Goal: Task Accomplishment & Management: Manage account settings

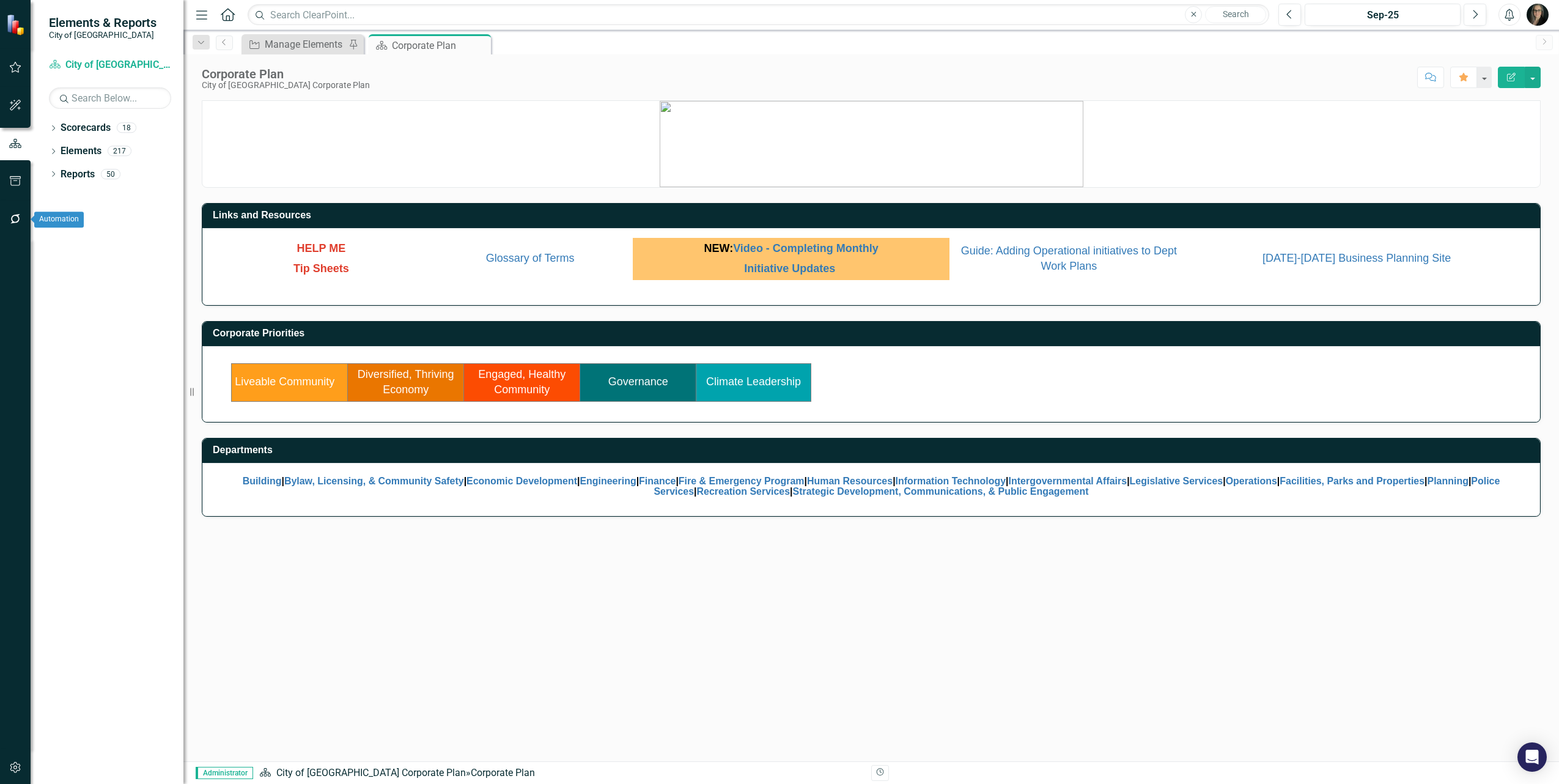
click at [14, 214] on icon "button" at bounding box center [16, 219] width 13 height 10
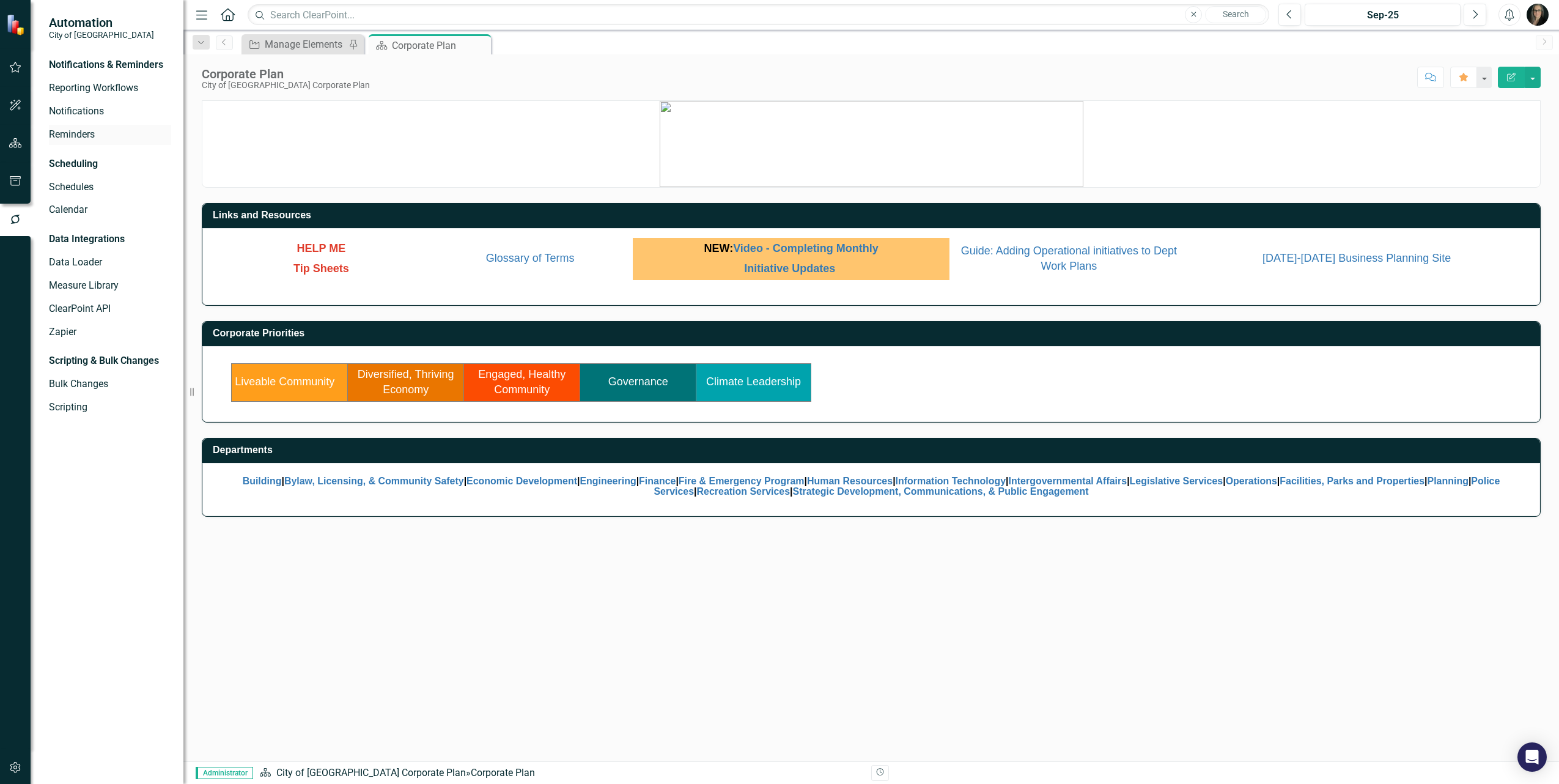
click at [76, 135] on link "Reminders" at bounding box center [110, 135] width 122 height 14
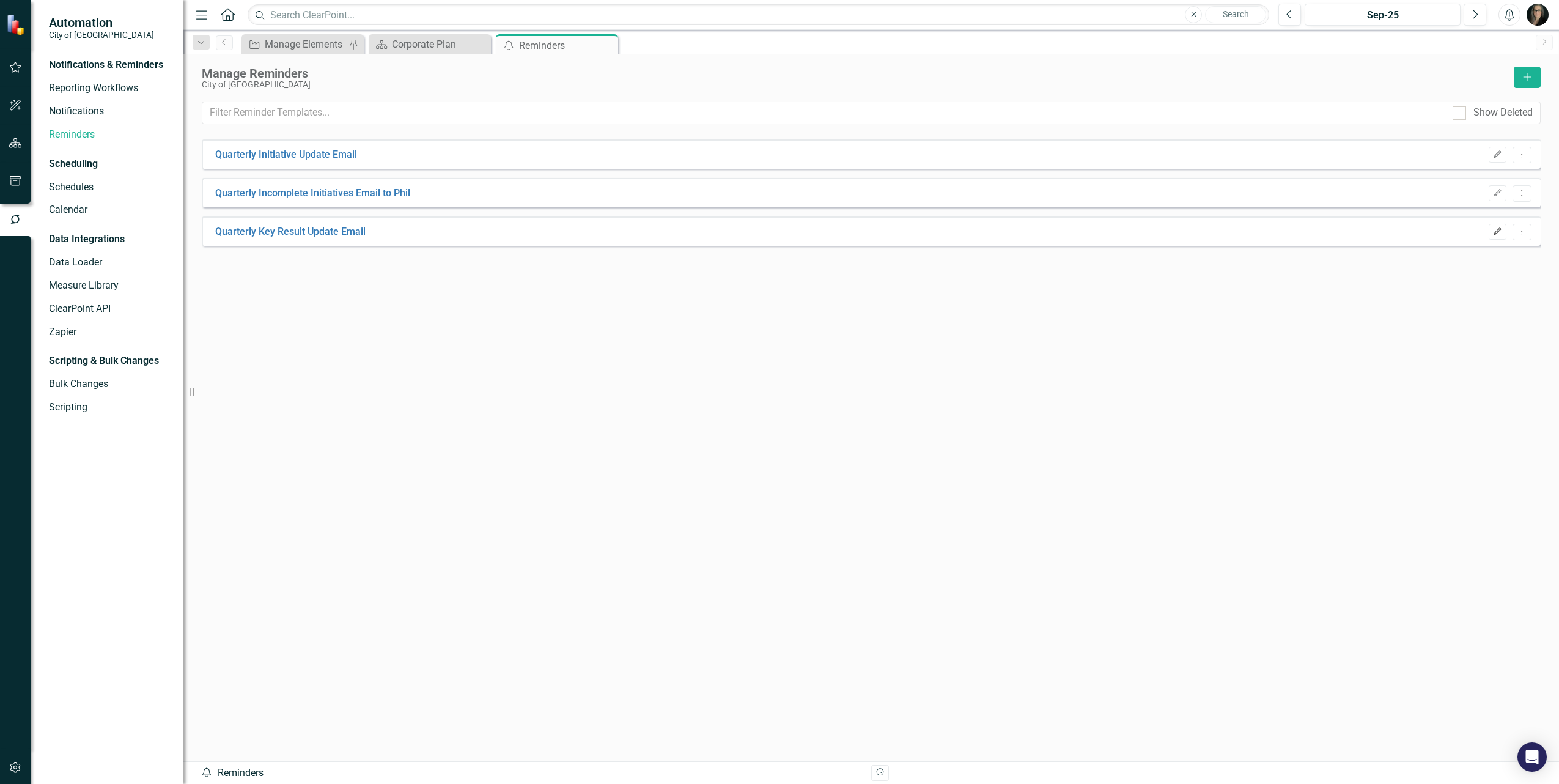
click at [1493, 224] on button "Edit" at bounding box center [1498, 232] width 18 height 16
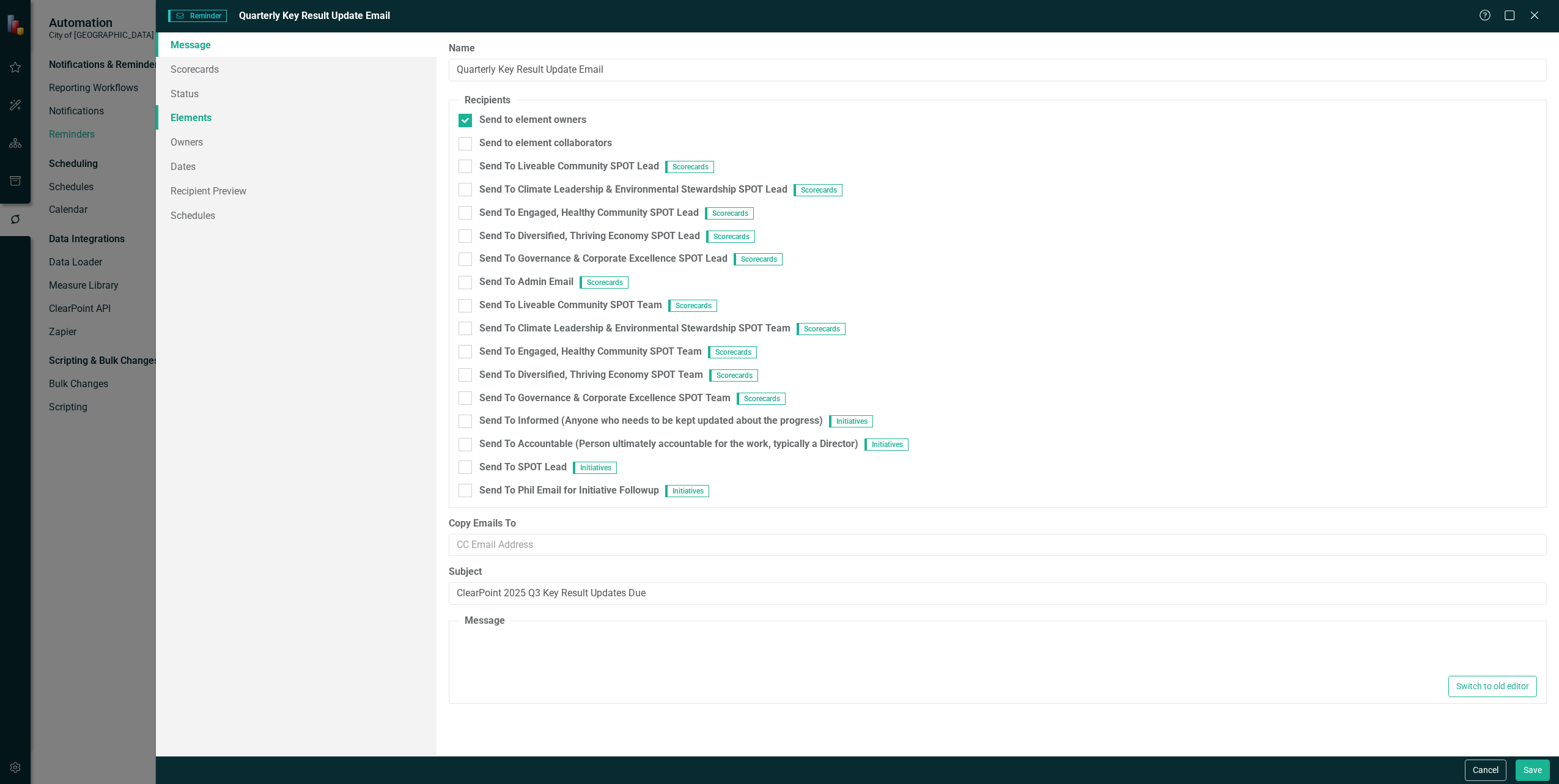
click at [187, 118] on link "Elements" at bounding box center [296, 117] width 280 height 24
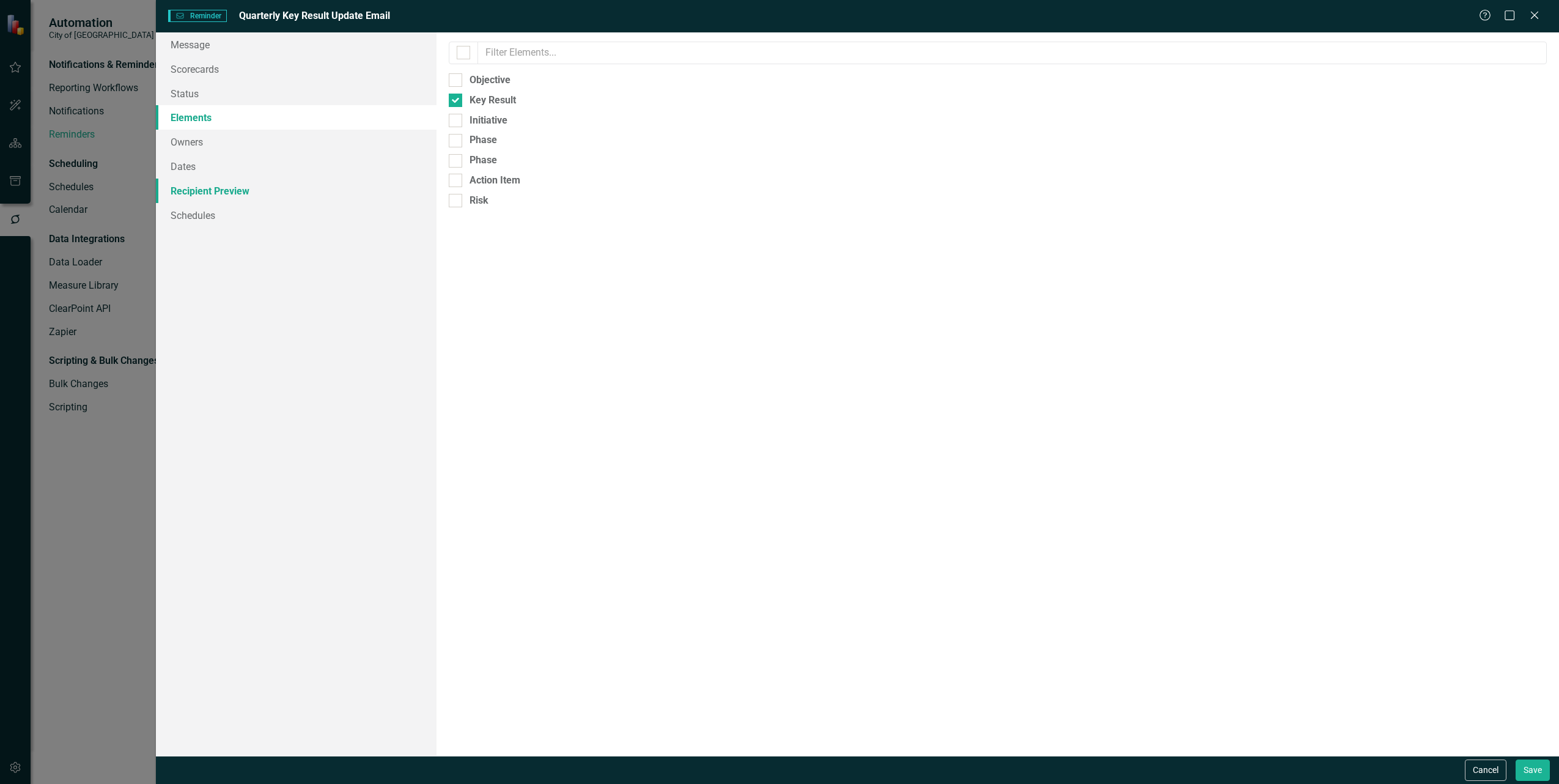
click at [228, 190] on link "Recipient Preview" at bounding box center [296, 190] width 280 height 24
click at [1483, 766] on button "Cancel" at bounding box center [1486, 770] width 41 height 21
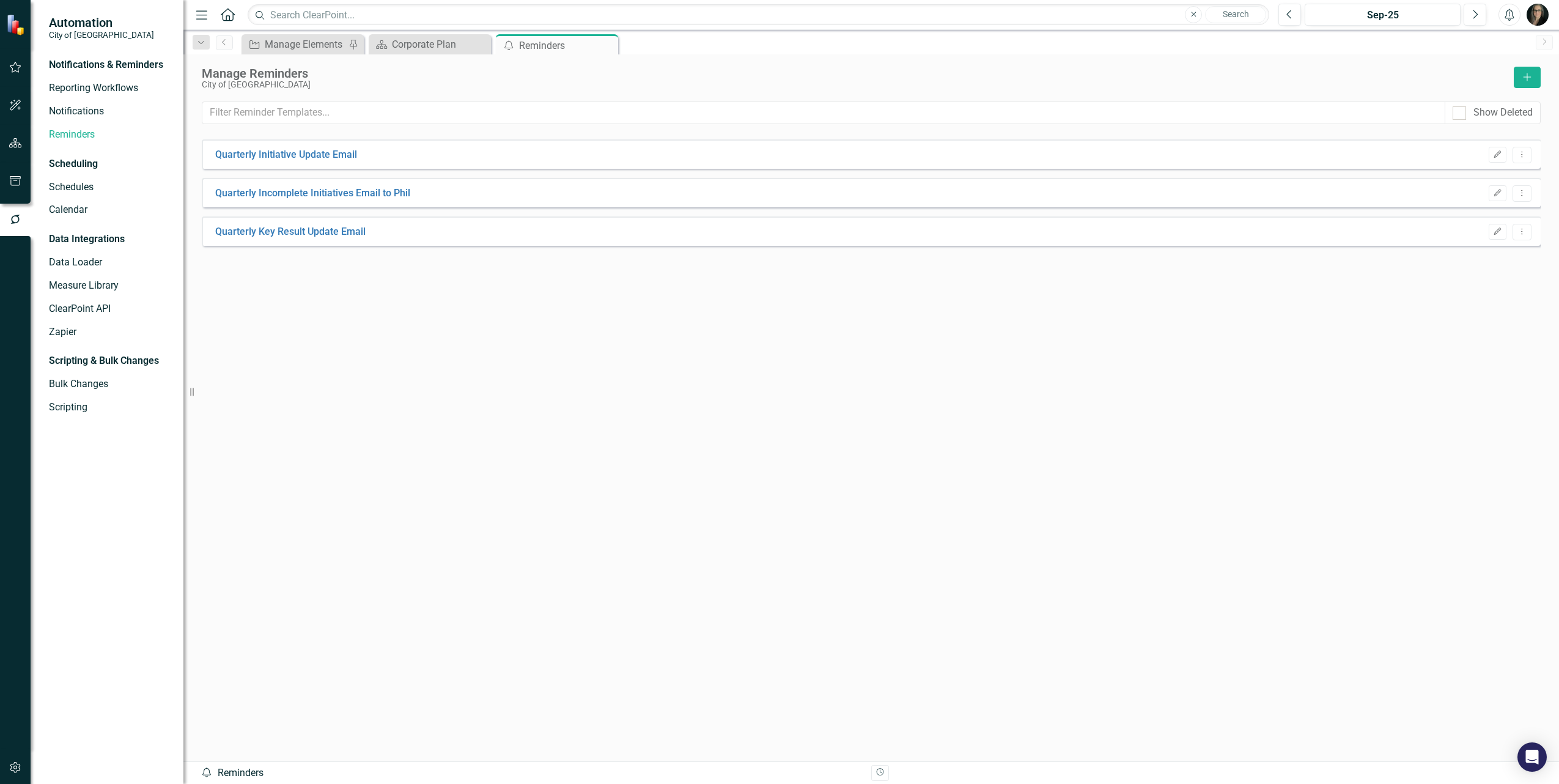
drag, startPoint x: 607, startPoint y: 45, endPoint x: 499, endPoint y: 51, distance: 108.2
click at [0, 0] on icon "Close" at bounding box center [0, 0] width 0 height 0
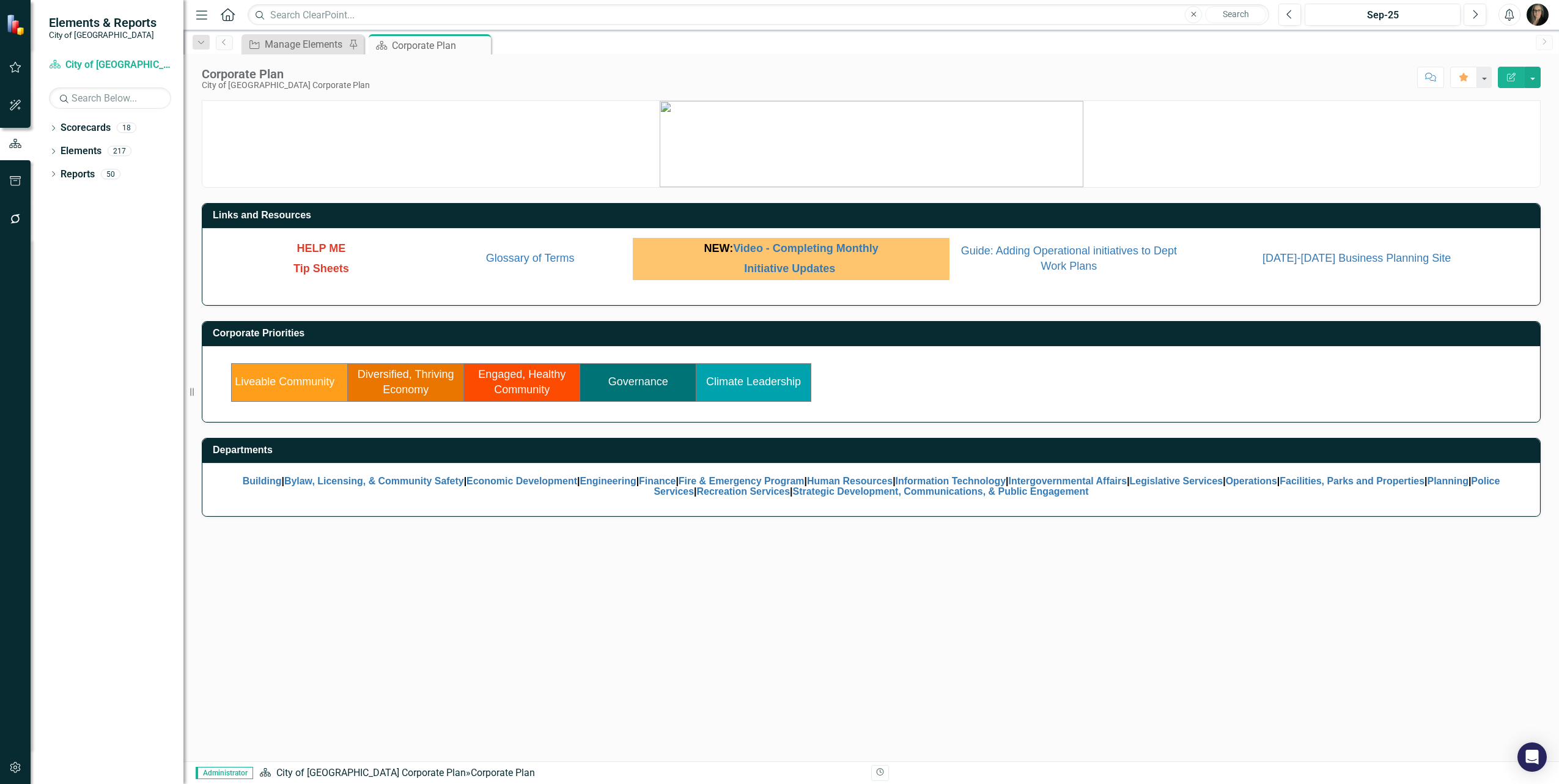
click at [325, 265] on span "Tip Sheets" at bounding box center [321, 268] width 56 height 12
click at [16, 219] on icon "button" at bounding box center [16, 219] width 13 height 10
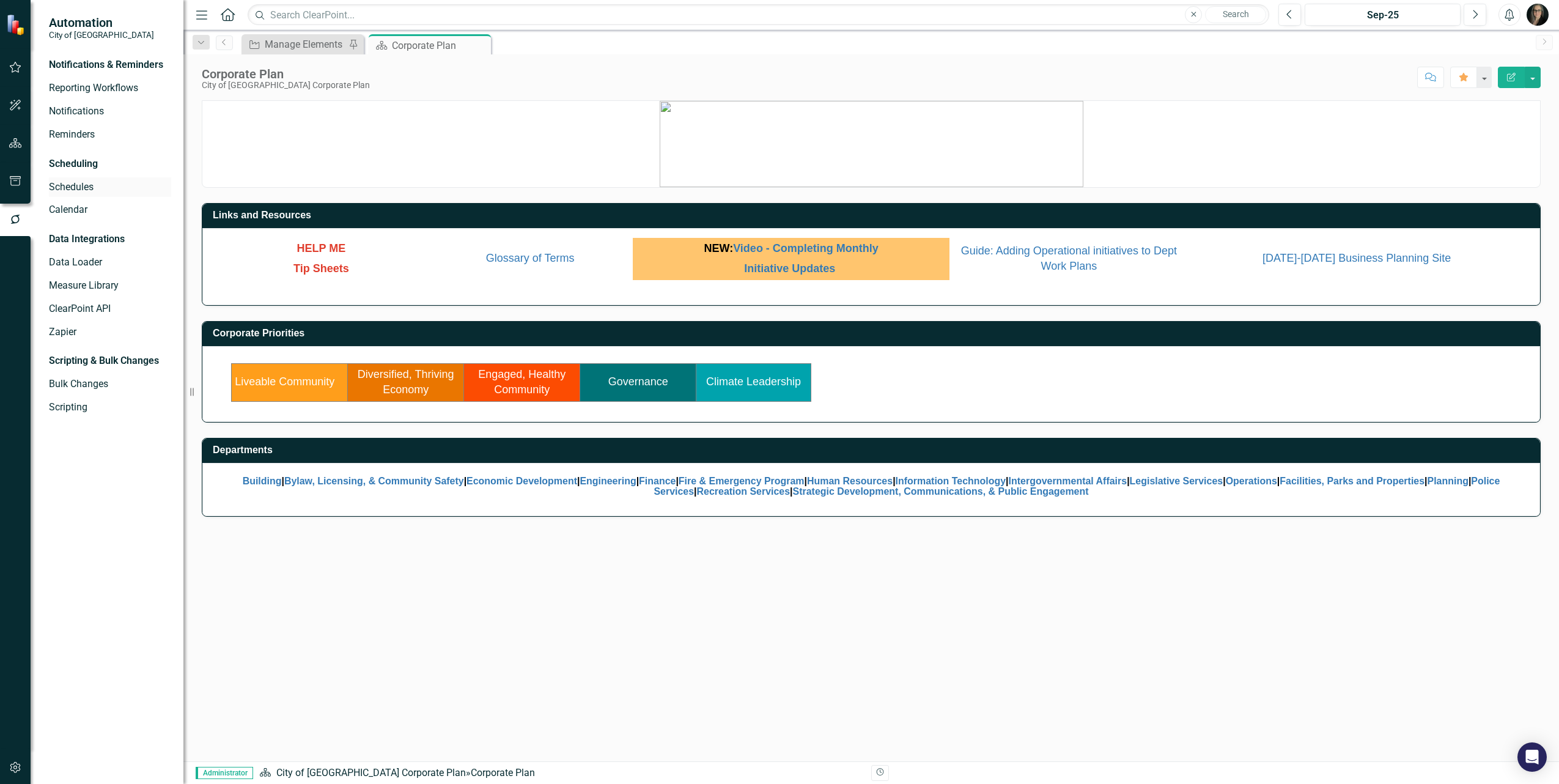
click at [83, 188] on link "Schedules" at bounding box center [110, 188] width 122 height 14
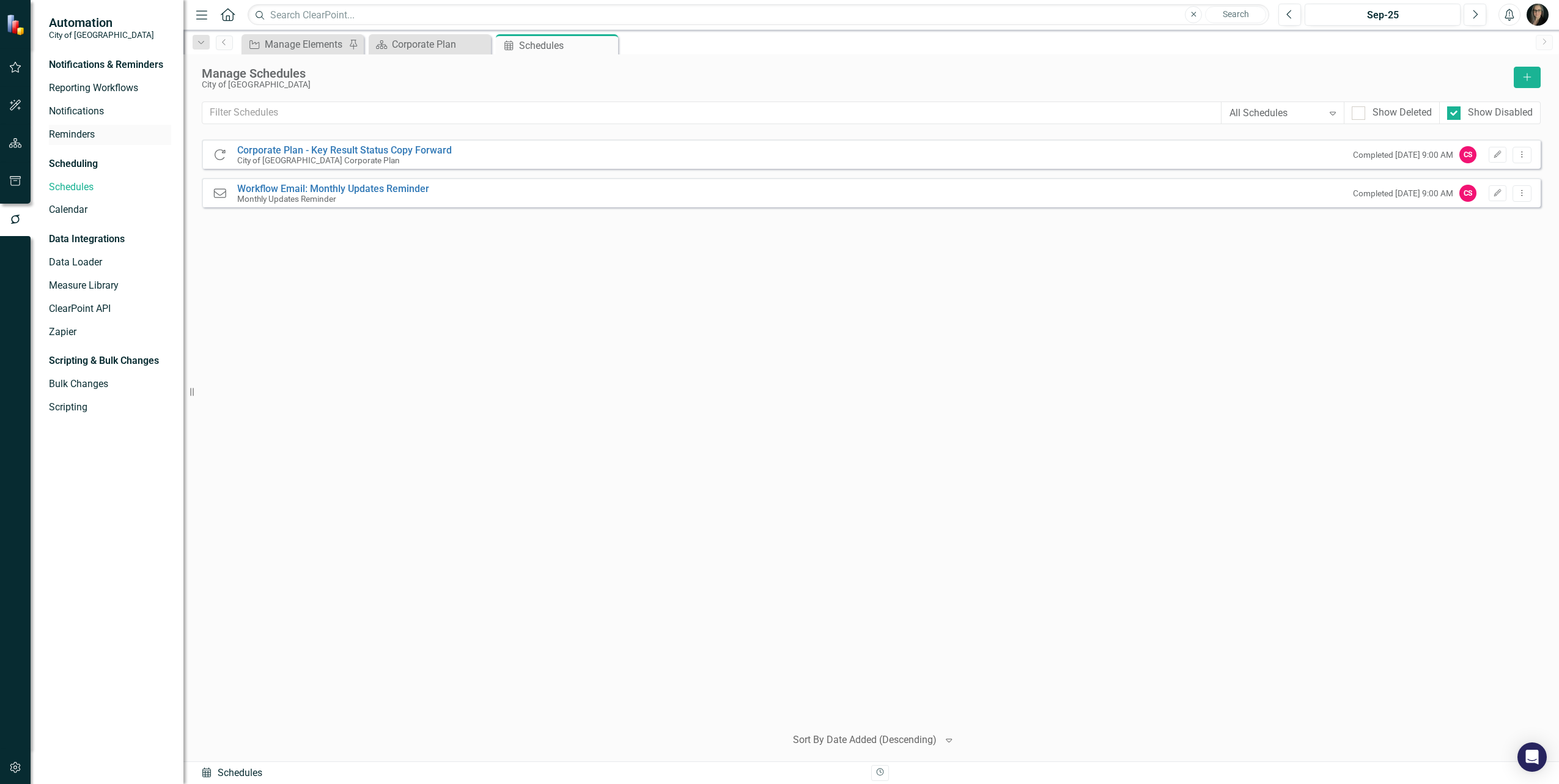
click at [86, 135] on link "Reminders" at bounding box center [110, 135] width 122 height 14
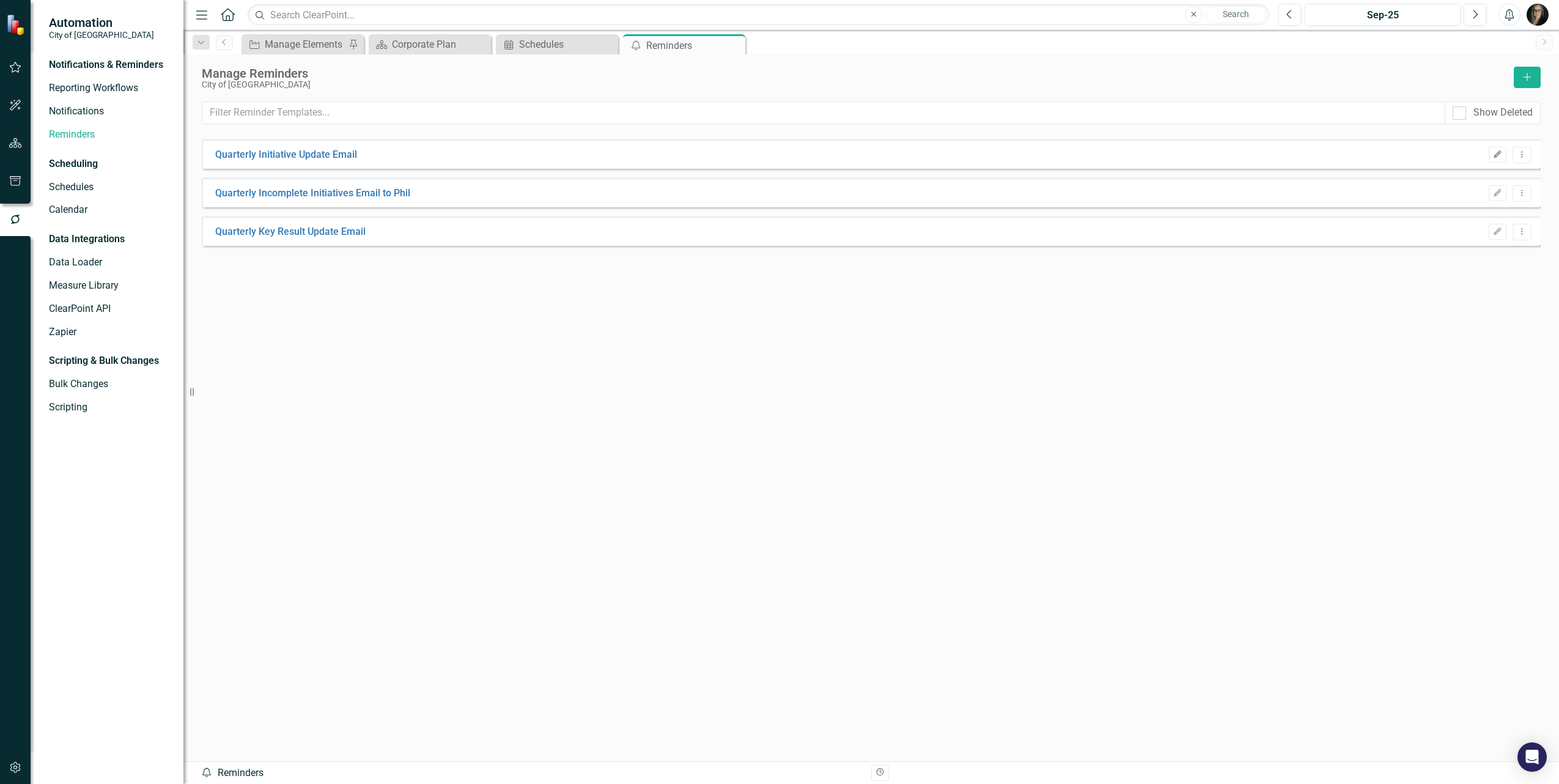
click at [1498, 151] on icon "button" at bounding box center [1498, 154] width 7 height 7
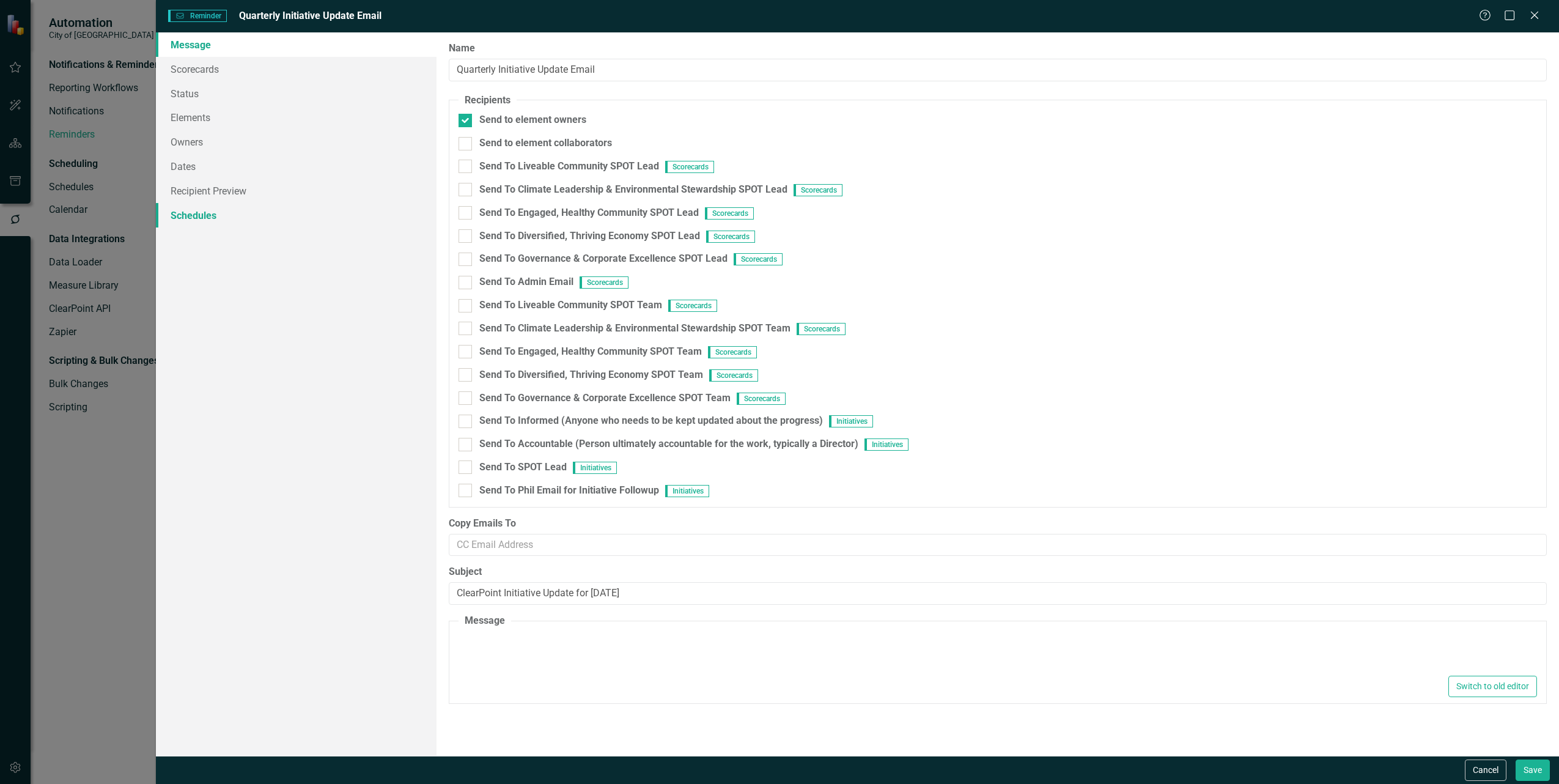
click at [208, 217] on link "Schedules" at bounding box center [296, 215] width 280 height 24
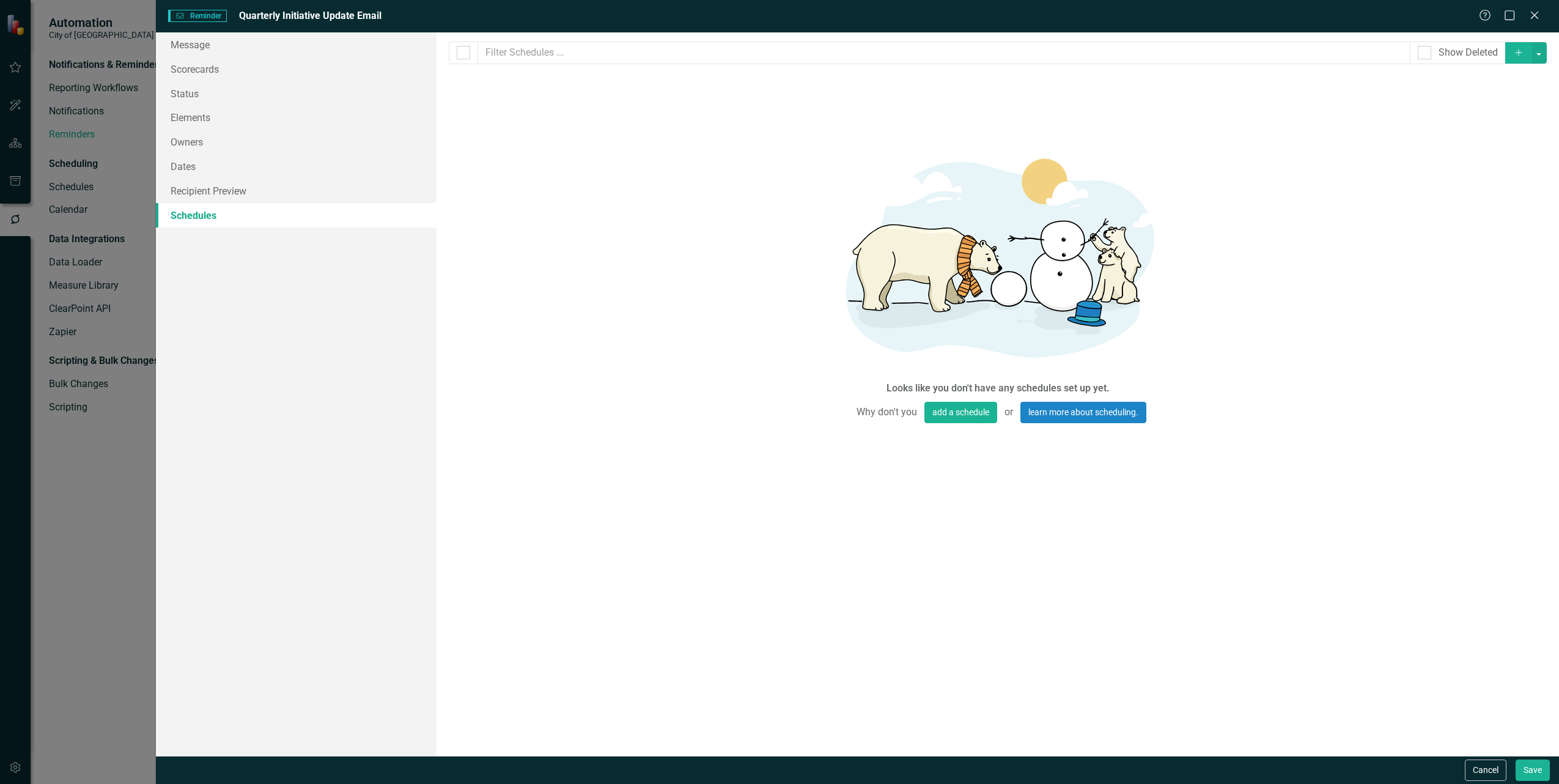
click at [1519, 61] on button "Add" at bounding box center [1519, 53] width 27 height 21
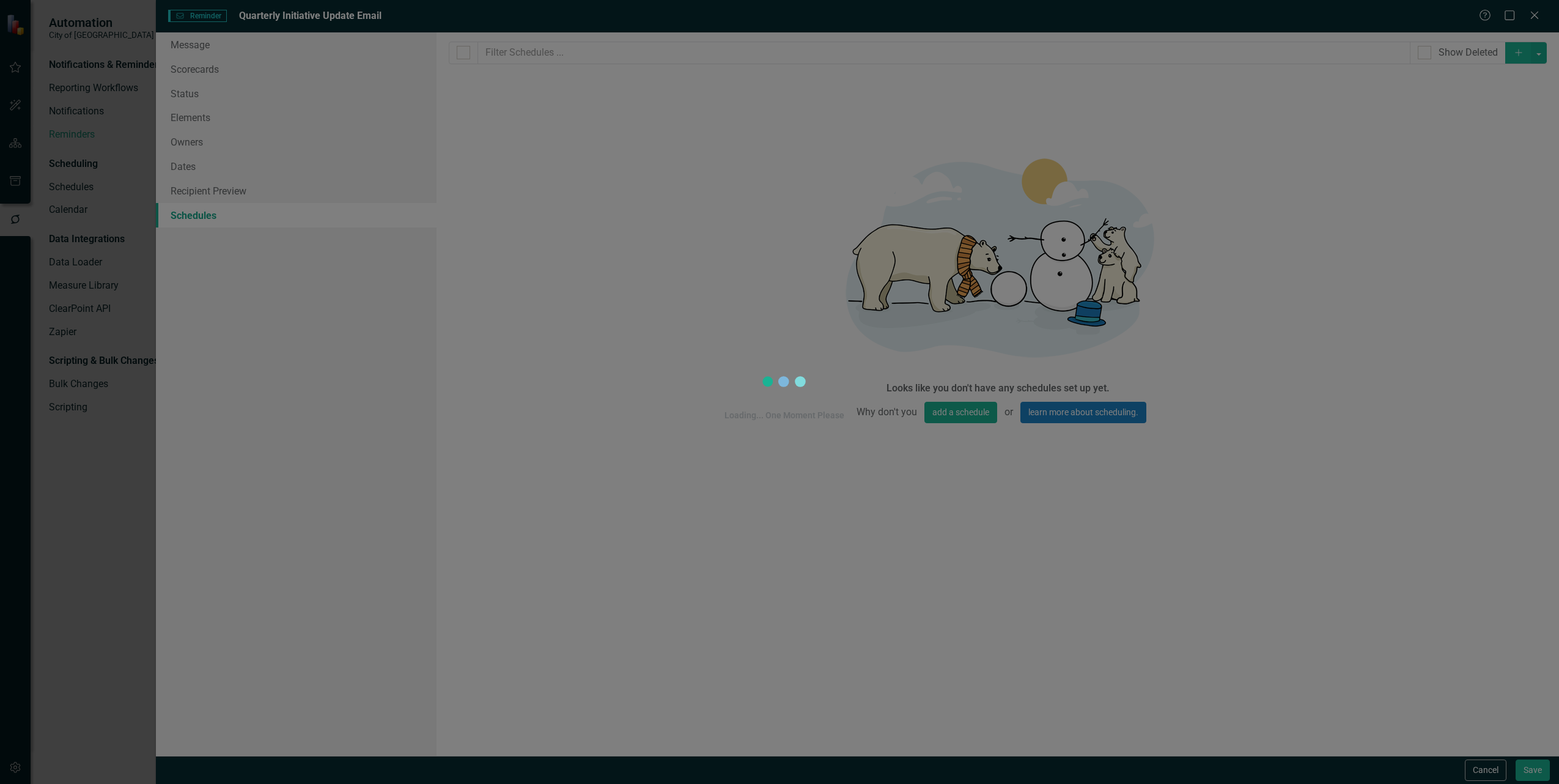
select select "pm"
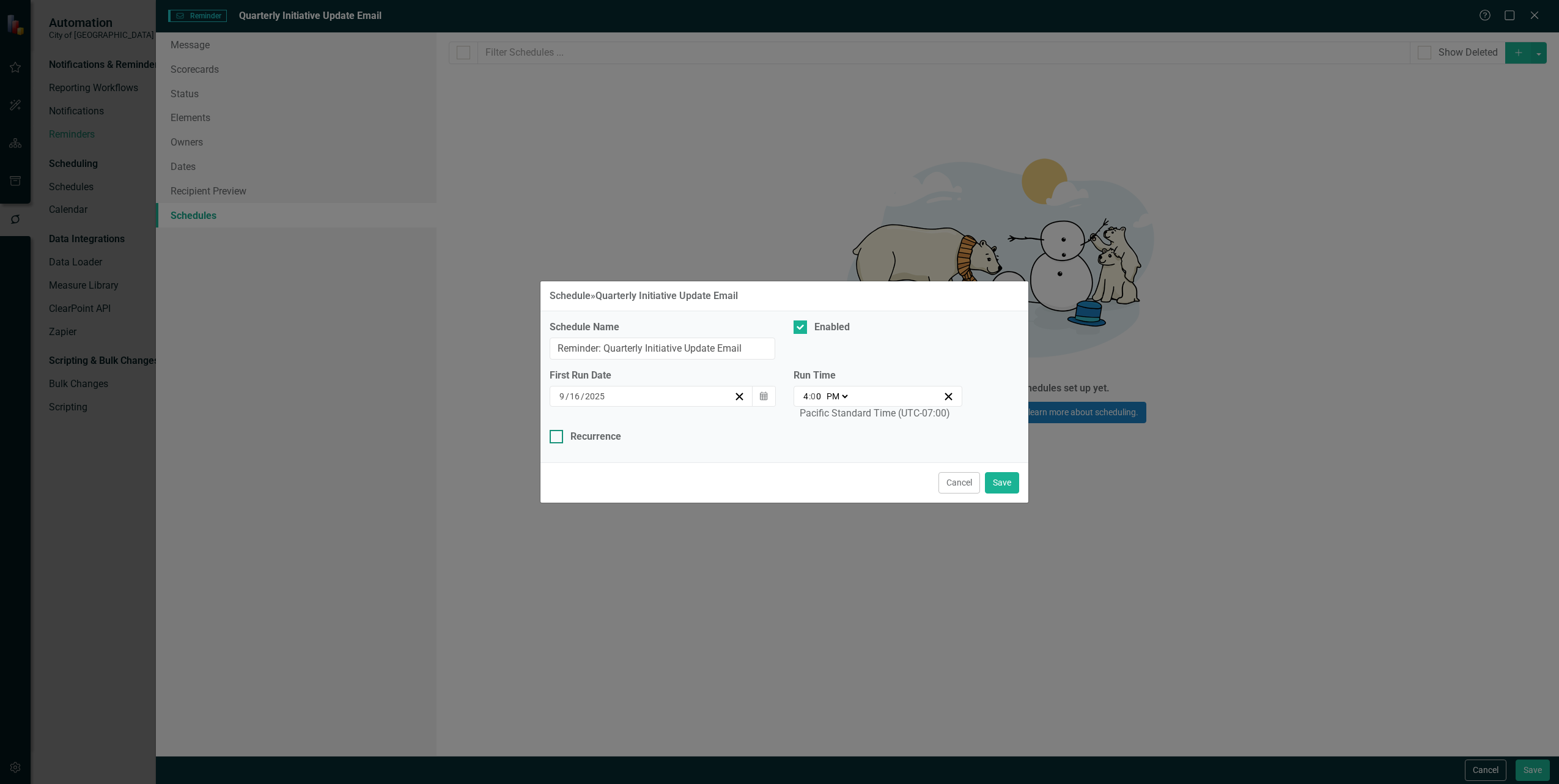
click at [587, 439] on div "Recurrence" at bounding box center [596, 437] width 51 height 14
click at [558, 438] on input "Recurrence" at bounding box center [553, 433] width 8 height 8
checkbox input "true"
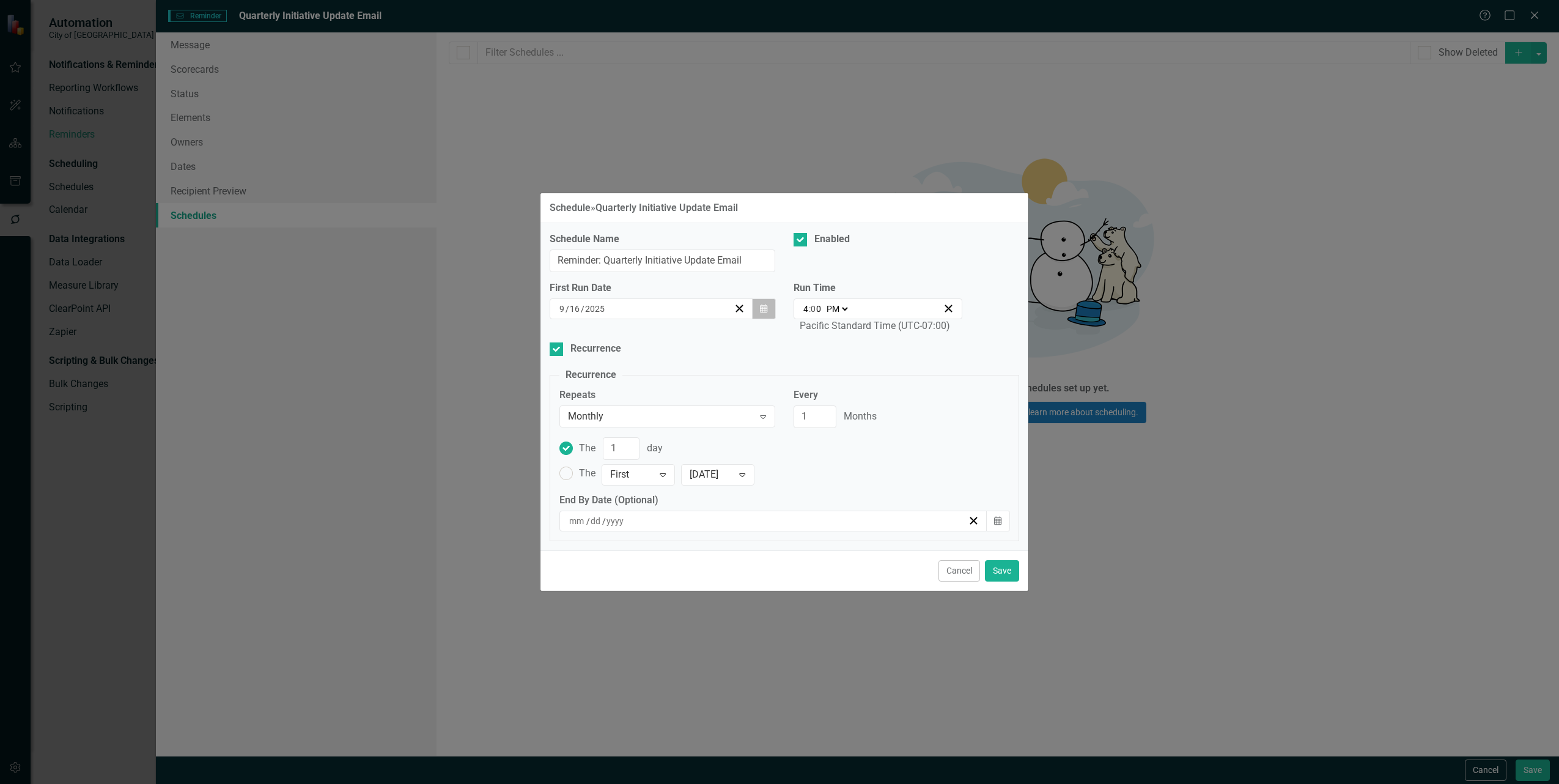
click at [766, 307] on icon "button" at bounding box center [763, 308] width 7 height 9
click at [724, 340] on button "›" at bounding box center [717, 340] width 27 height 27
click at [584, 424] on button "15" at bounding box center [590, 424] width 31 height 22
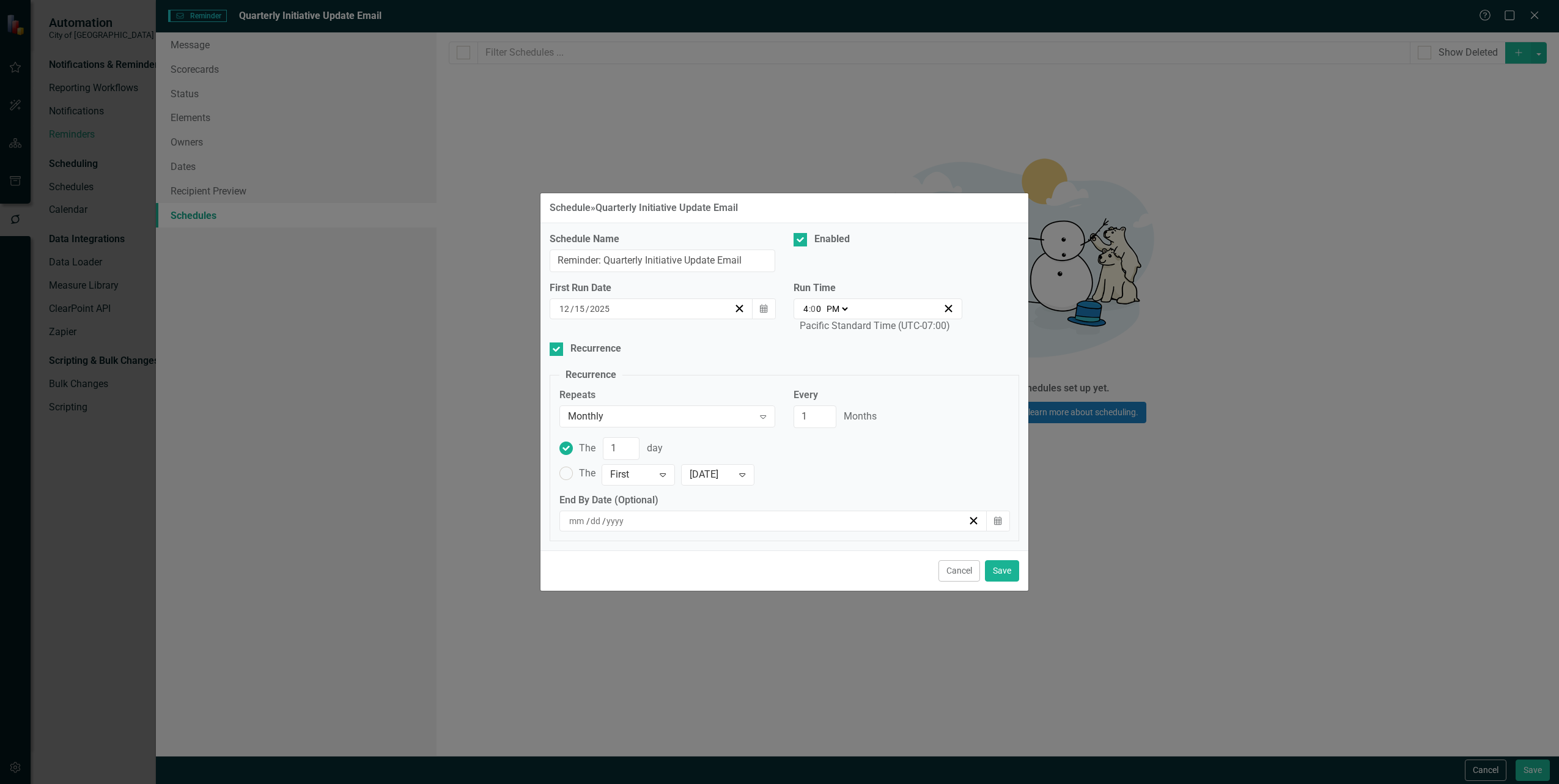
click at [833, 310] on select "AM PM" at bounding box center [836, 308] width 26 height 12
select select "am"
click at [823, 302] on select "AM PM" at bounding box center [836, 308] width 26 height 12
click at [807, 310] on input "4" at bounding box center [806, 308] width 6 height 12
type input "09:00"
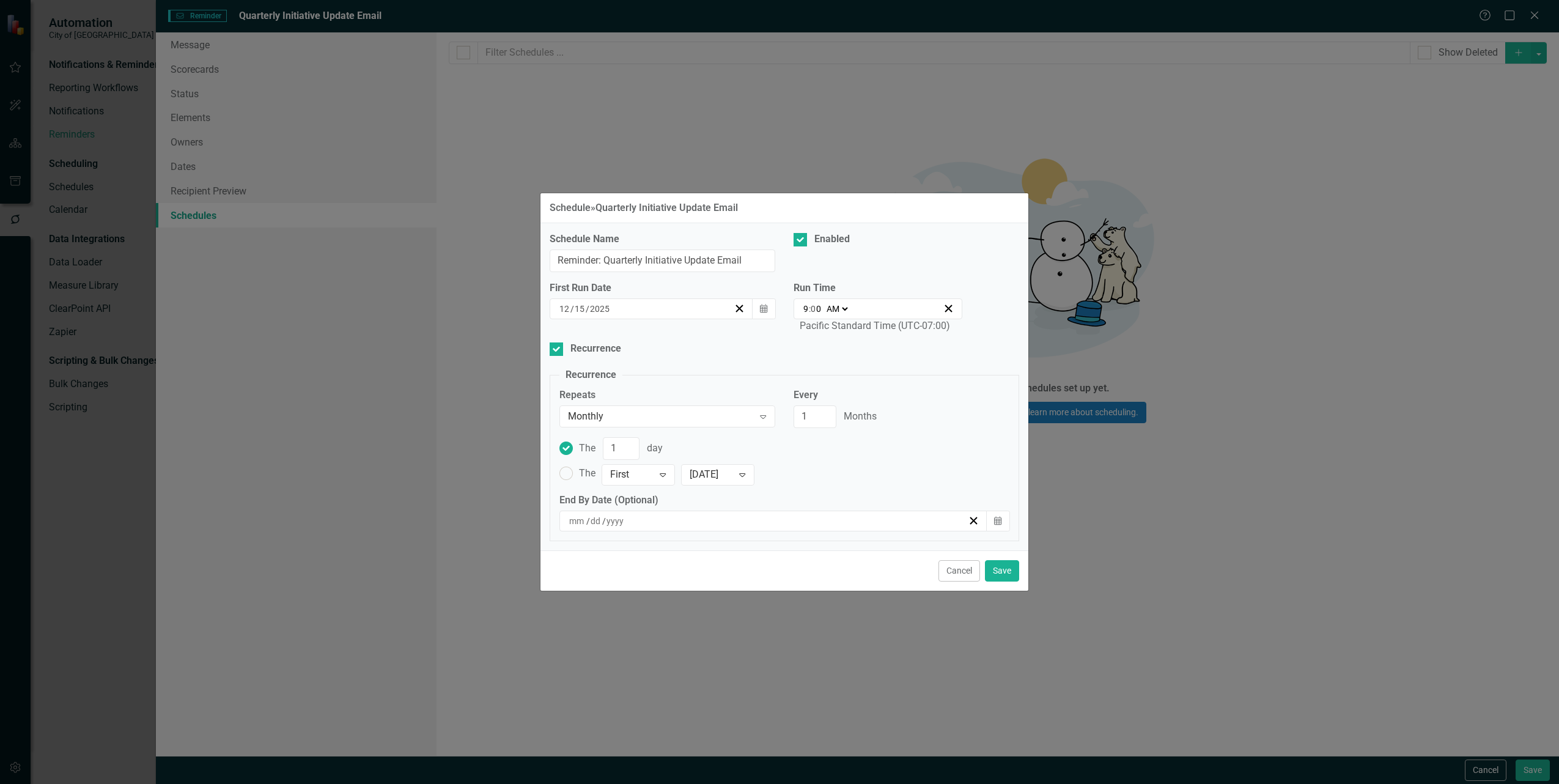
type input "9"
click at [735, 340] on div "First Run Date 12 / 15 / 2025 Calendar Run Time 09:00 9 : 0 0 AM PM Pacific Sta…" at bounding box center [785, 312] width 488 height 61
click at [695, 414] on div "Monthly" at bounding box center [661, 417] width 186 height 14
drag, startPoint x: 841, startPoint y: 454, endPoint x: 813, endPoint y: 414, distance: 48.8
click at [836, 450] on label "The 1 day" at bounding box center [784, 449] width 450 height 23
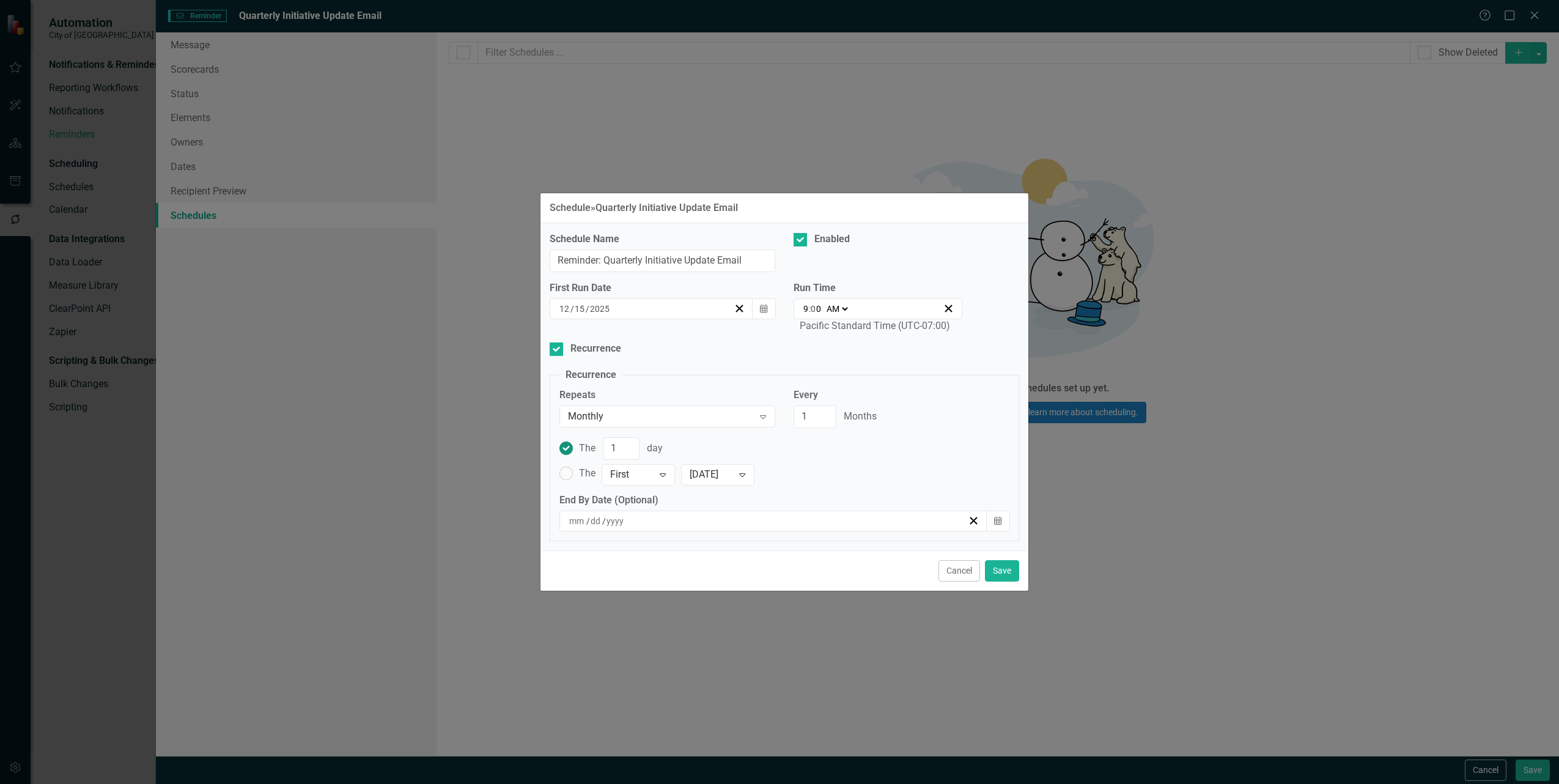
click at [575, 450] on input "The 1 day" at bounding box center [566, 448] width 19 height 19
drag, startPoint x: 813, startPoint y: 412, endPoint x: 756, endPoint y: 417, distance: 57.2
click at [754, 414] on div "Repeats Monthly Expand Every 1 Months The 1 day The First Expand Monday Expand …" at bounding box center [784, 464] width 468 height 152
type input "3"
click at [582, 477] on span "The First Expand Monday Expand" at bounding box center [666, 474] width 176 height 21
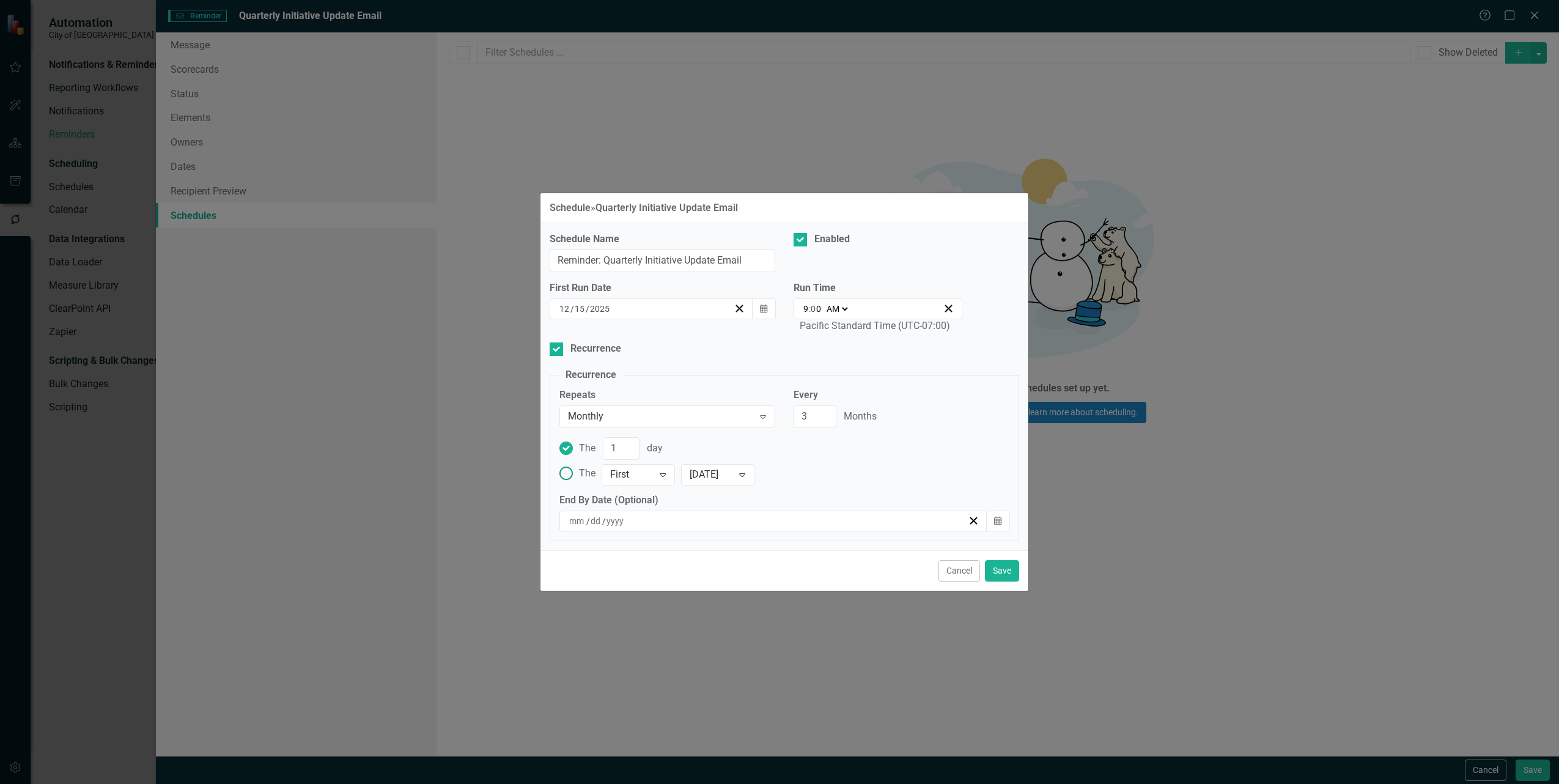
click at [575, 477] on input "The First Expand Monday Expand" at bounding box center [566, 473] width 19 height 19
radio input "true"
click at [630, 477] on div at bounding box center [628, 475] width 36 height 16
click at [646, 544] on div "Third" at bounding box center [650, 536] width 98 height 20
click at [821, 465] on label "The option Third, selected. Third Expand Monday Expand" at bounding box center [784, 474] width 450 height 21
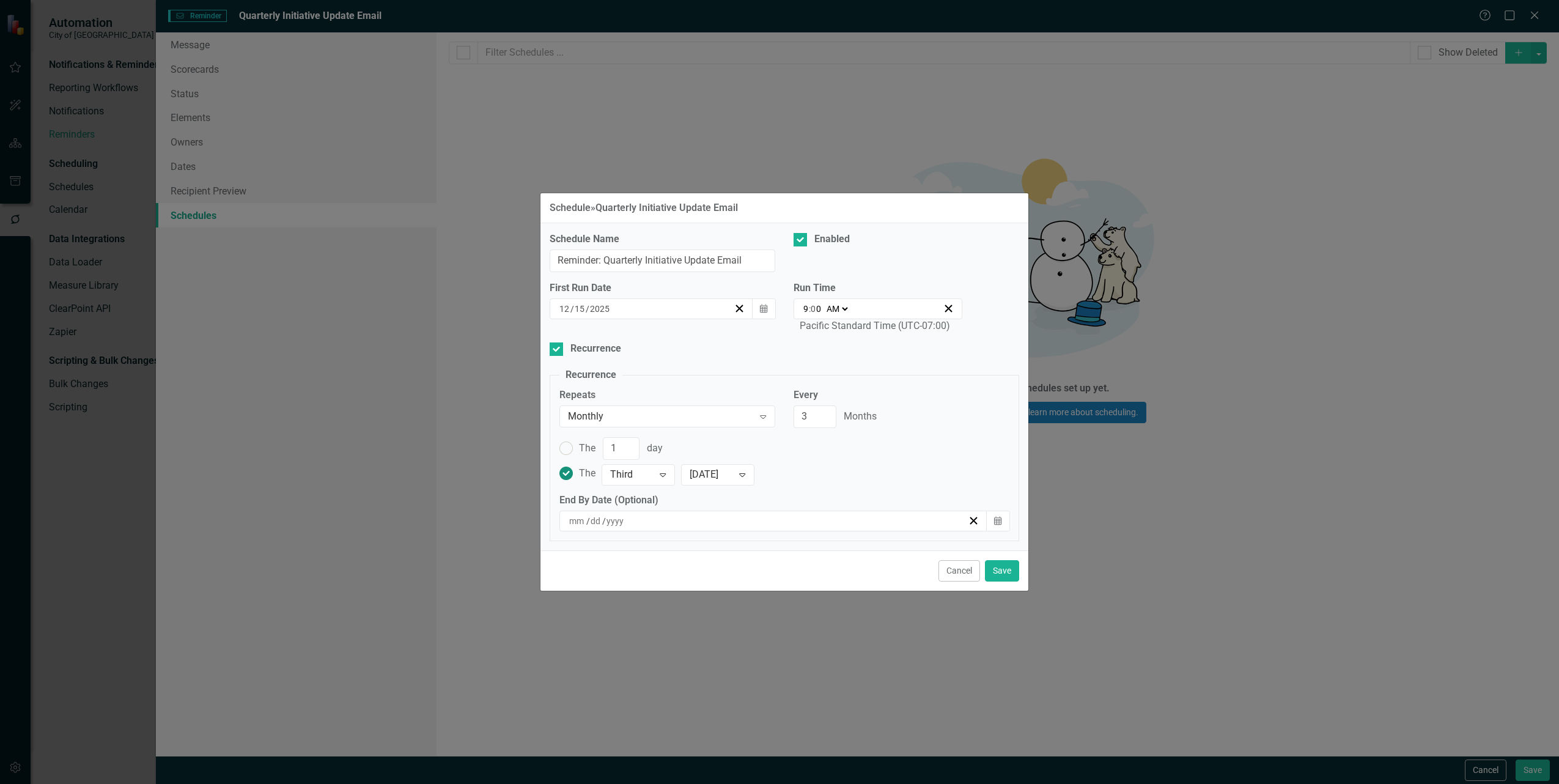
click at [575, 465] on input "The option Third, selected. Third Expand Monday Expand" at bounding box center [566, 473] width 19 height 19
click at [1010, 570] on button "Save" at bounding box center [1002, 571] width 34 height 21
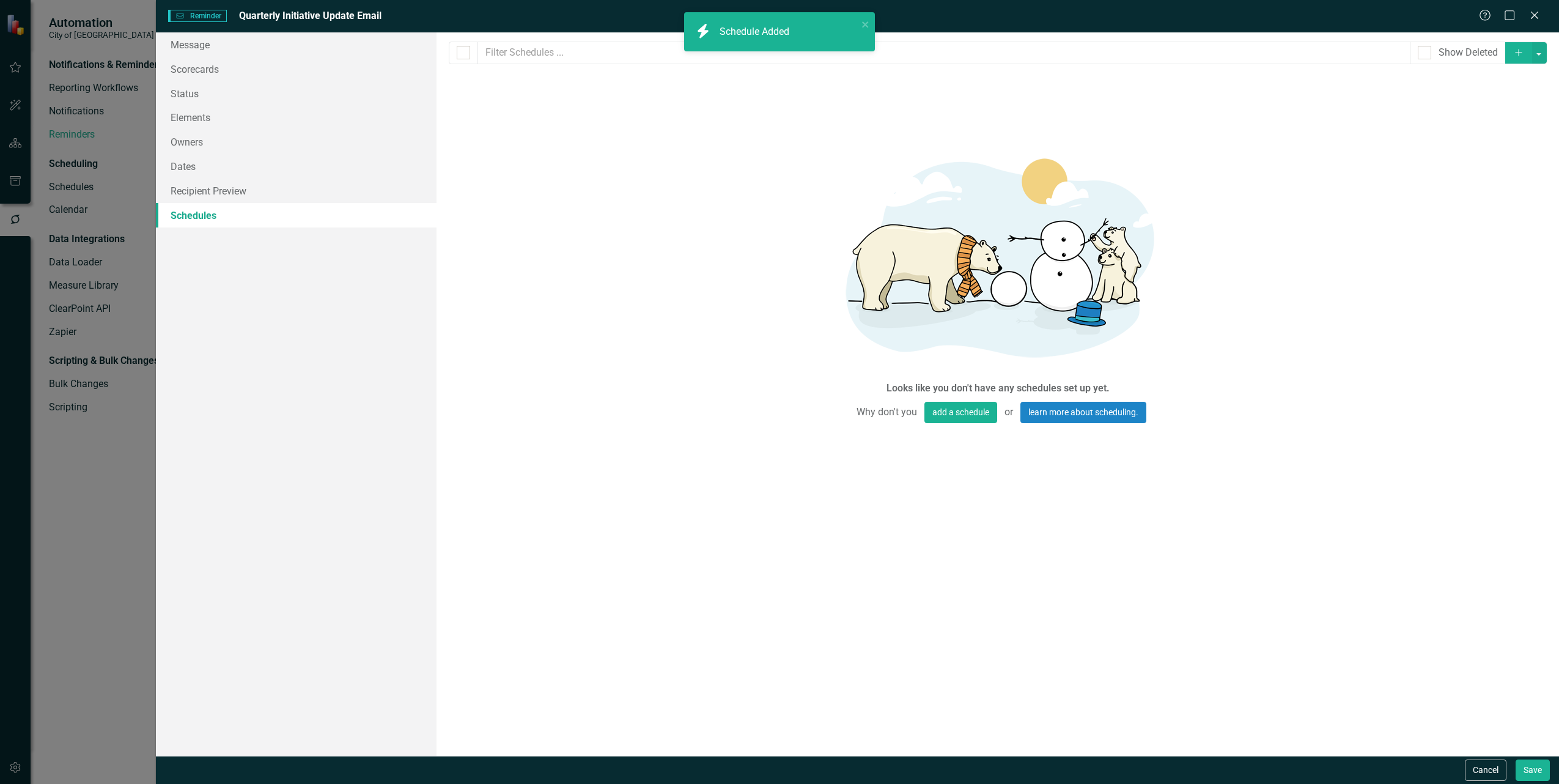
checkbox input "false"
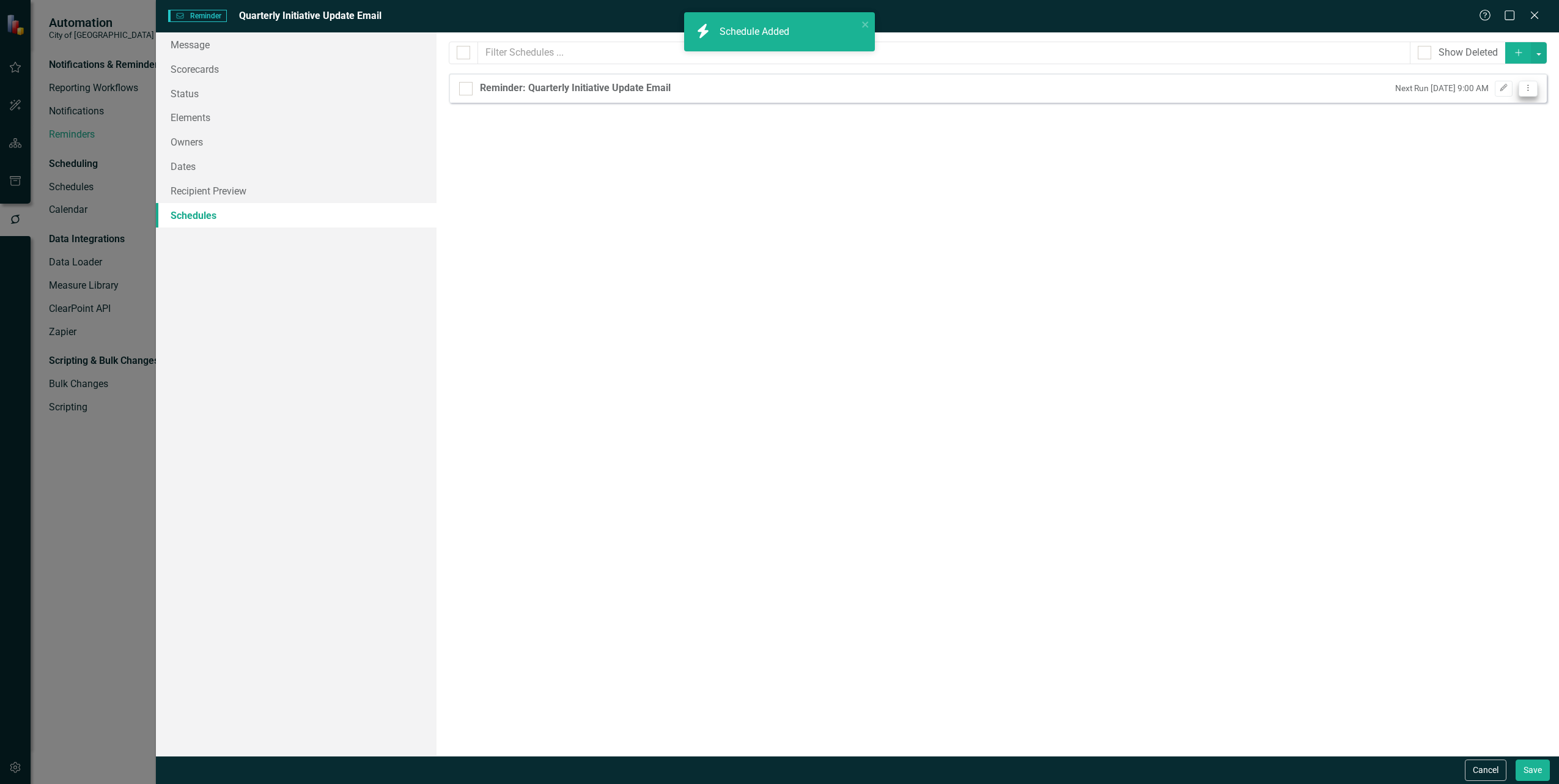
click at [1528, 90] on icon at bounding box center [1528, 88] width 1 height 6
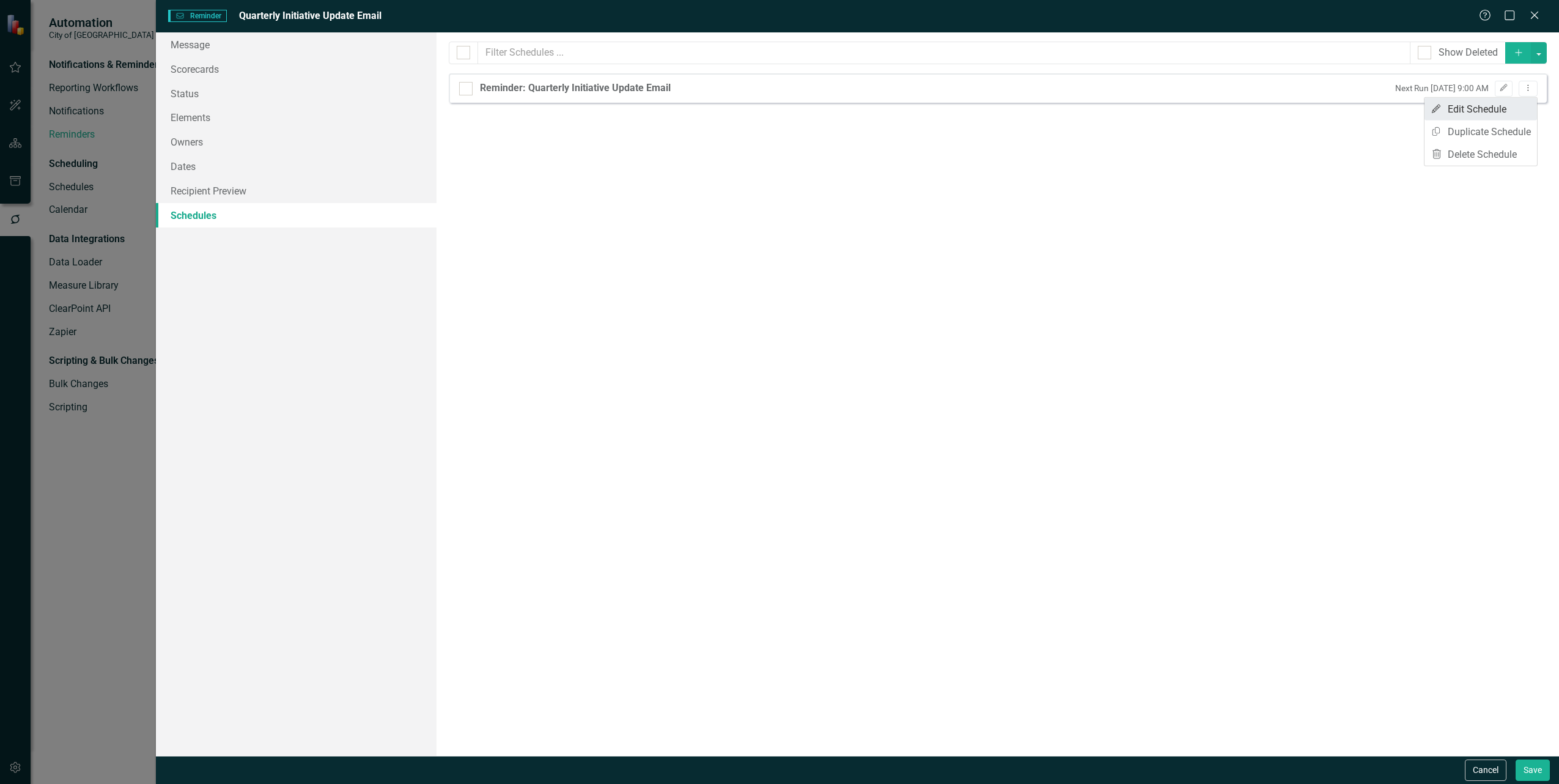
click at [1490, 116] on link "Edit Edit Schedule" at bounding box center [1481, 109] width 113 height 23
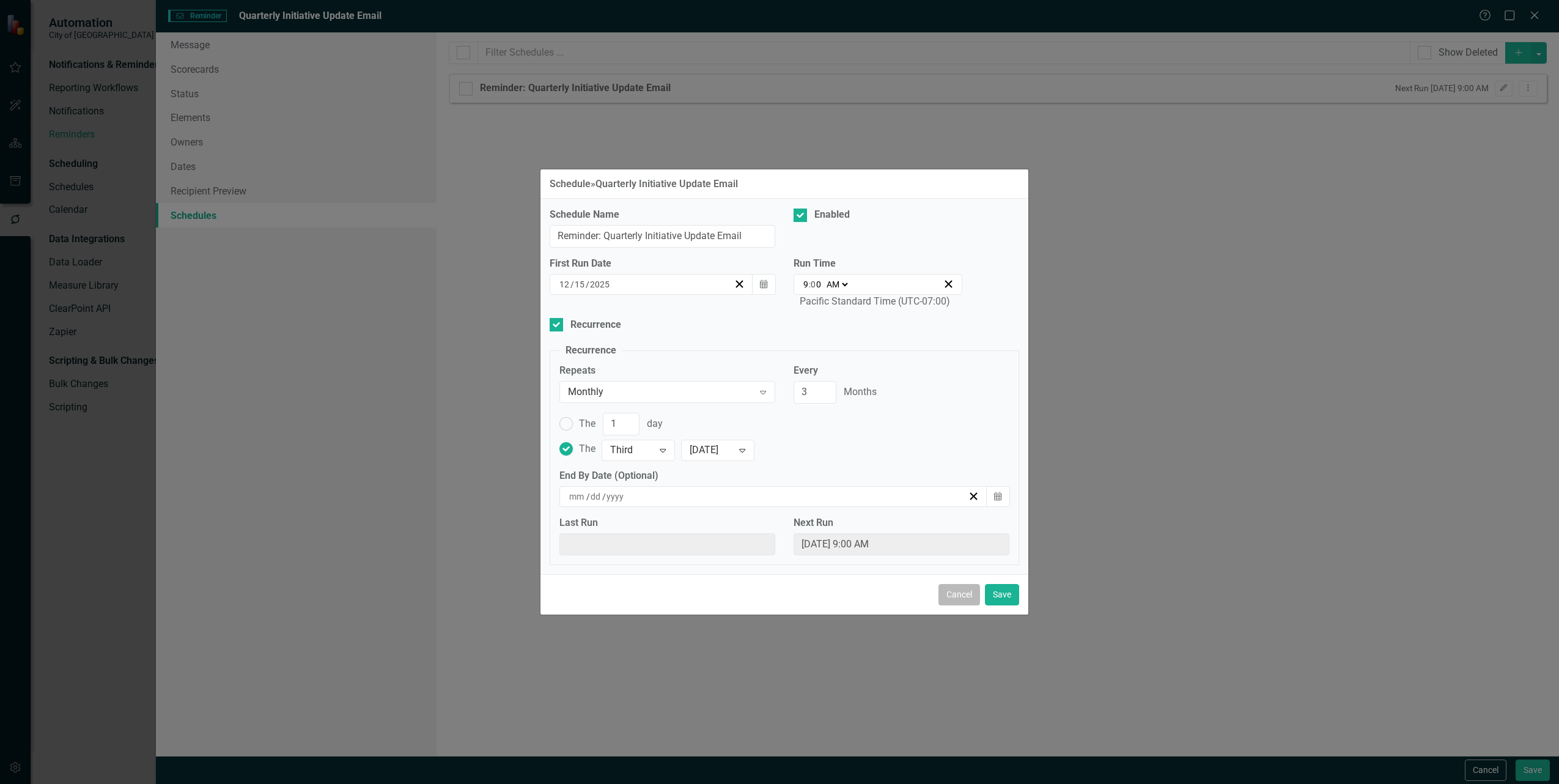
click at [961, 599] on button "Cancel" at bounding box center [959, 594] width 41 height 21
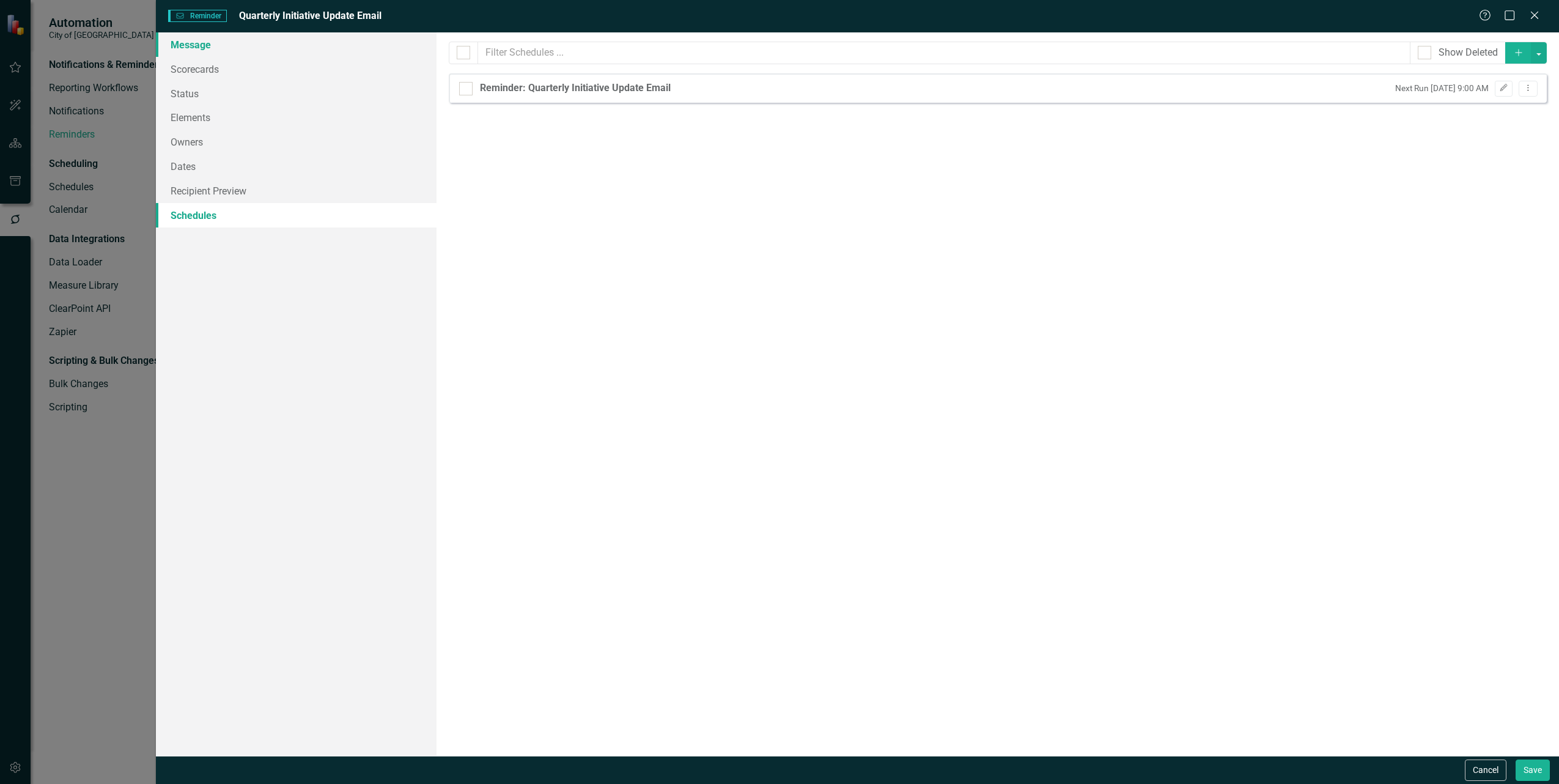
click at [224, 45] on link "Message" at bounding box center [296, 44] width 280 height 24
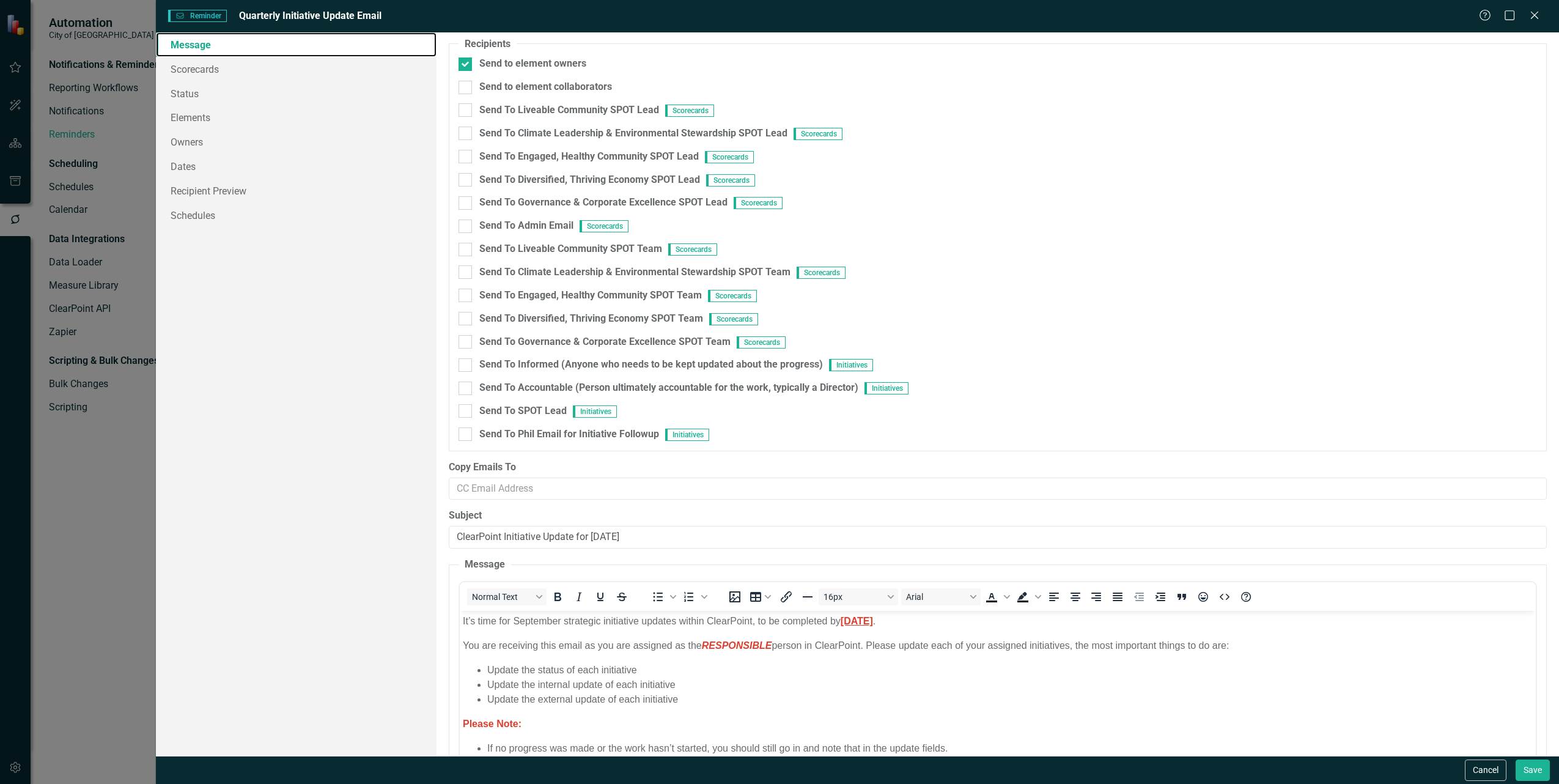
scroll to position [176, 0]
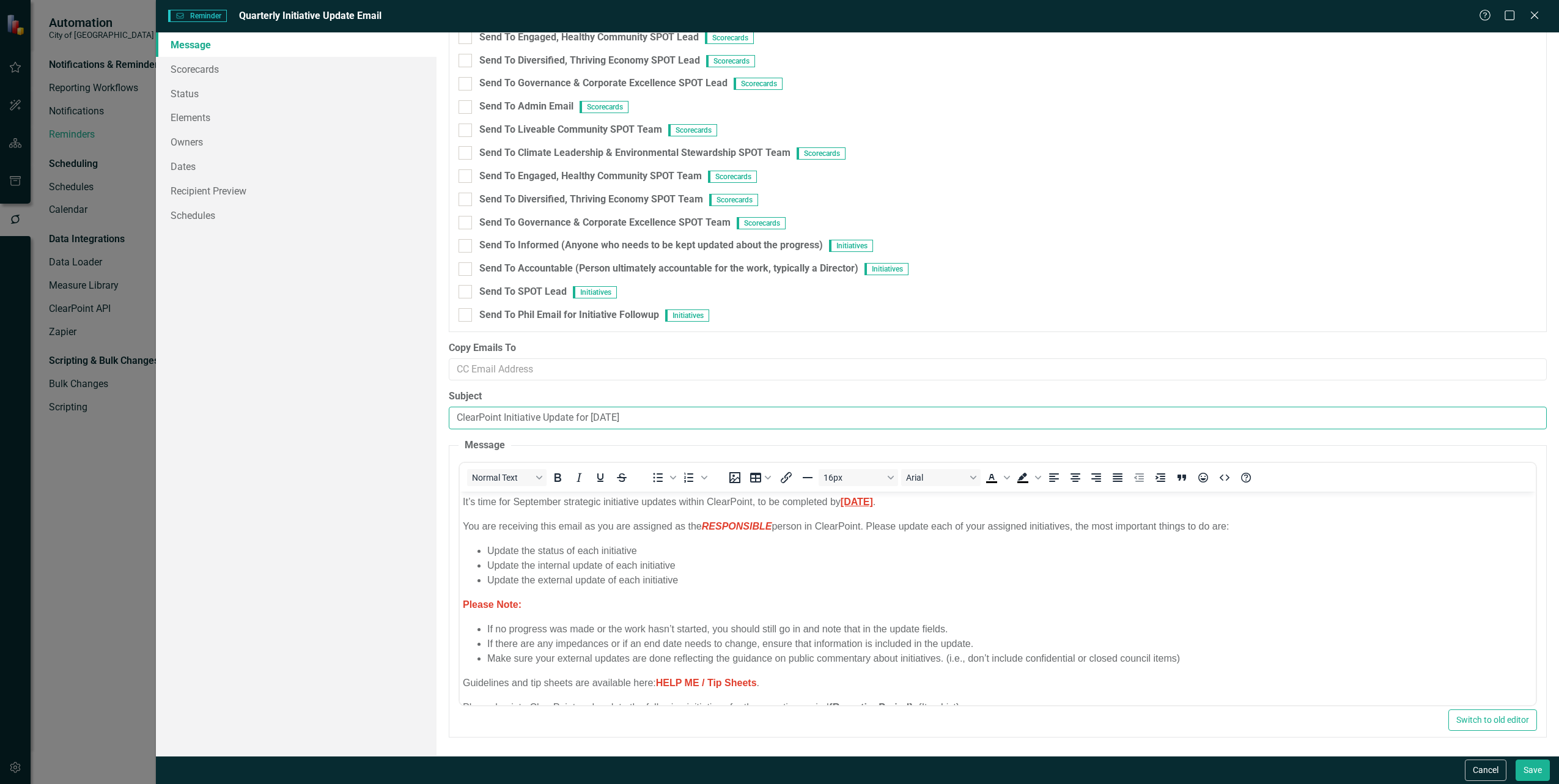
drag, startPoint x: 577, startPoint y: 417, endPoint x: 803, endPoint y: 425, distance: 226.1
click at [803, 425] on input "ClearPoint Initiative Update for September 2025" at bounding box center [997, 418] width 1098 height 23
type input "ClearPoint Quarterly Initiative Updates Due"
click at [873, 499] on strong "Friday September 22" at bounding box center [856, 501] width 32 height 11
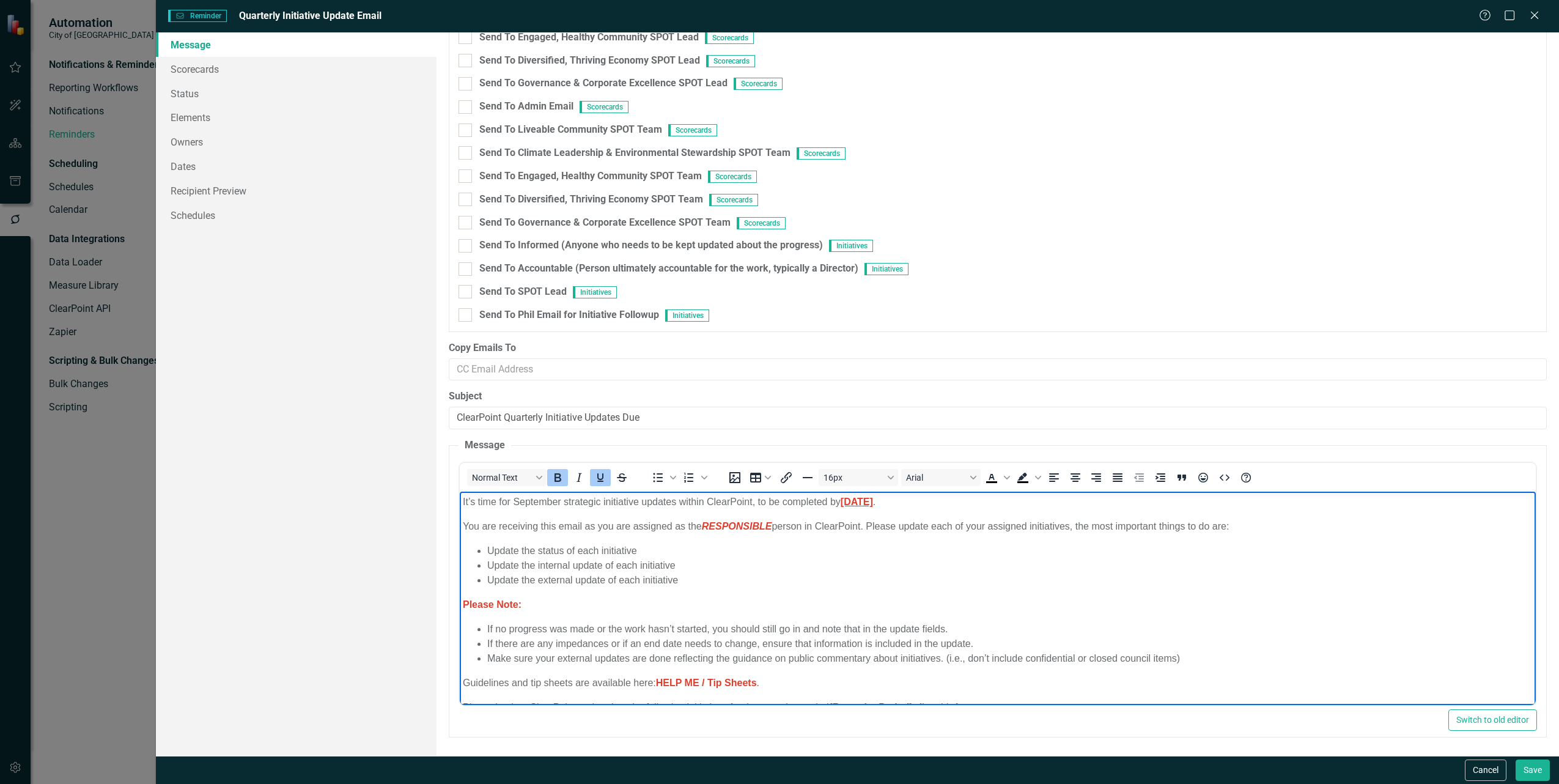
click at [523, 500] on span "It’s time for September strategic initiative updates within ClearPoint, to be c…" at bounding box center [668, 501] width 410 height 11
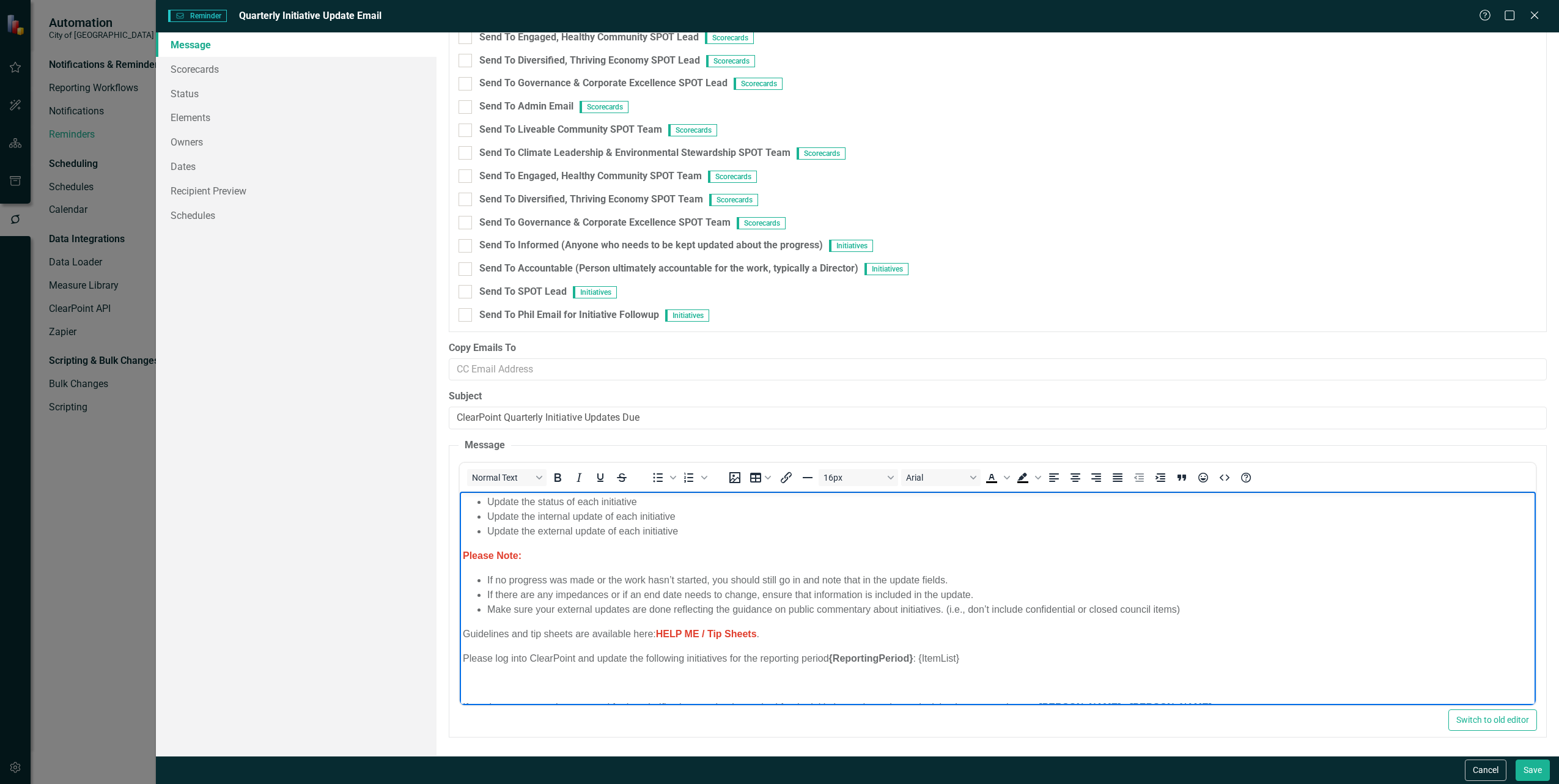
scroll to position [0, 0]
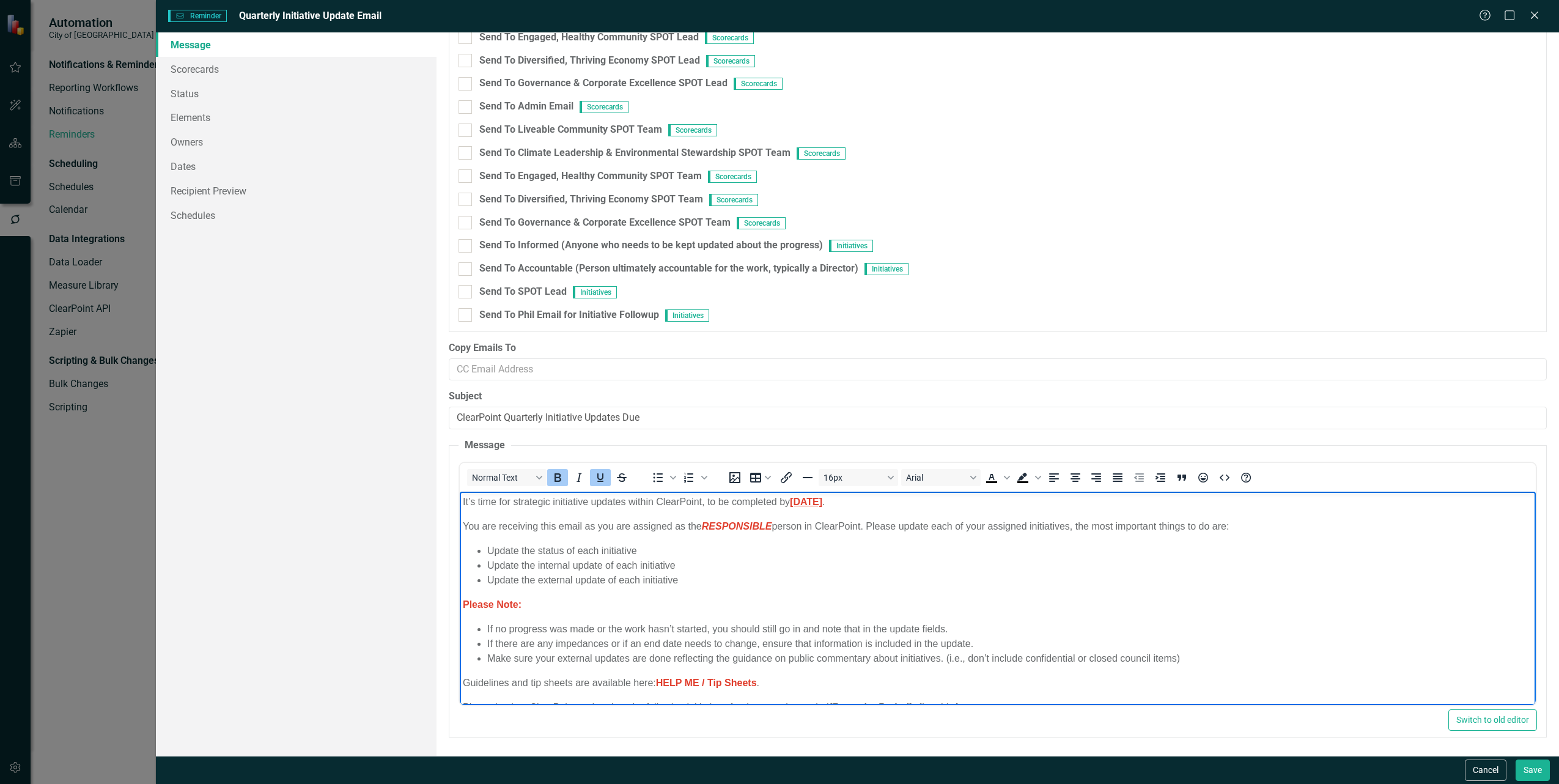
drag, startPoint x: 791, startPoint y: 502, endPoint x: 889, endPoint y: 503, distance: 98.0
click at [889, 503] on p "It’s time for strategic initiative updates within ClearPoint, to be completed b…" at bounding box center [998, 501] width 1070 height 15
click at [908, 504] on p "It’s time for strategic initiative updates within ClearPoint, to be completed b…" at bounding box center [998, 501] width 1070 height 15
click at [1456, 771] on div "Cancel Save" at bounding box center [858, 769] width 1403 height 28
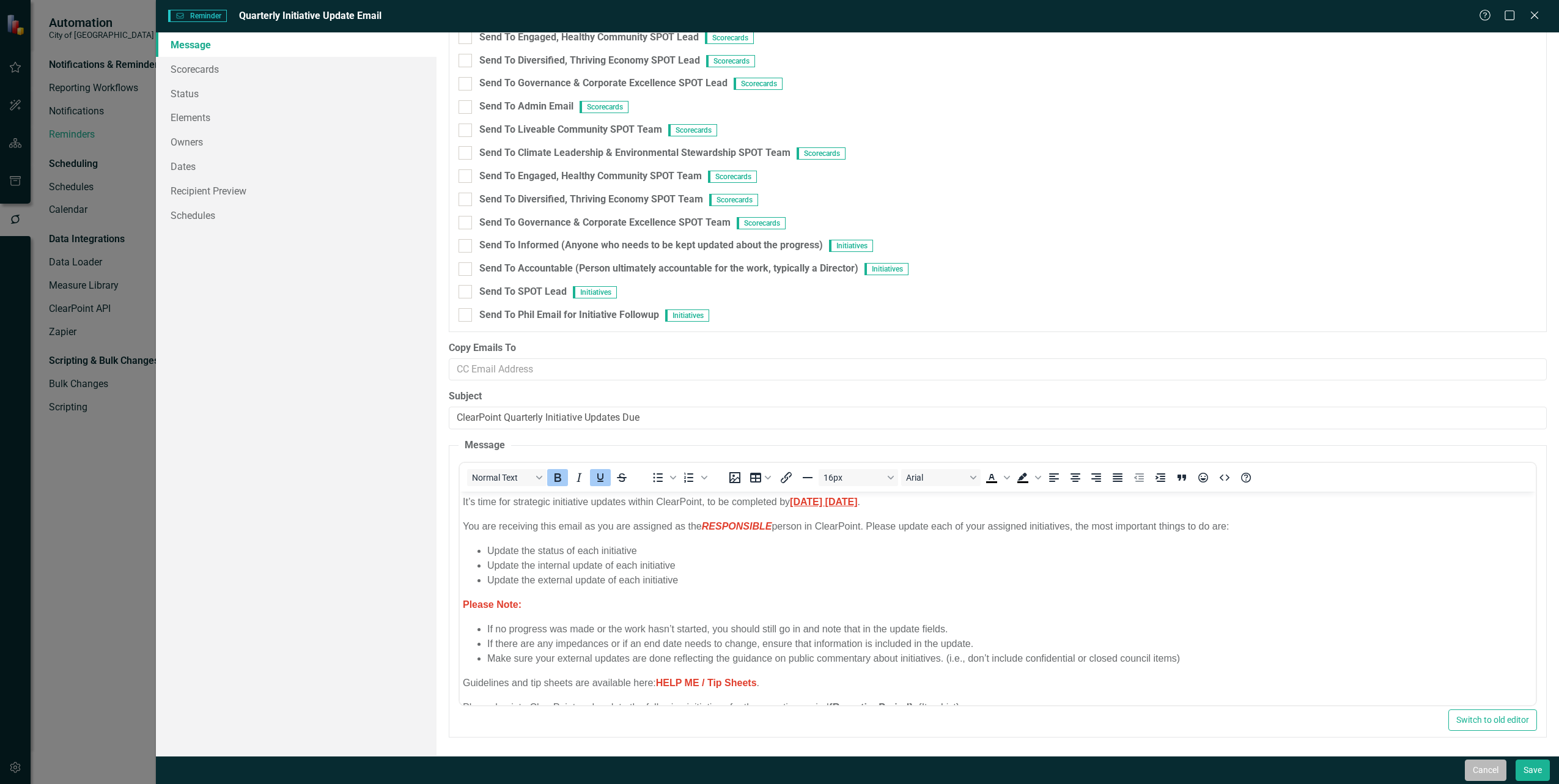
click at [1492, 771] on button "Cancel" at bounding box center [1486, 770] width 41 height 21
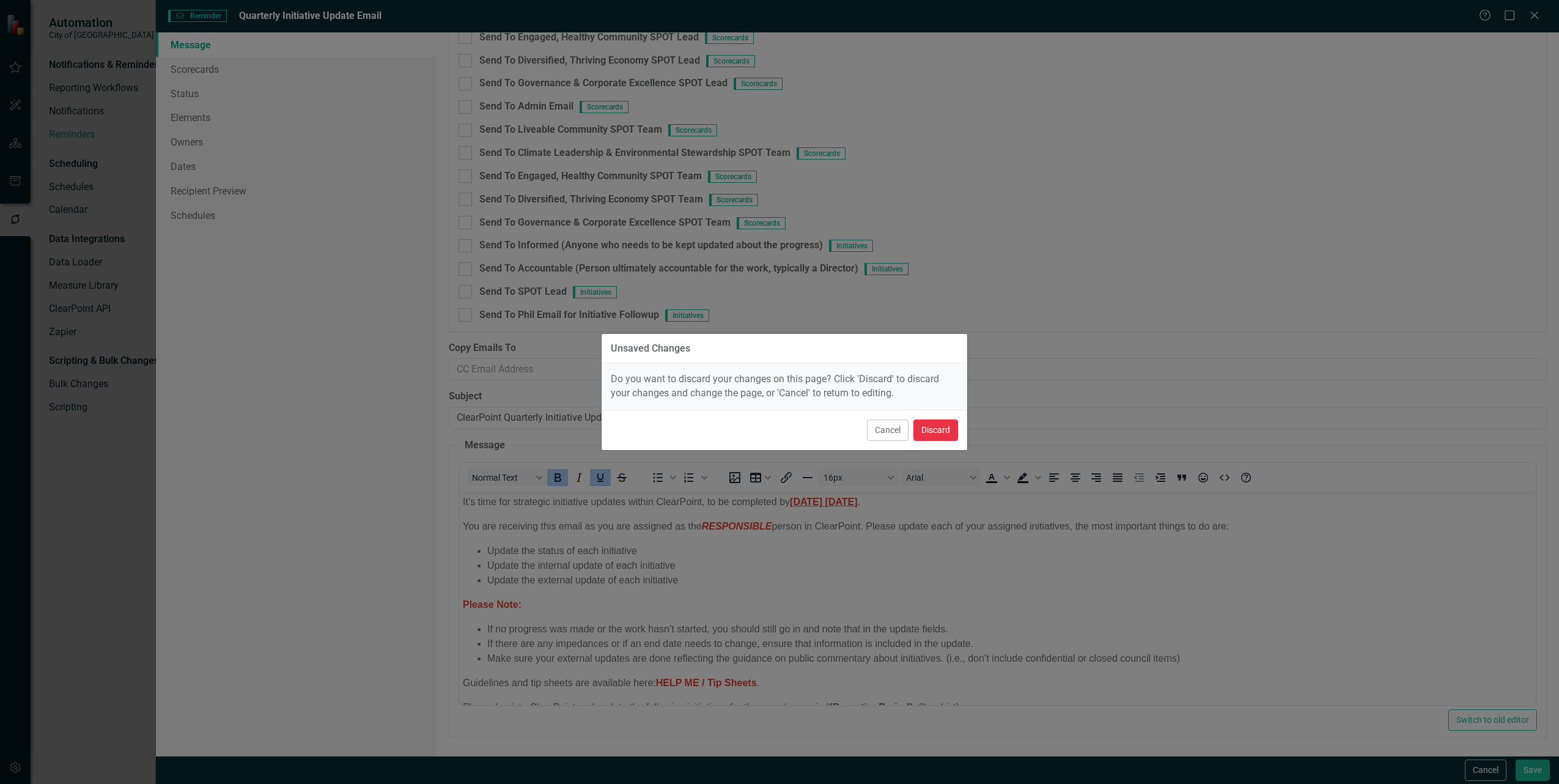
click at [930, 427] on button "Discard" at bounding box center [935, 430] width 45 height 21
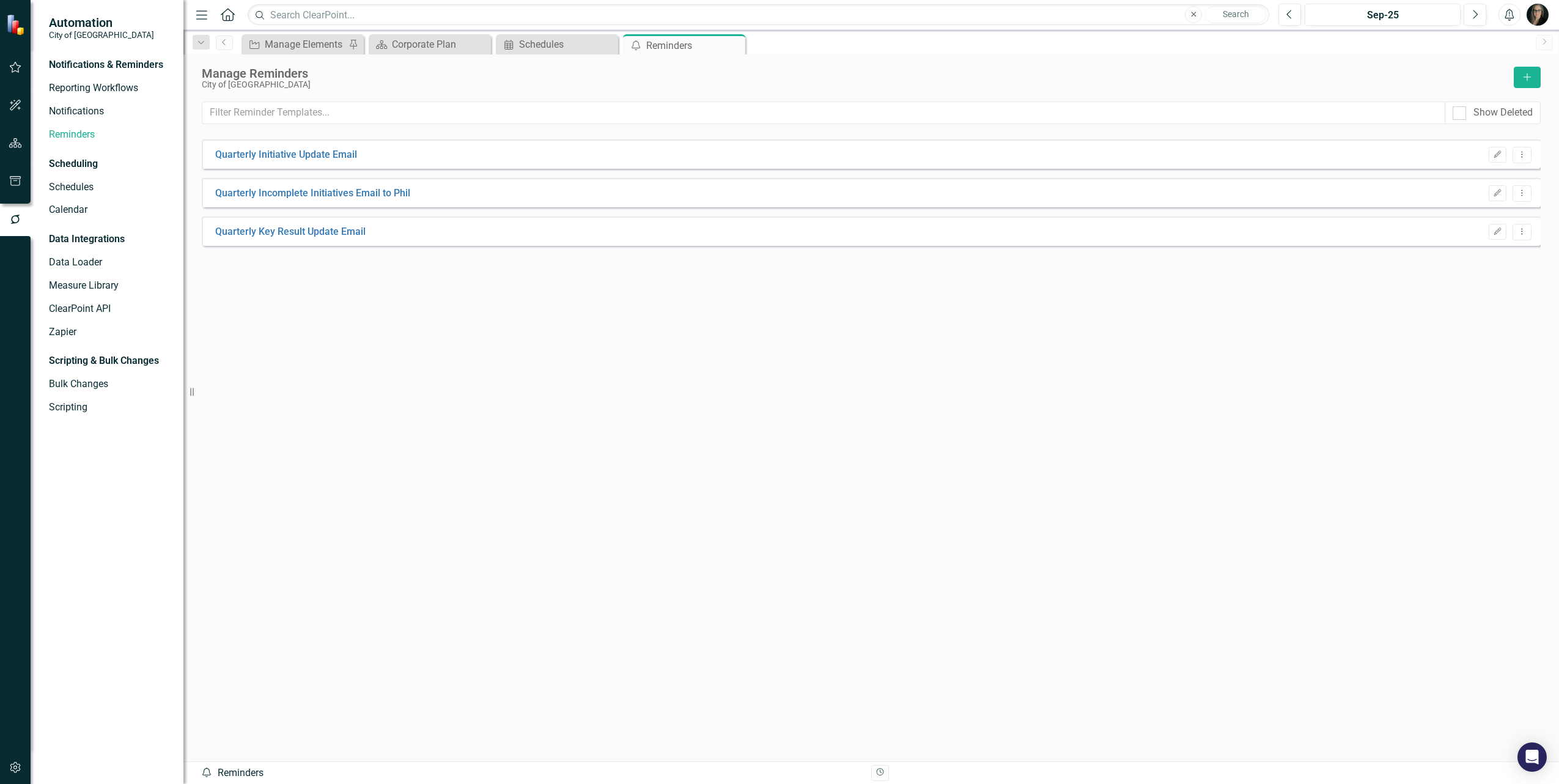
drag, startPoint x: 456, startPoint y: 322, endPoint x: 420, endPoint y: 307, distance: 39.0
click at [454, 322] on div "Quarterly Initiative Update Email Edit Dropdown Menu Quarterly Incomplete Initi…" at bounding box center [871, 427] width 1339 height 577
drag, startPoint x: 75, startPoint y: 359, endPoint x: 145, endPoint y: 361, distance: 70.0
click at [141, 361] on div "Scripting & Bulk Changes" at bounding box center [104, 361] width 110 height 14
click at [413, 54] on div "Manage Reminders City of Maple Ridge Add Show Deleted Looks like you don't have…" at bounding box center [871, 407] width 1376 height 707
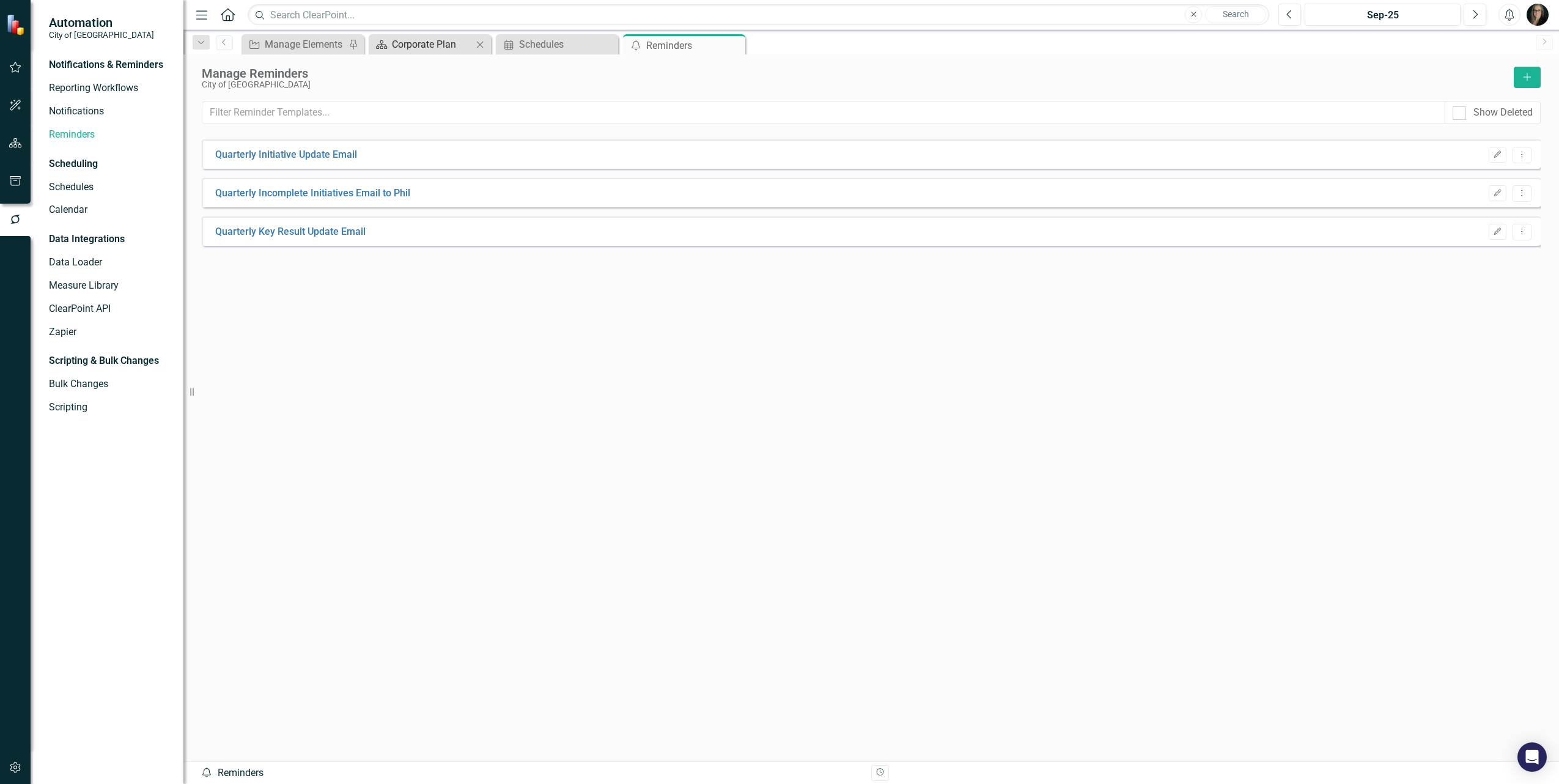
click at [411, 46] on div "Corporate Plan" at bounding box center [432, 44] width 81 height 15
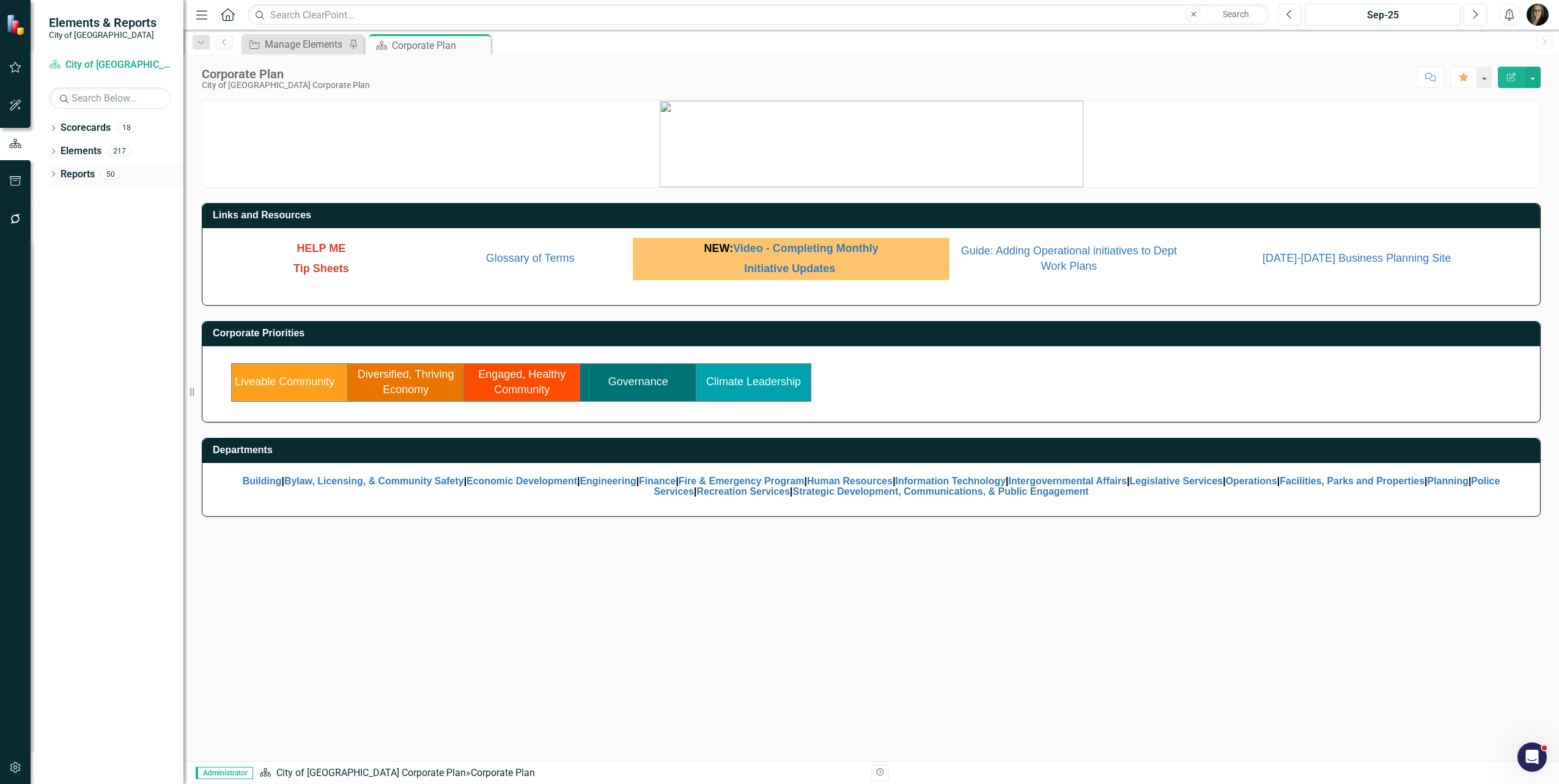
click at [54, 173] on icon "Dropdown" at bounding box center [54, 175] width 9 height 6
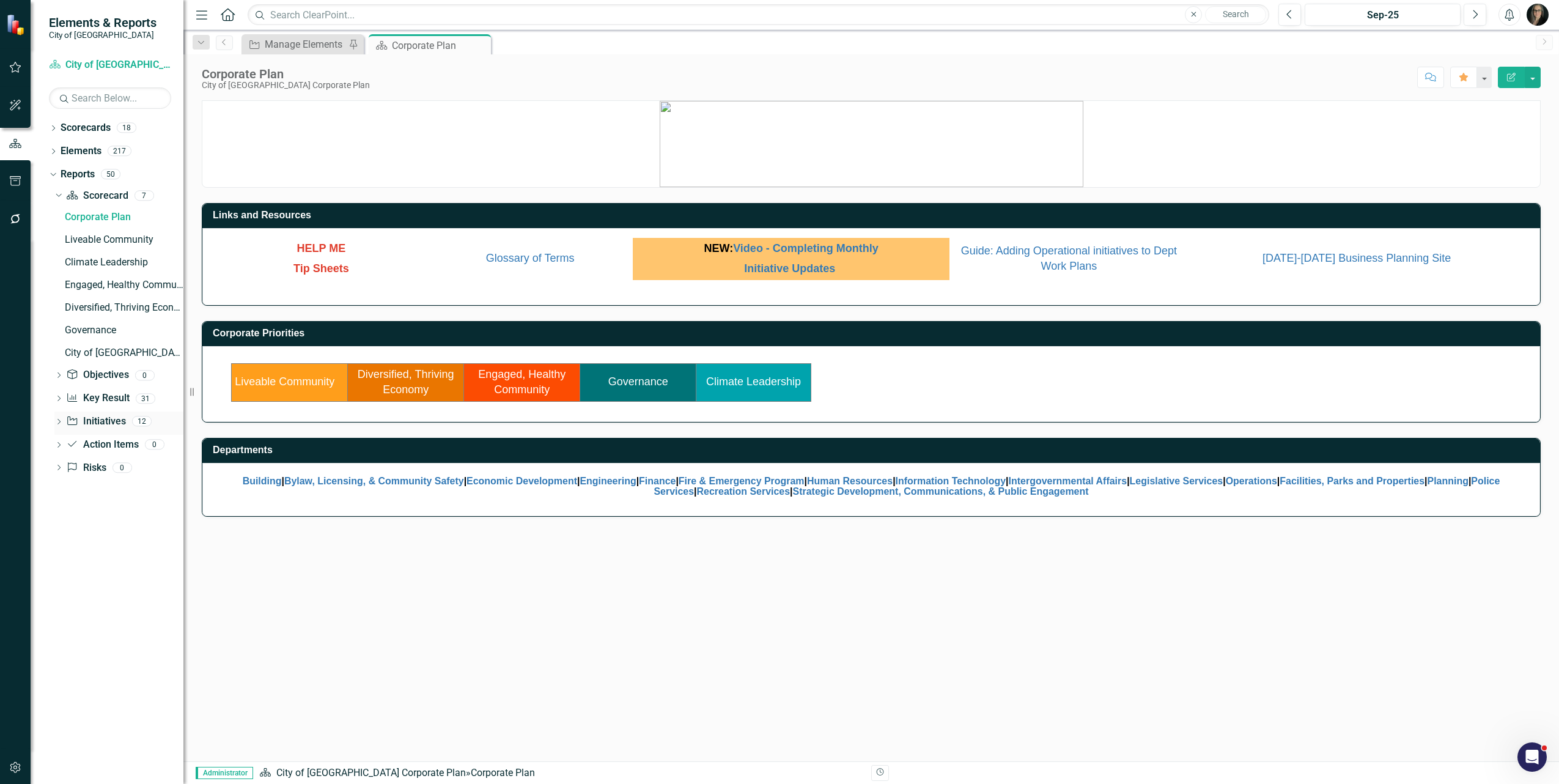
click at [65, 424] on div "Dropdown Initiative Initiatives 12" at bounding box center [118, 423] width 129 height 24
click at [57, 421] on icon "Dropdown" at bounding box center [59, 422] width 9 height 6
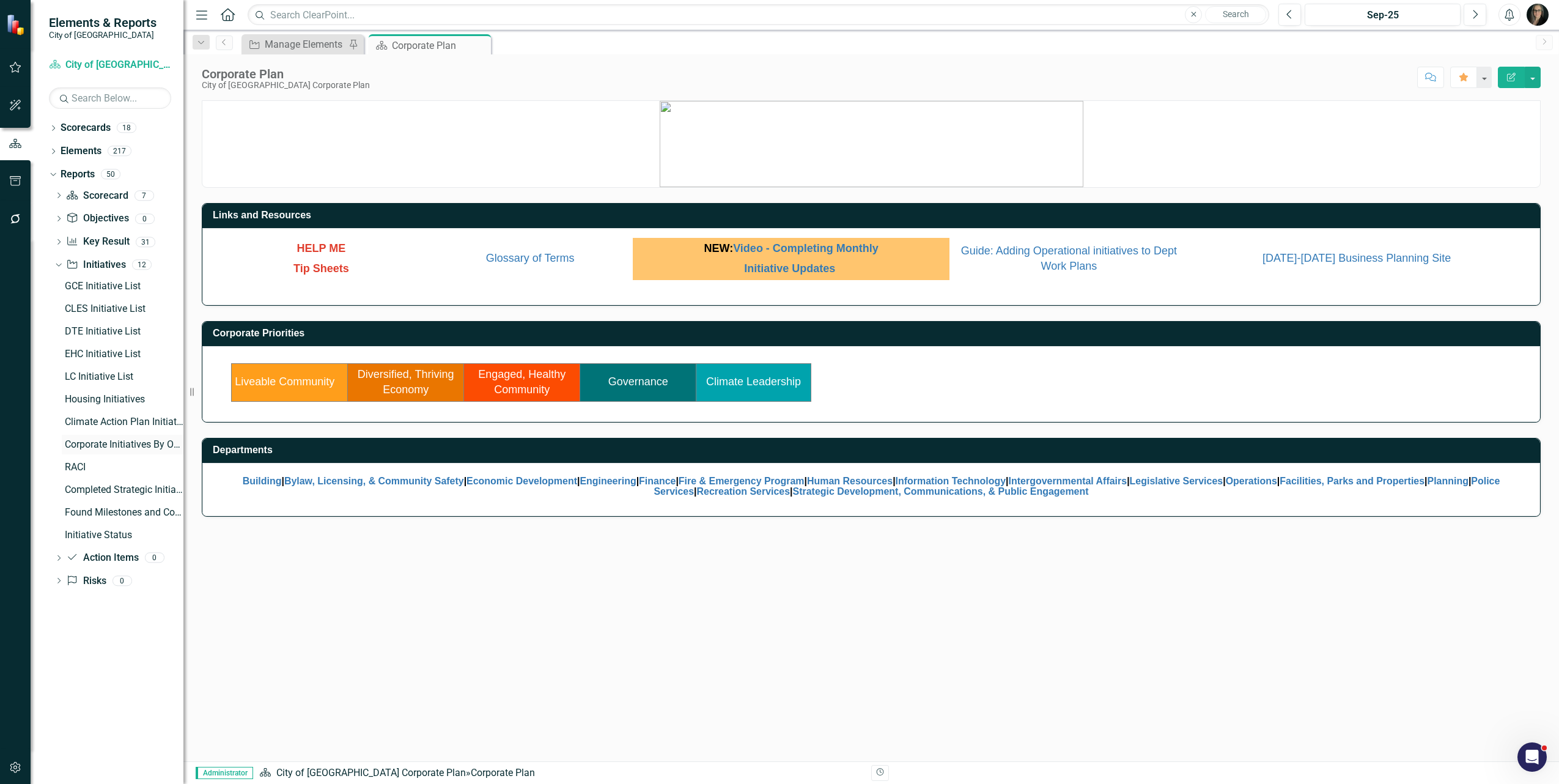
click at [118, 447] on div "Corporate Initiatives By Owner" at bounding box center [124, 444] width 118 height 11
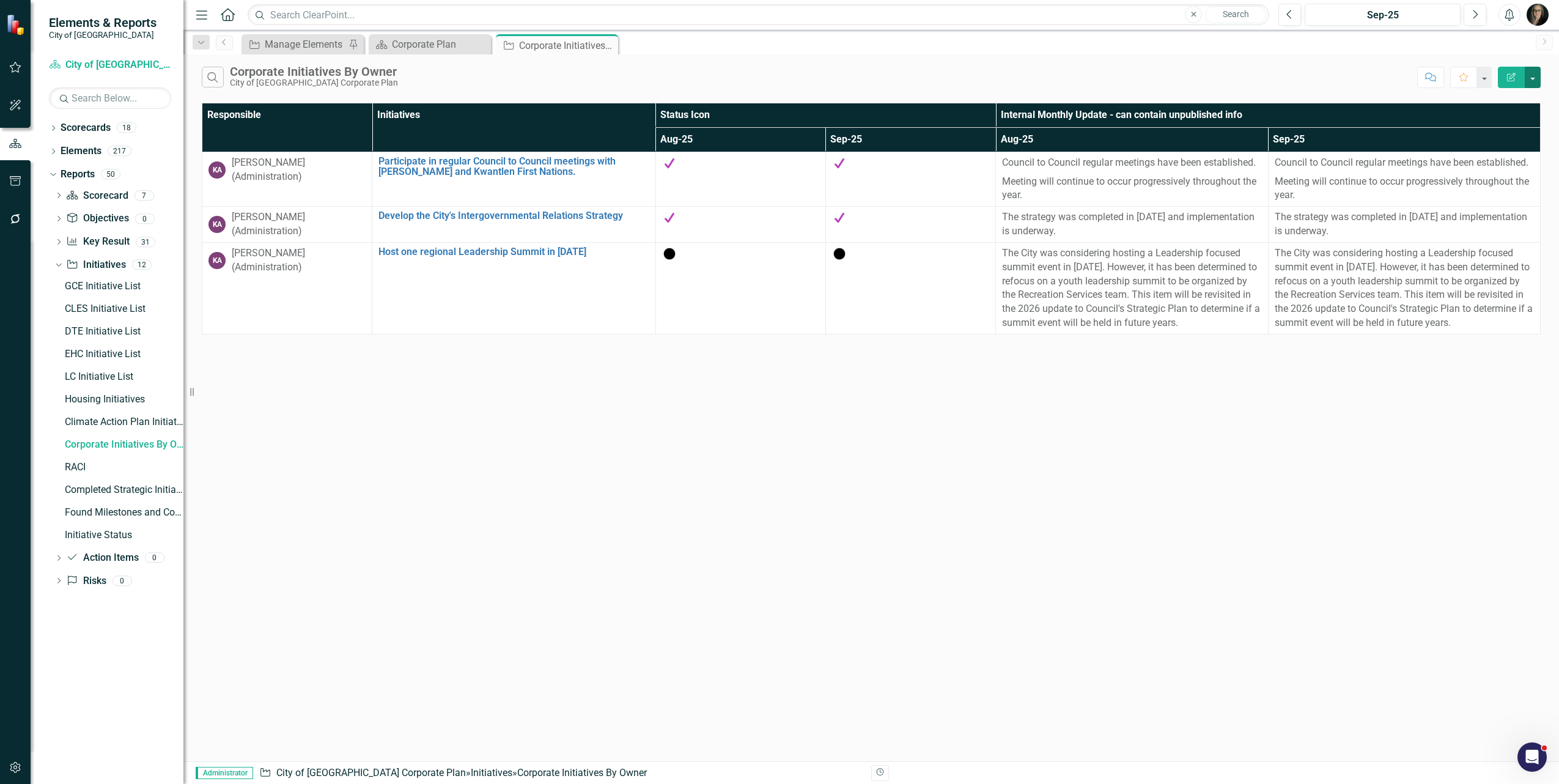
click at [1528, 78] on button "button" at bounding box center [1533, 77] width 16 height 21
click at [1497, 96] on link "Edit Report Edit Report" at bounding box center [1491, 101] width 96 height 23
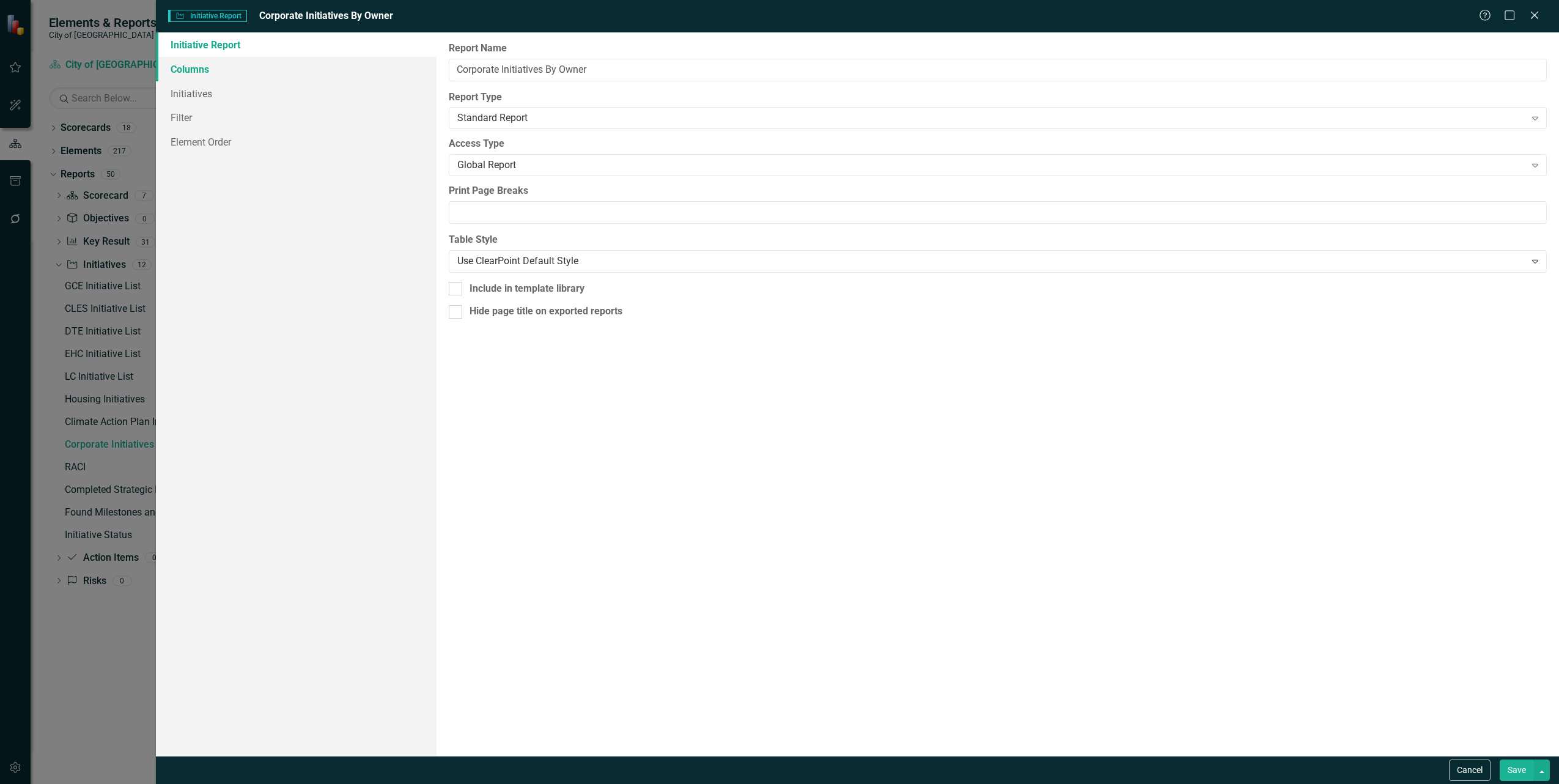
click at [209, 68] on link "Columns" at bounding box center [296, 69] width 280 height 24
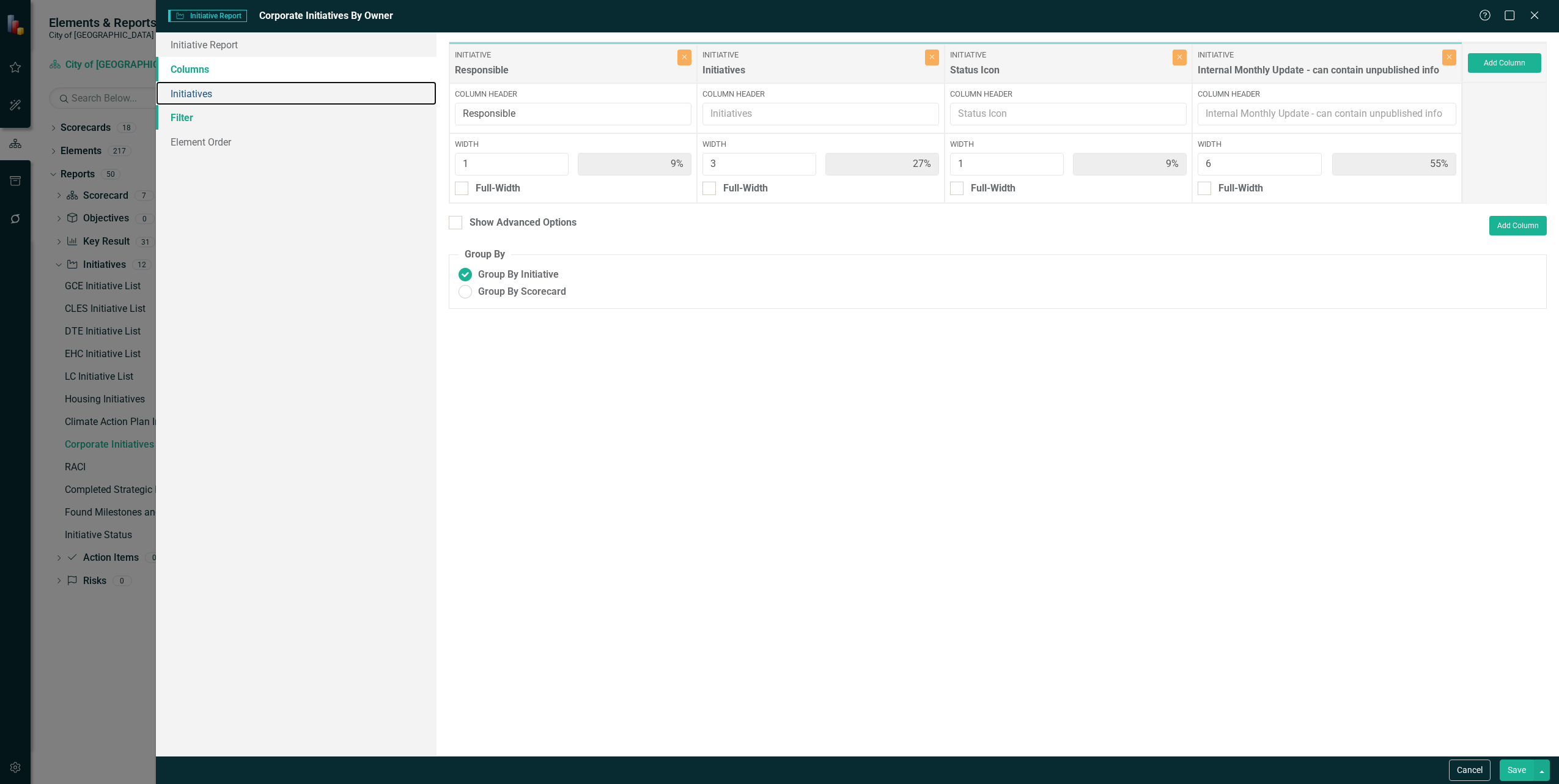
click at [191, 104] on link "Initiatives" at bounding box center [296, 93] width 280 height 24
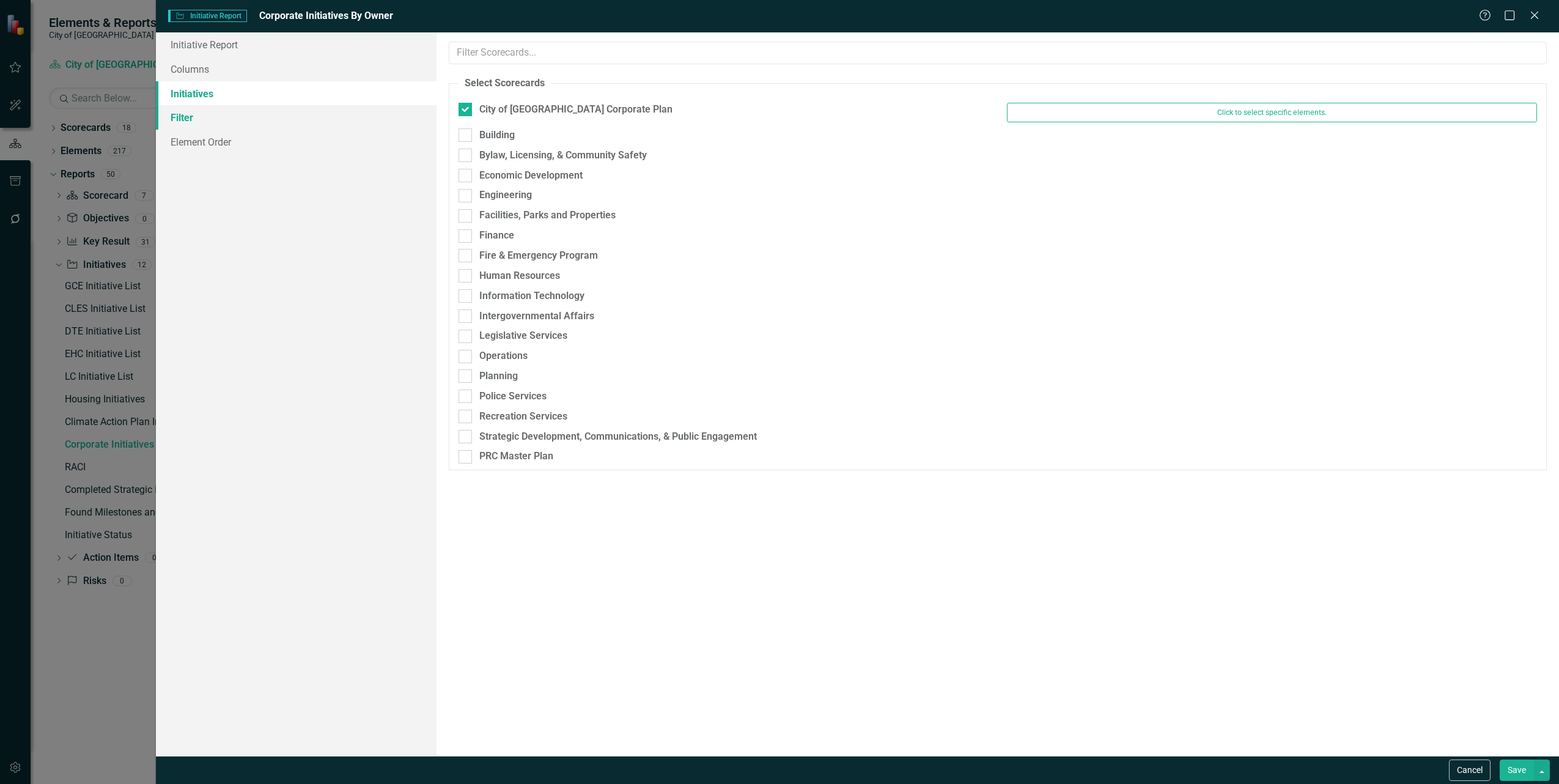
click at [194, 121] on link "Filter" at bounding box center [296, 117] width 280 height 24
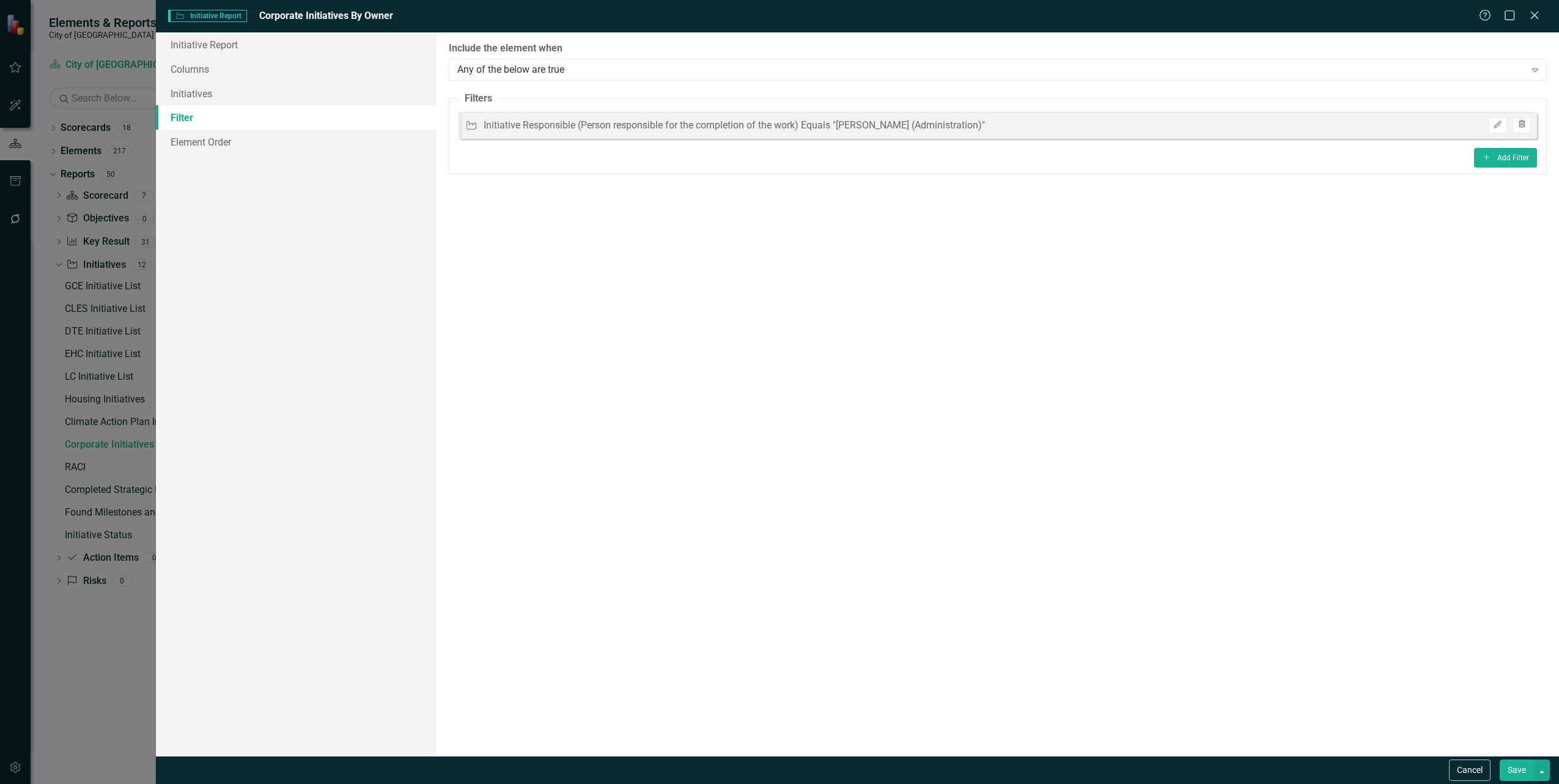
click at [1518, 126] on icon "Trash" at bounding box center [1522, 125] width 9 height 7
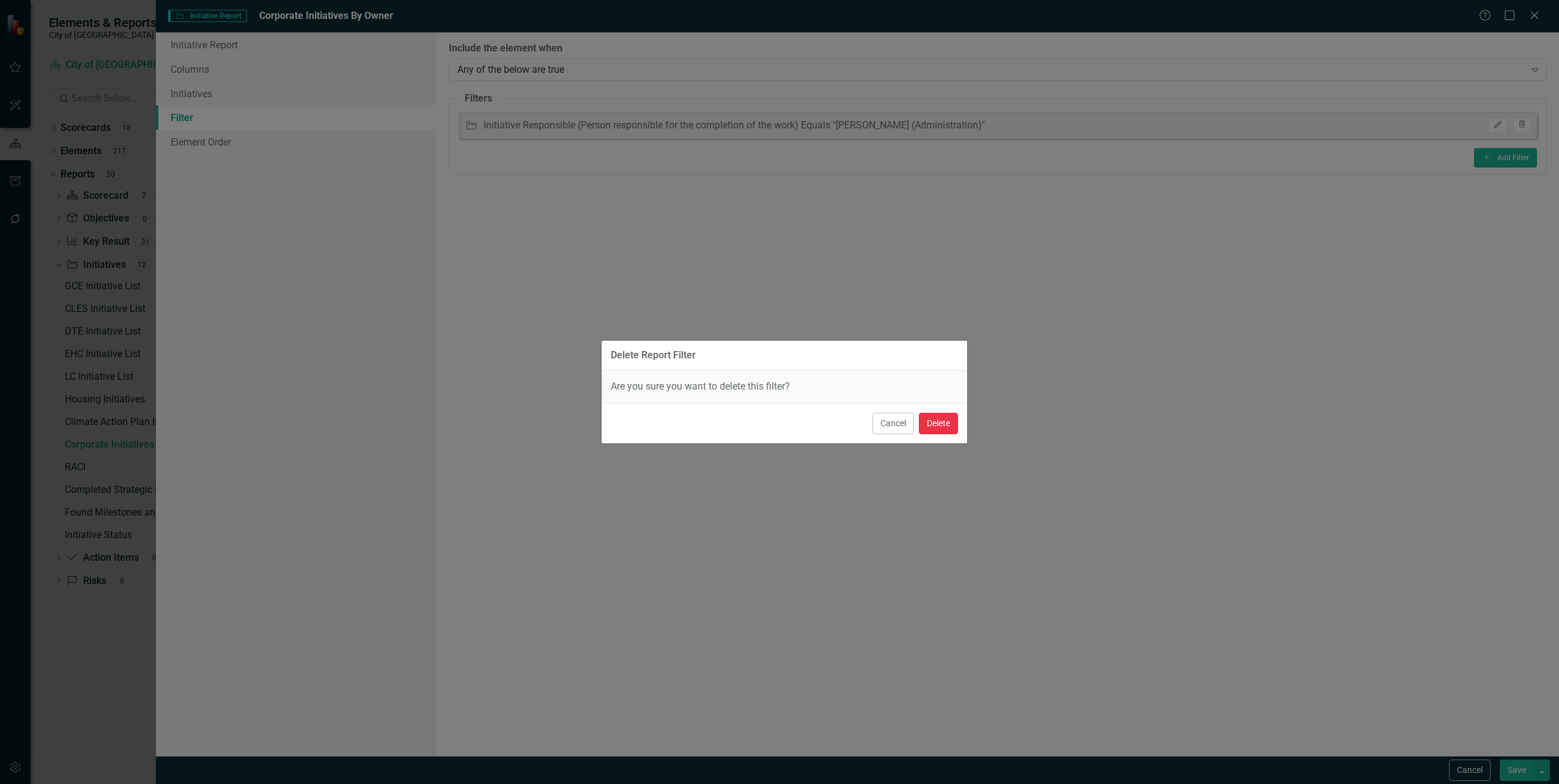
click at [933, 426] on button "Delete" at bounding box center [938, 423] width 39 height 21
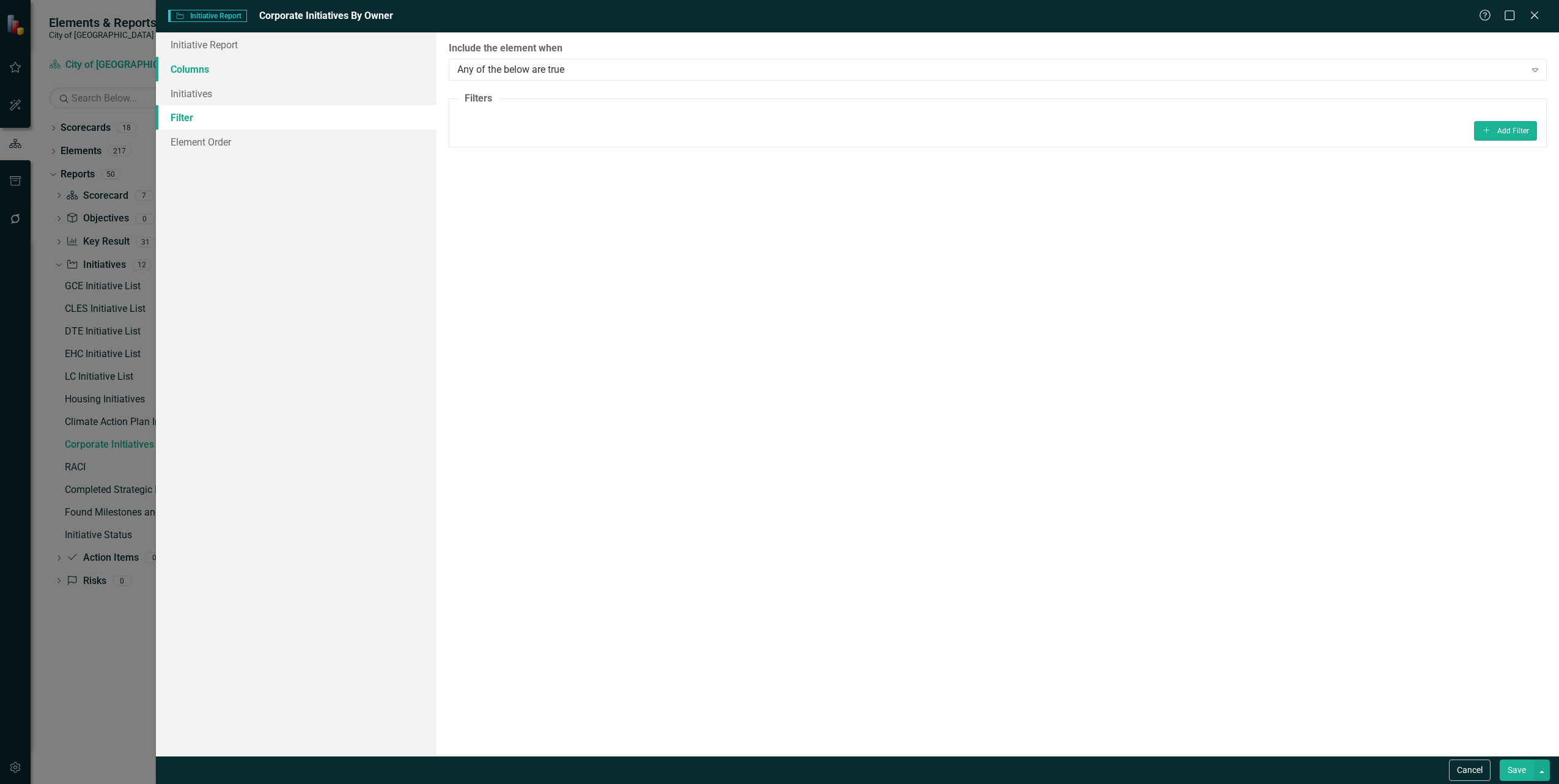
click at [220, 73] on link "Columns" at bounding box center [296, 69] width 280 height 24
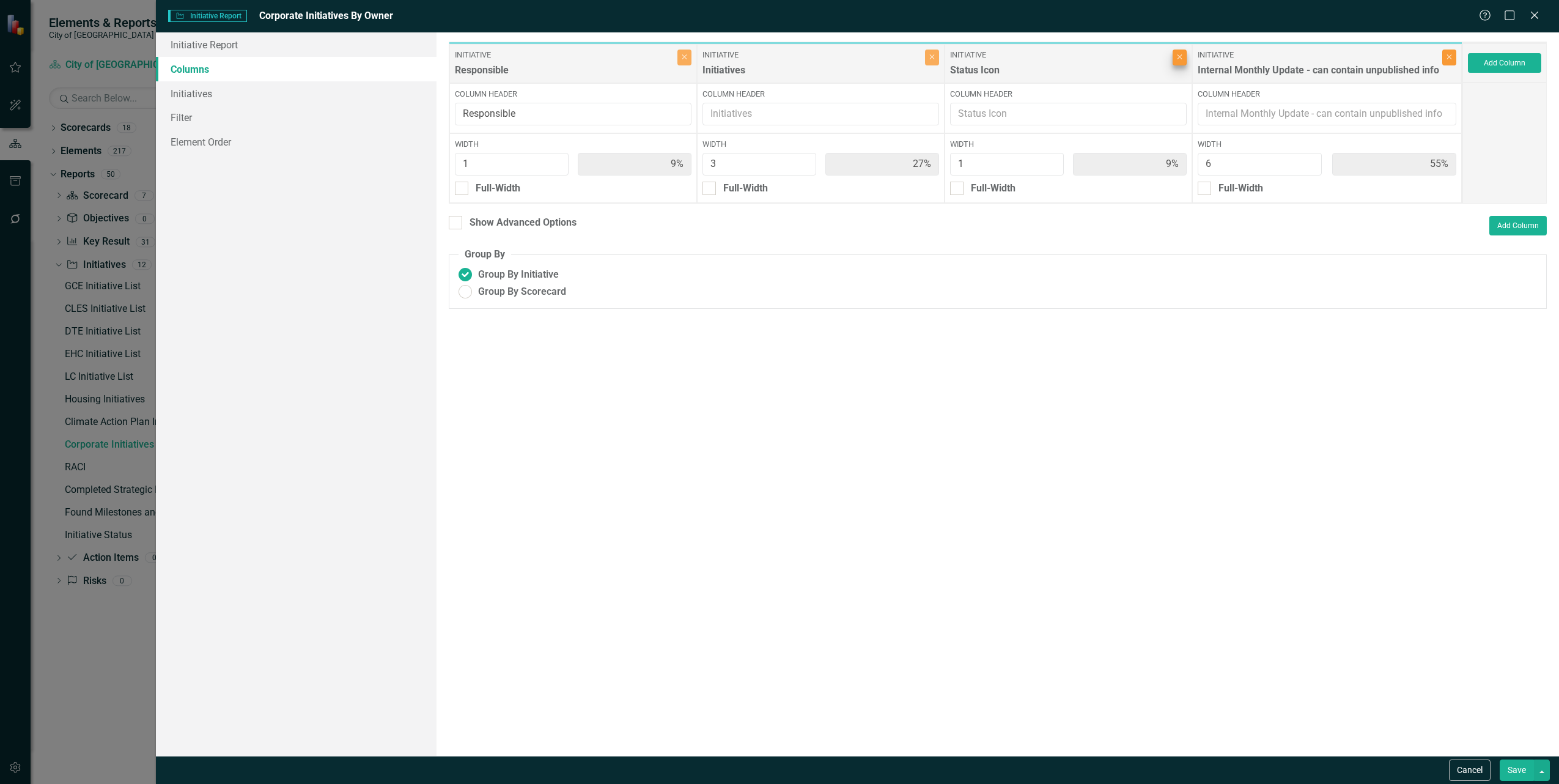
click at [1446, 56] on icon "Close" at bounding box center [1449, 57] width 6 height 7
type input "20%"
type input "60%"
type input "20%"
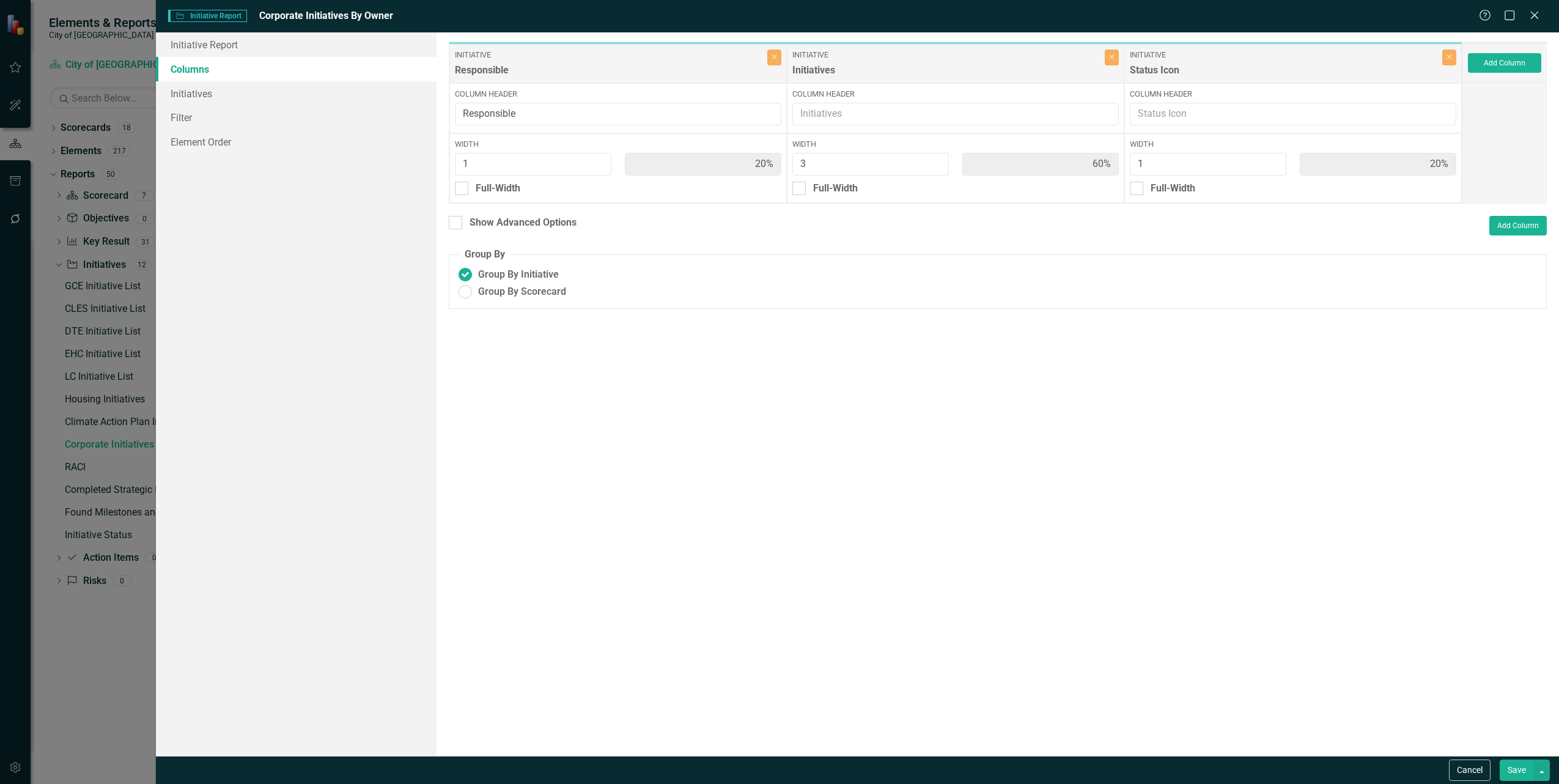
drag, startPoint x: 1515, startPoint y: 765, endPoint x: 1450, endPoint y: 685, distance: 103.1
click at [1515, 765] on button "Save" at bounding box center [1517, 770] width 34 height 21
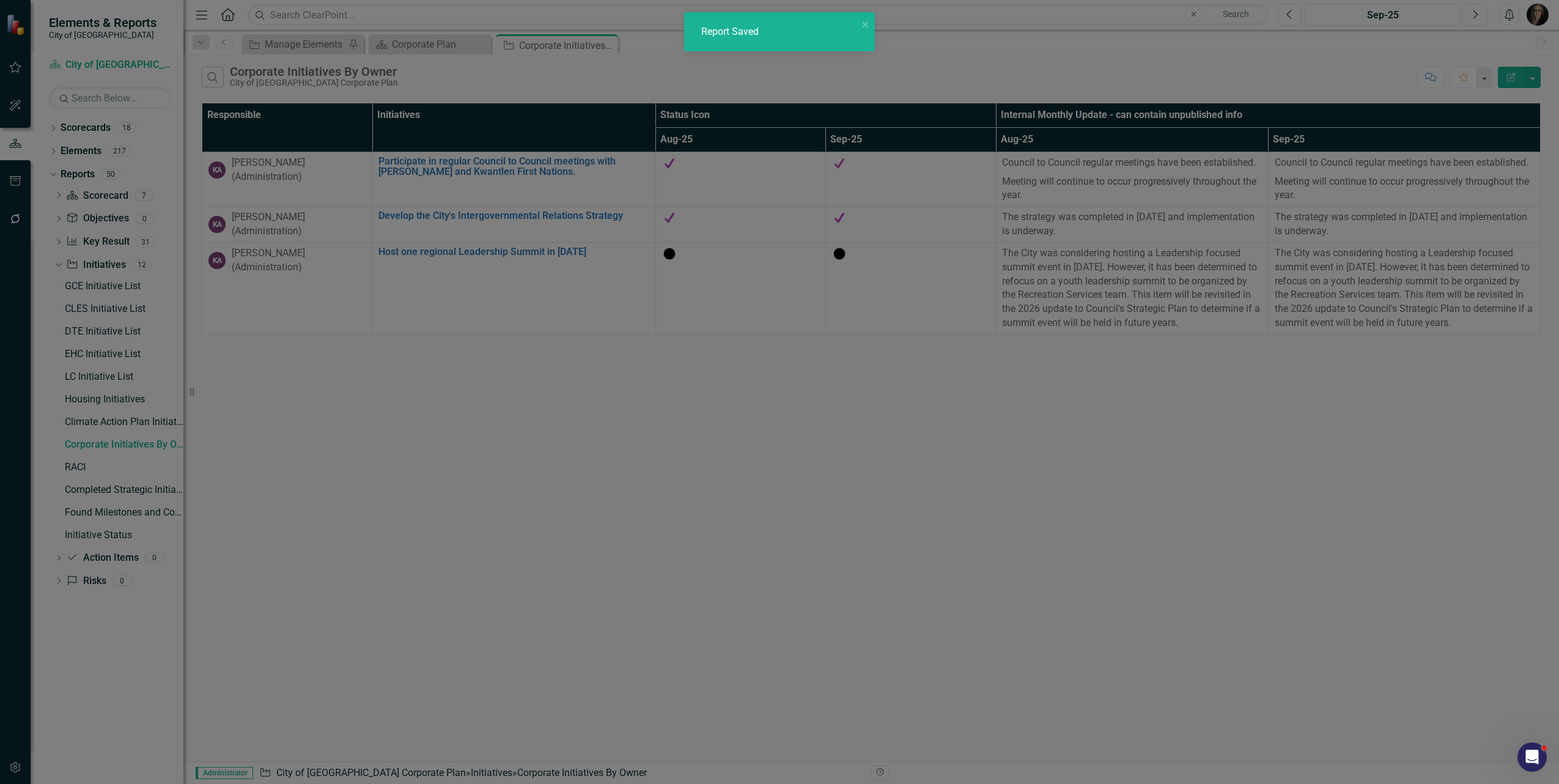
radio input "true"
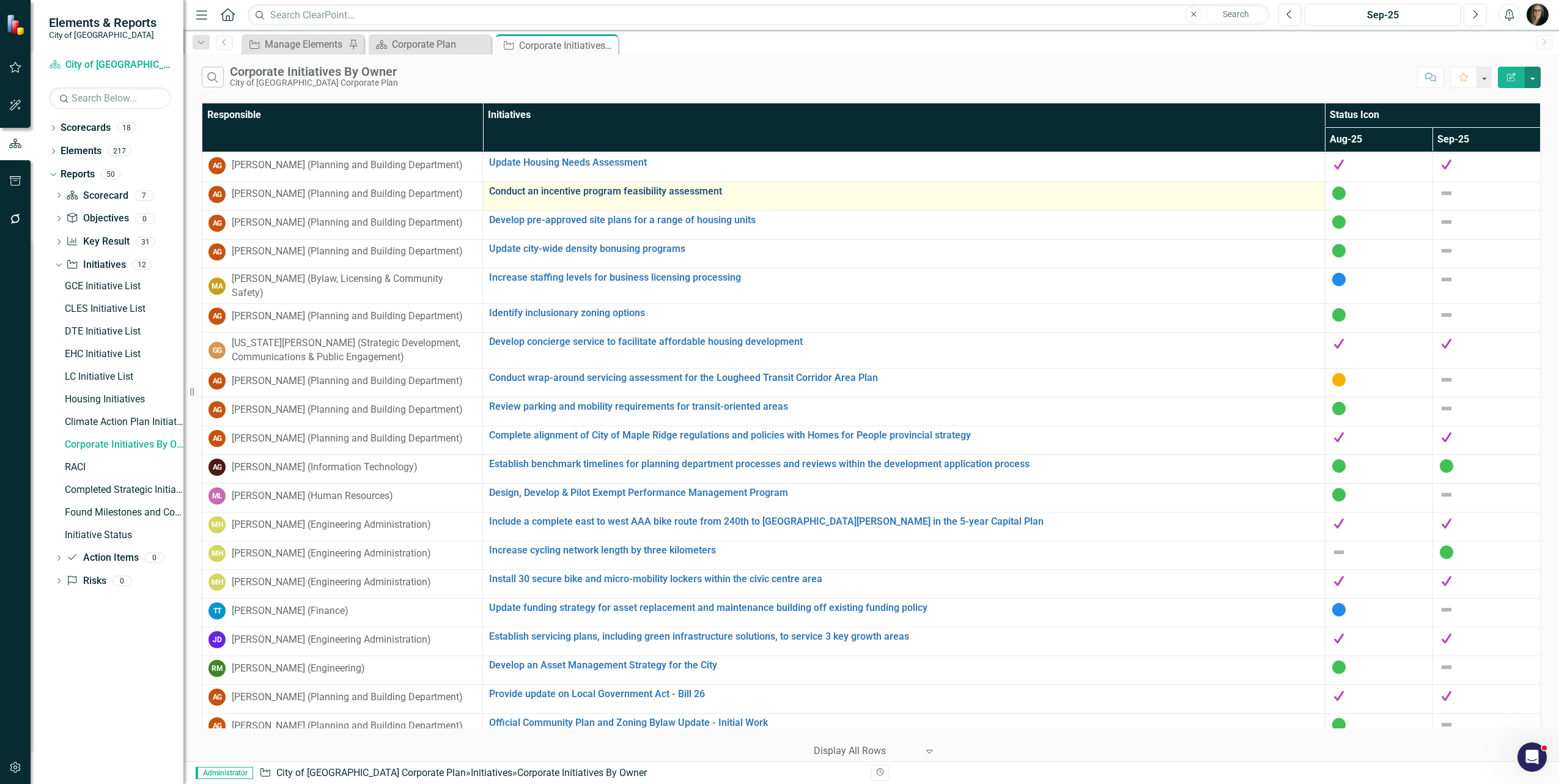
scroll to position [76, 0]
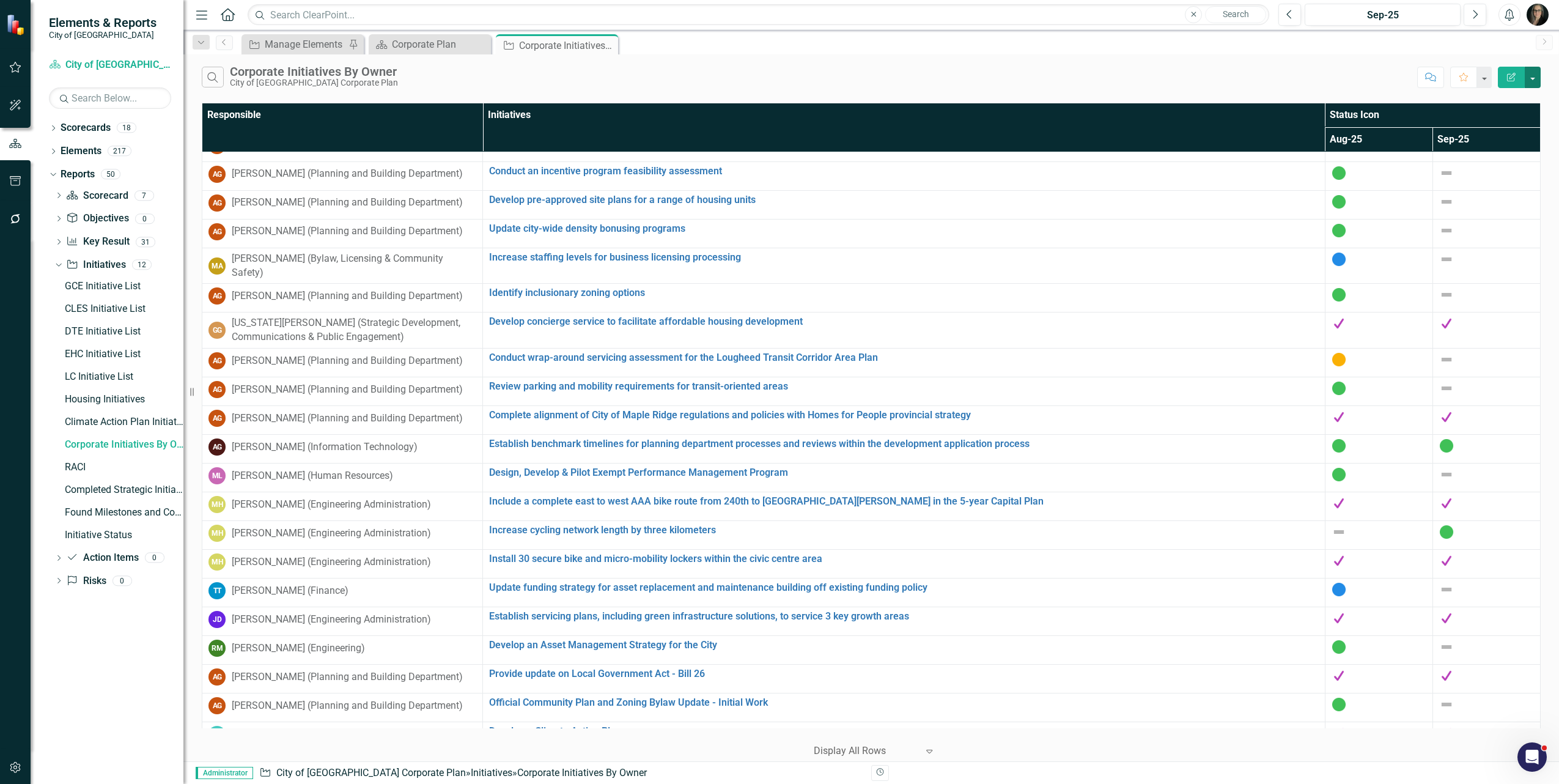
click at [1532, 80] on button "button" at bounding box center [1533, 77] width 16 height 21
click at [1499, 142] on link "Excel Export to Excel" at bounding box center [1491, 148] width 96 height 23
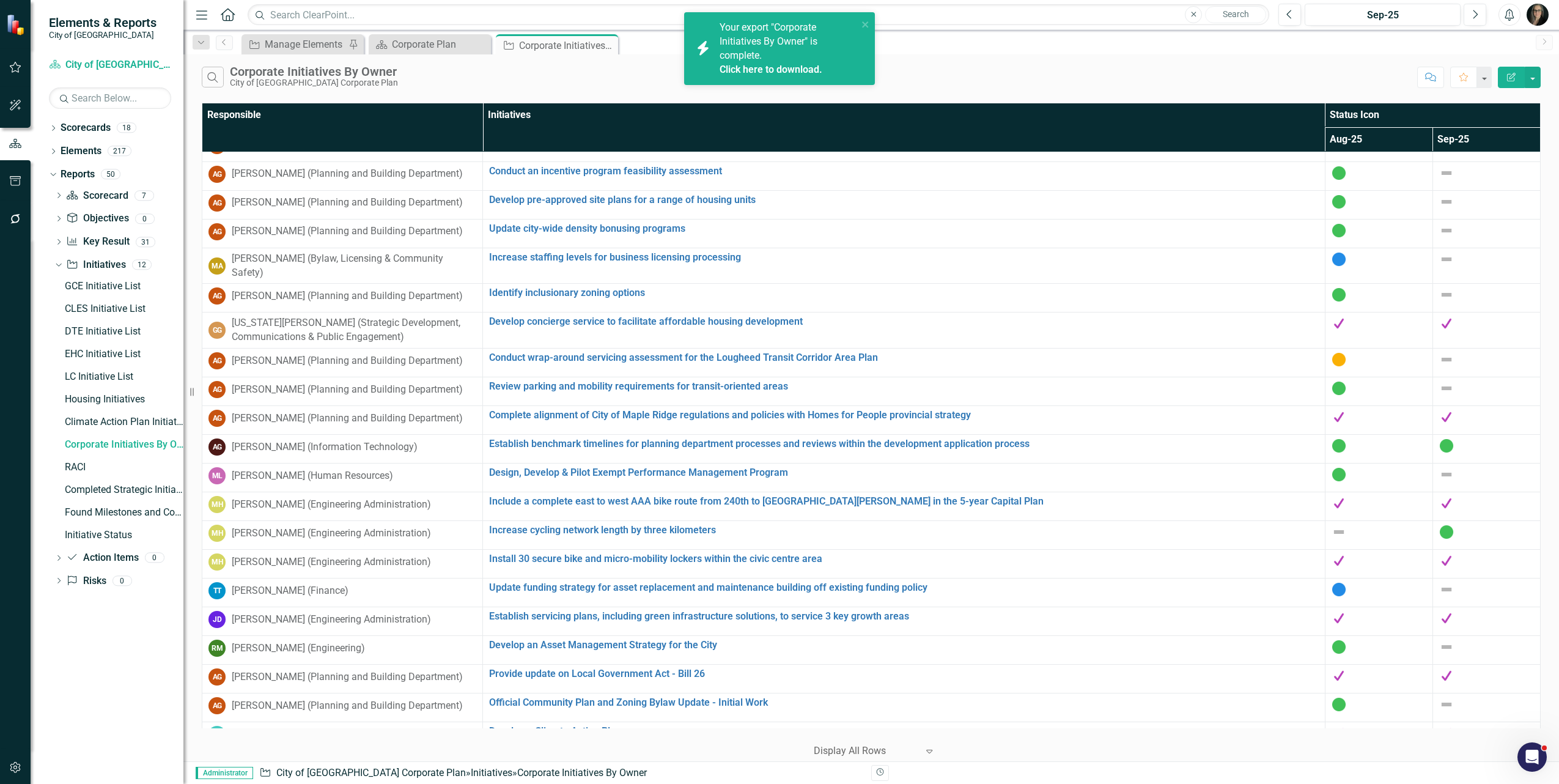
click at [796, 65] on link "Click here to download." at bounding box center [771, 69] width 103 height 11
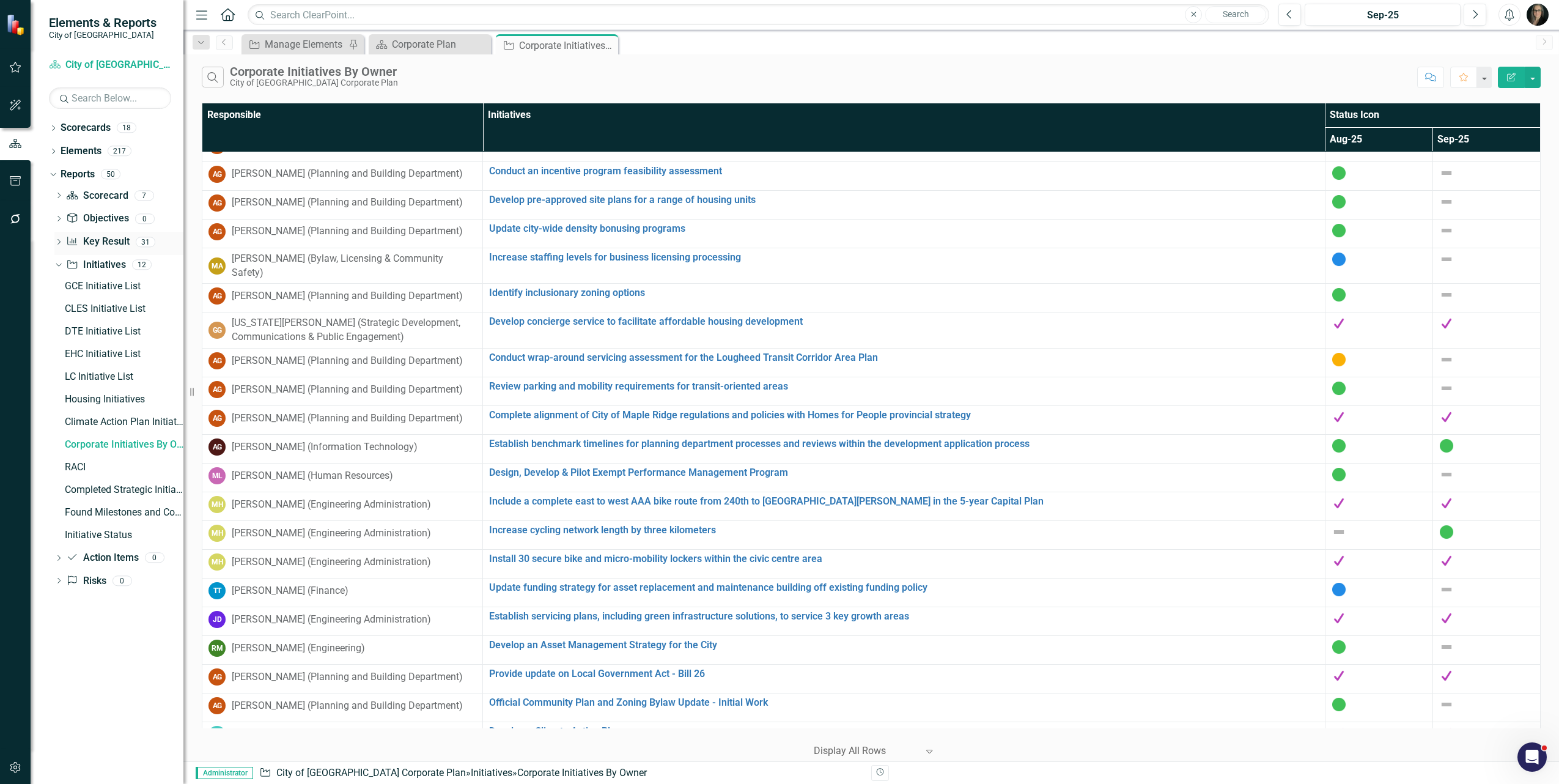
click at [62, 260] on div "Dropdown Initiative Initiatives 12" at bounding box center [118, 266] width 129 height 24
click at [59, 241] on icon at bounding box center [59, 242] width 3 height 6
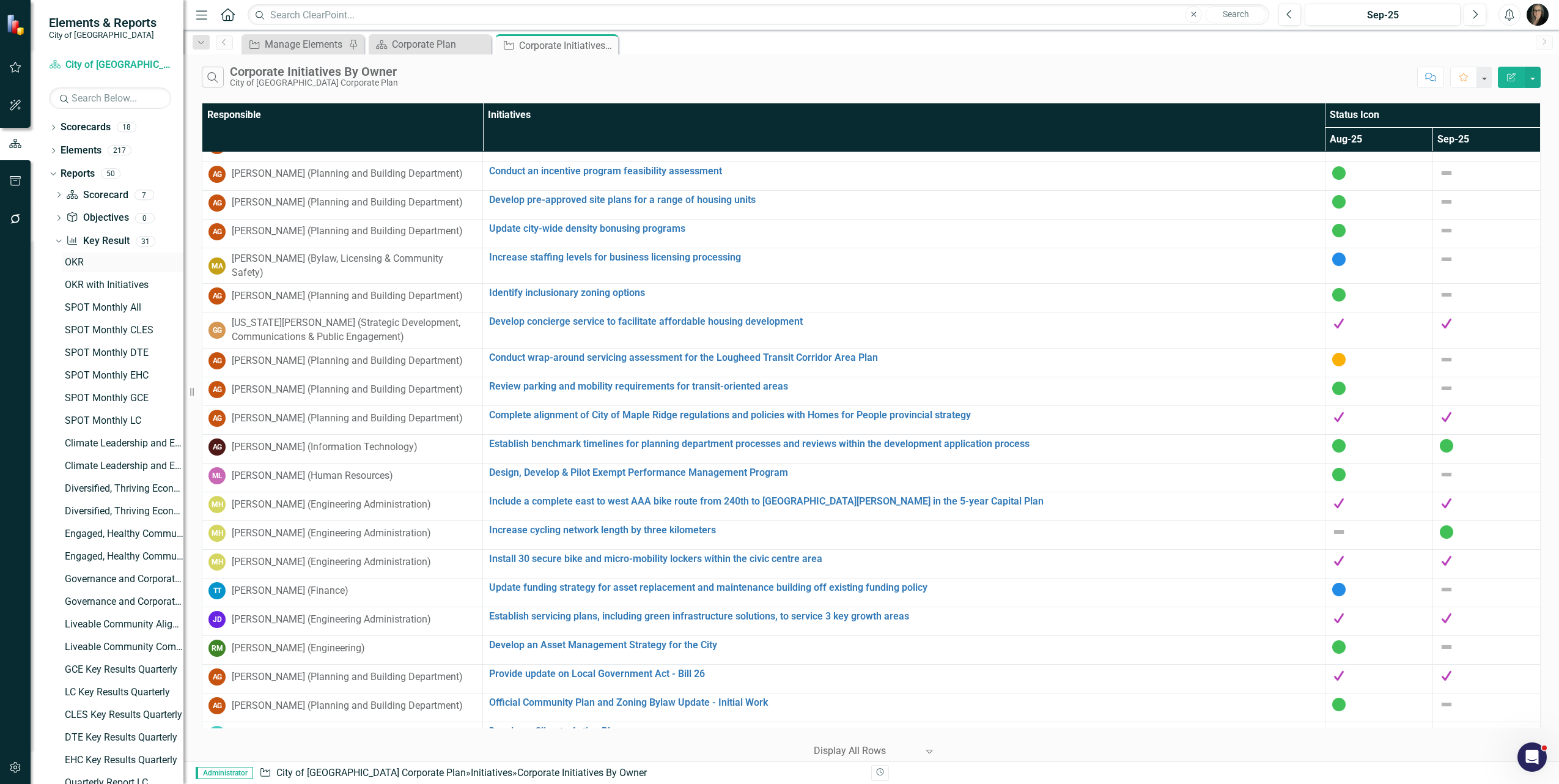
scroll to position [0, 0]
click at [100, 243] on link "Key Result Key Result" at bounding box center [98, 242] width 63 height 14
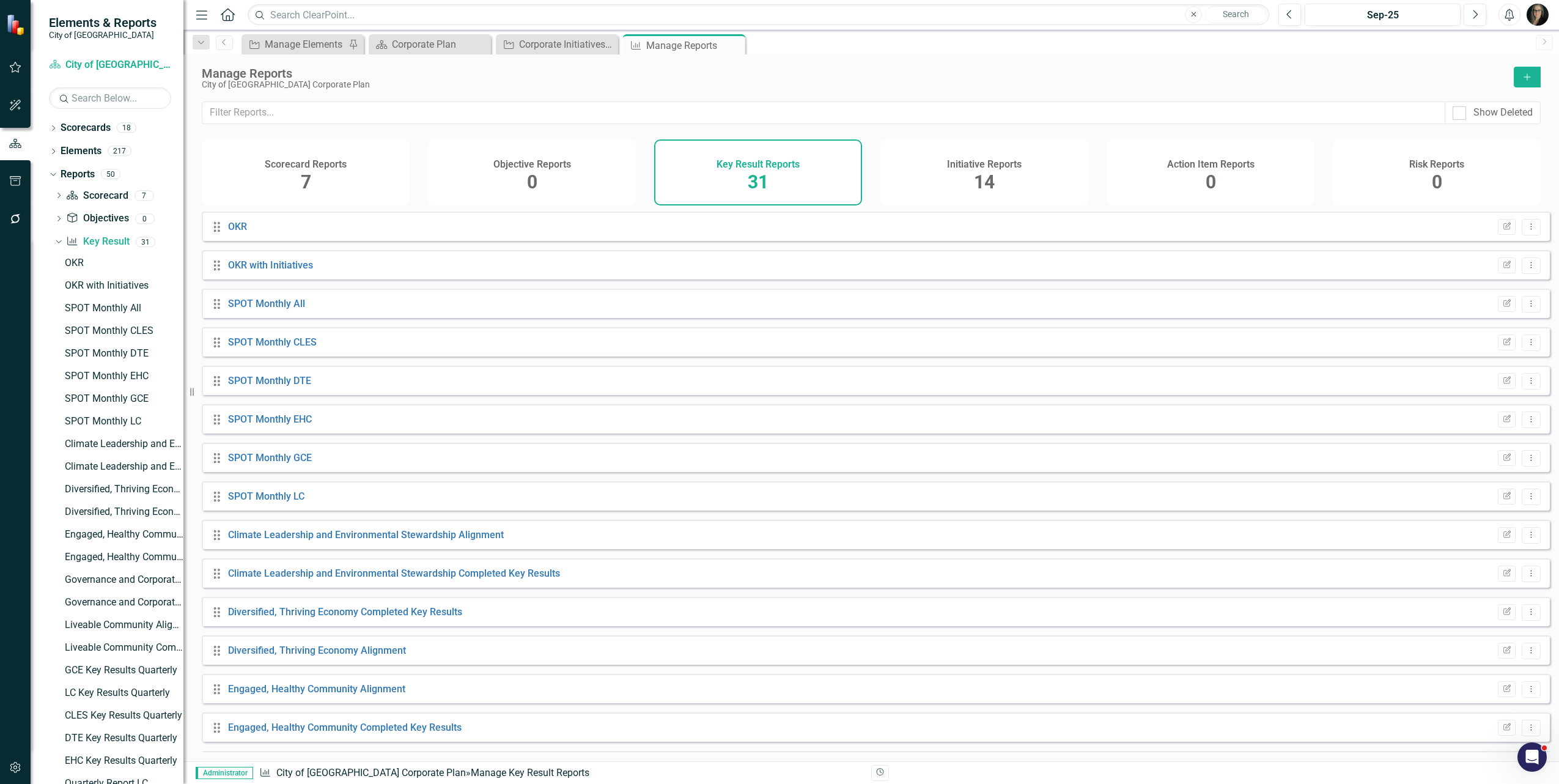
click at [1523, 78] on icon "Add" at bounding box center [1527, 77] width 11 height 9
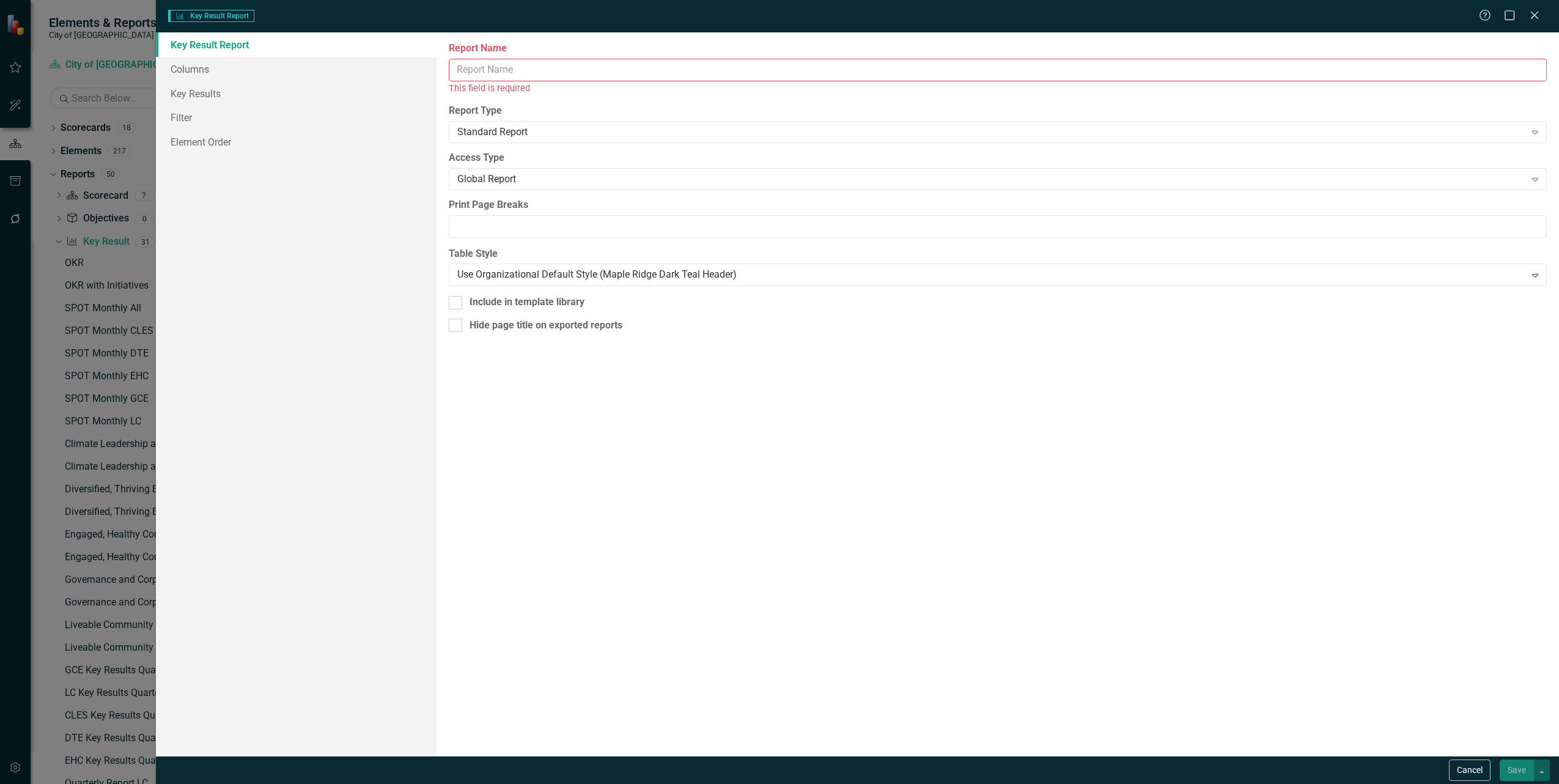
click at [575, 71] on input "Report Name" at bounding box center [997, 70] width 1098 height 23
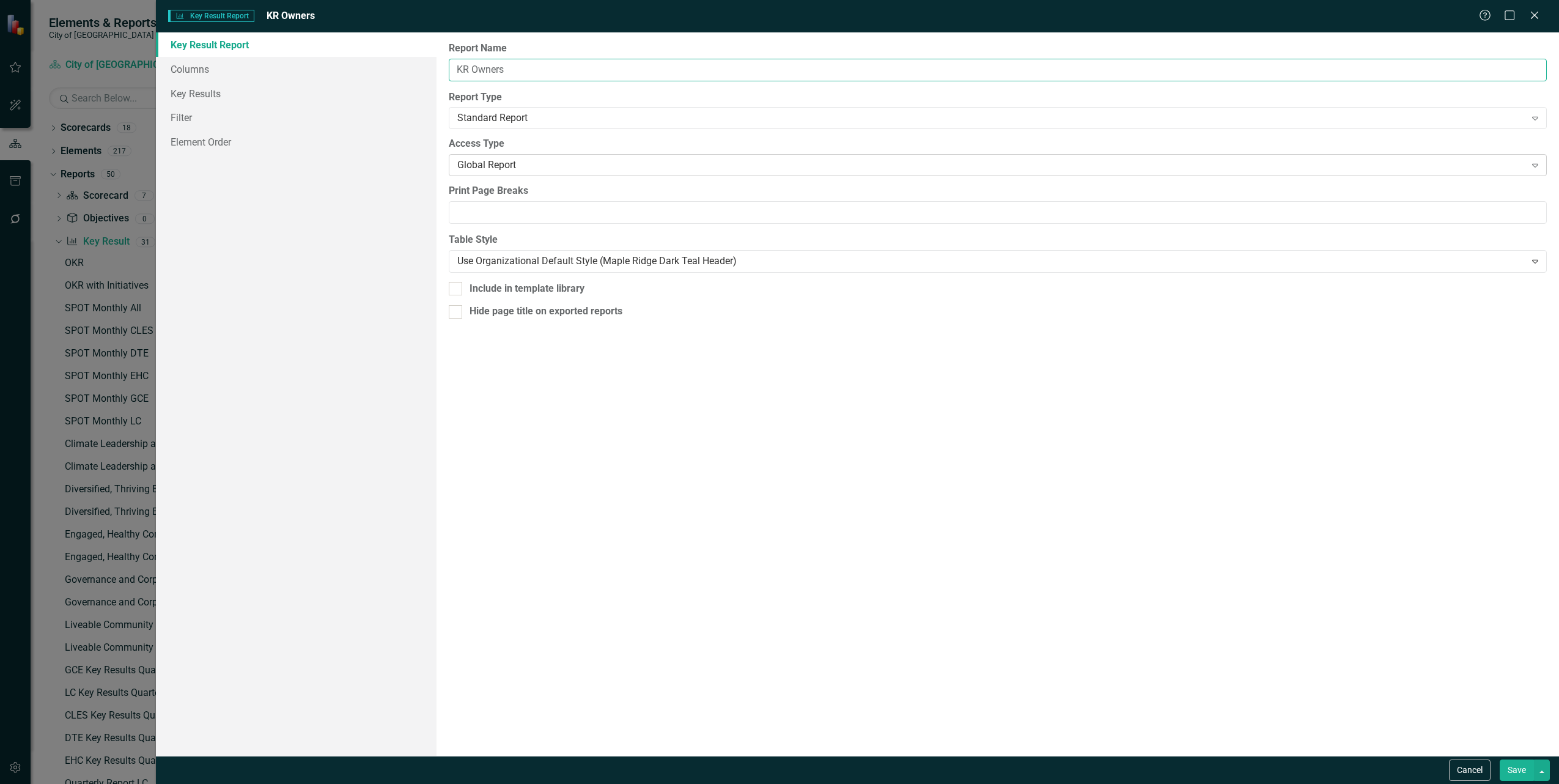
type input "KR Owners"
click at [477, 169] on div "Global Report" at bounding box center [991, 166] width 1068 height 14
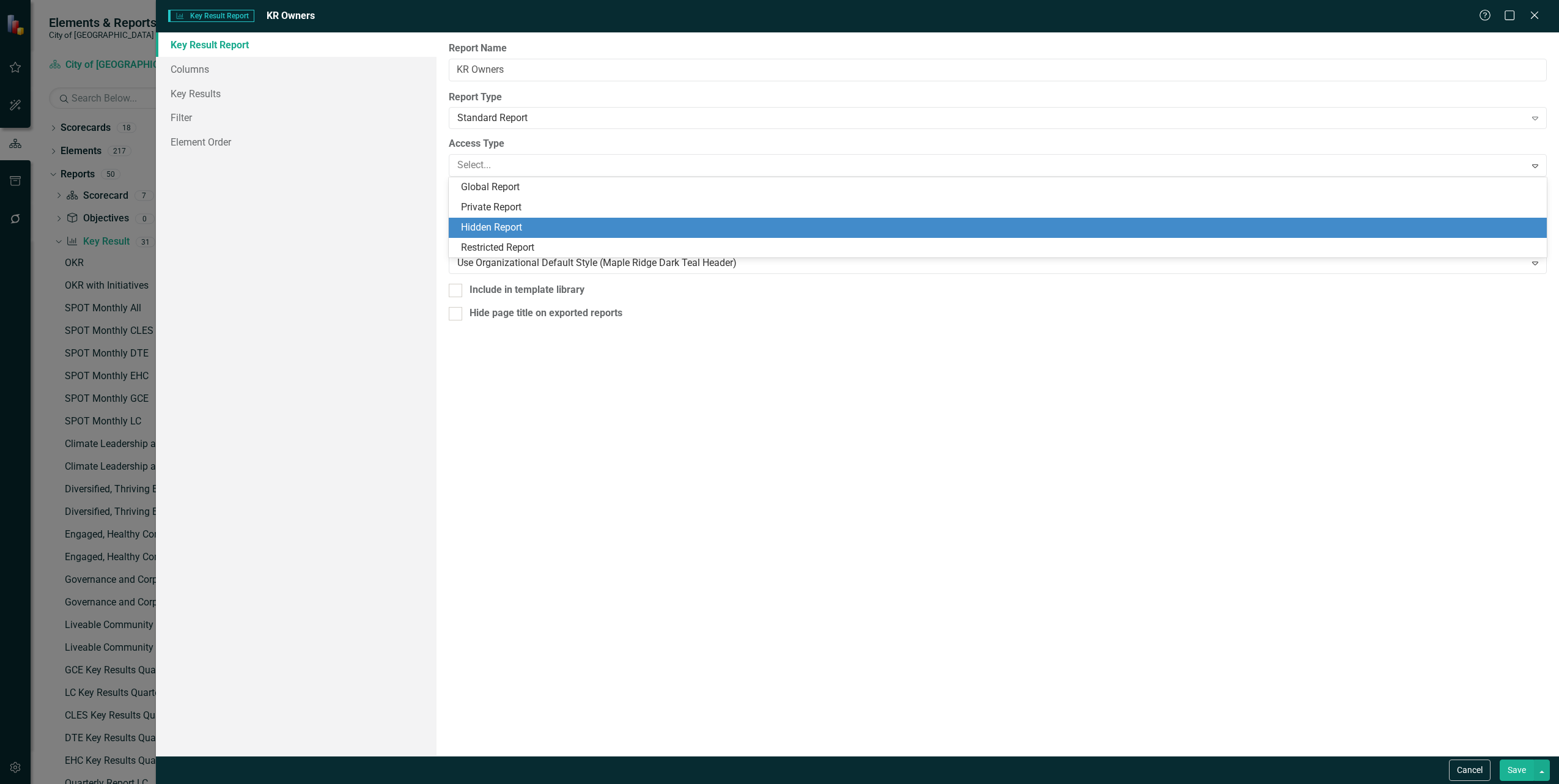
click at [489, 226] on div "Hidden Report" at bounding box center [1000, 228] width 1079 height 14
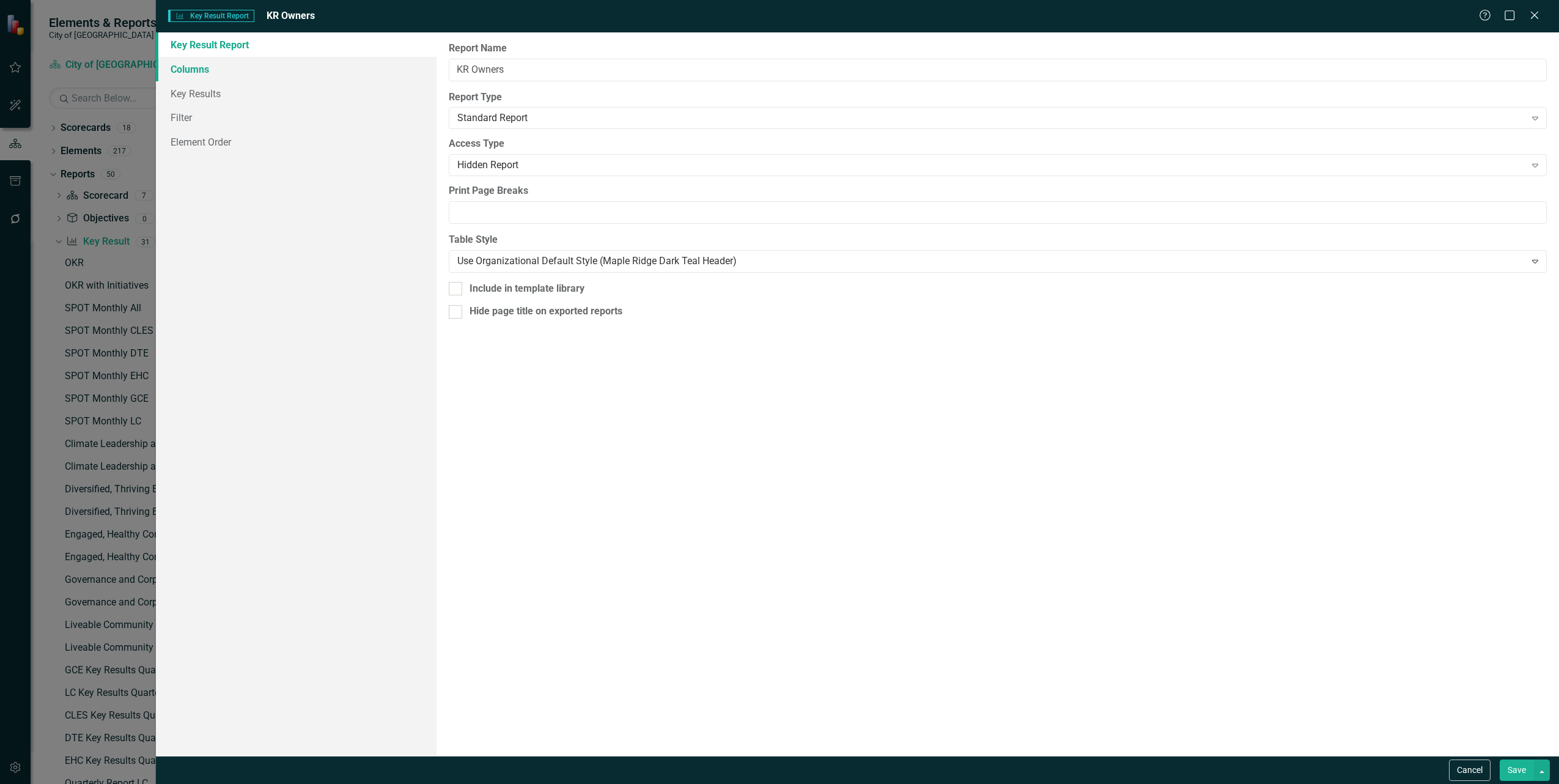
click at [194, 71] on link "Columns" at bounding box center [296, 69] width 280 height 24
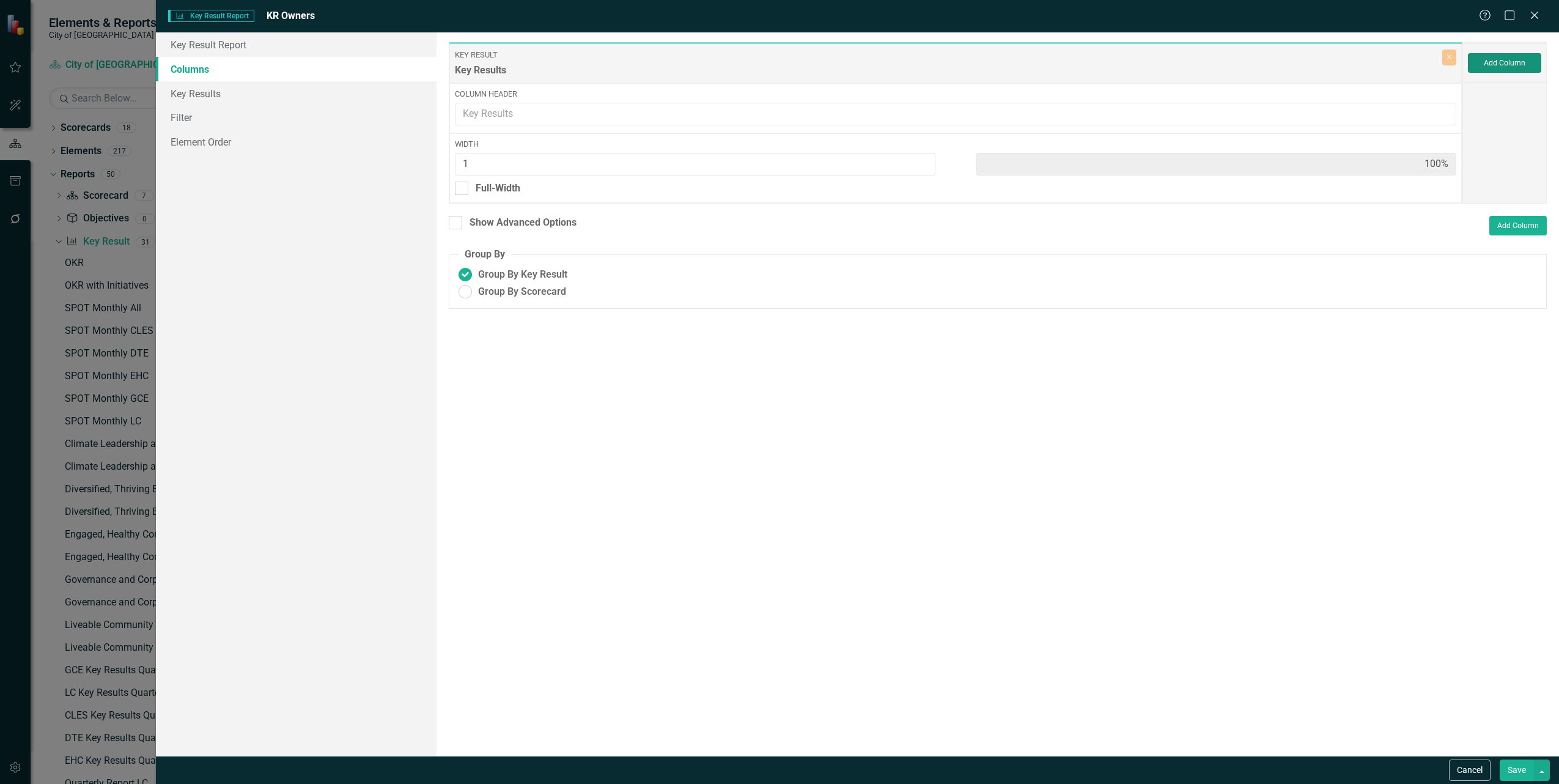
click at [1492, 72] on button "Add Column" at bounding box center [1504, 63] width 73 height 19
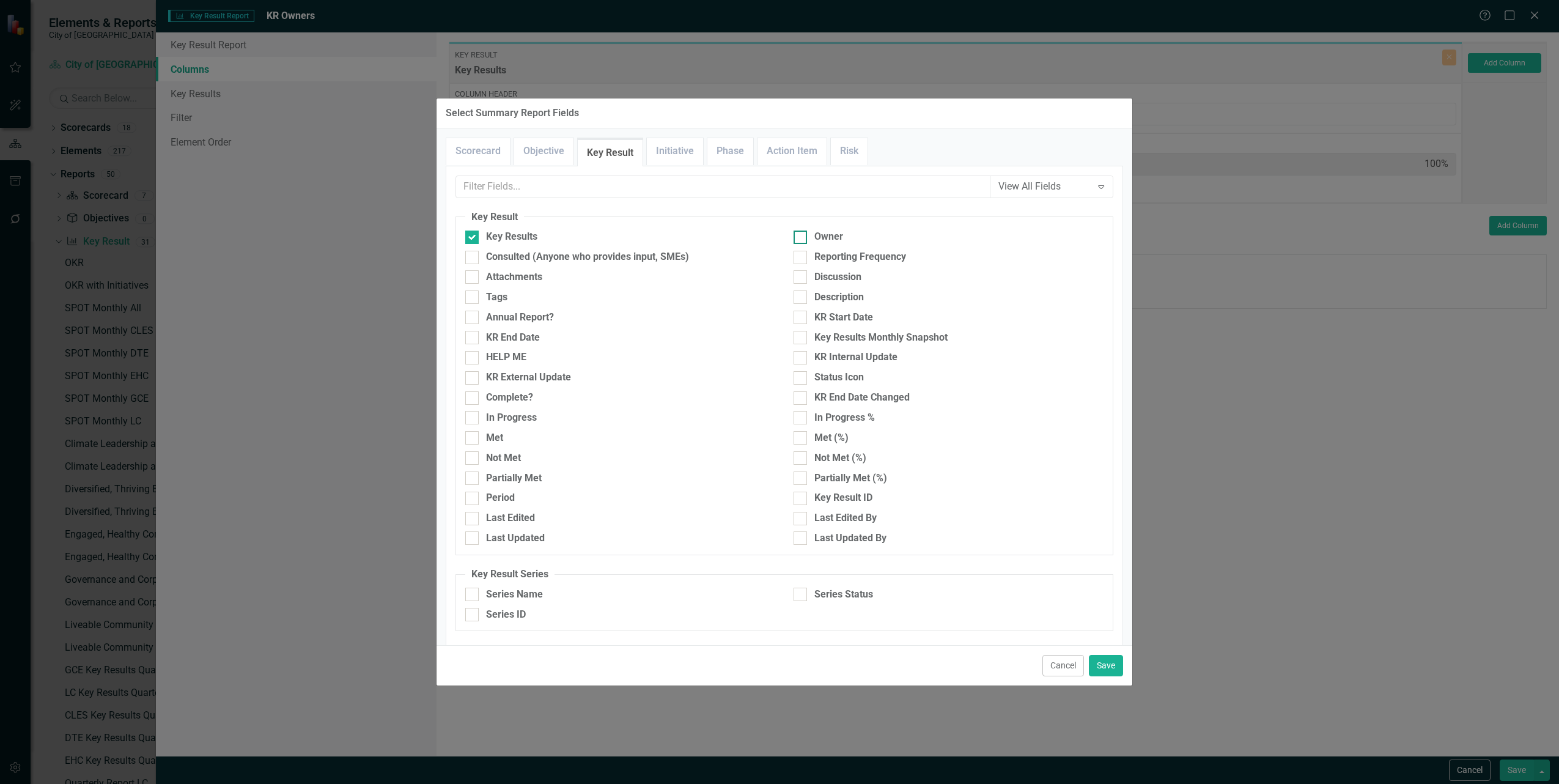
click at [806, 242] on div "Owner" at bounding box center [948, 237] width 310 height 14
click at [801, 238] on input "Owner" at bounding box center [797, 234] width 8 height 8
checkbox input "true"
click at [1107, 668] on button "Save" at bounding box center [1106, 666] width 34 height 21
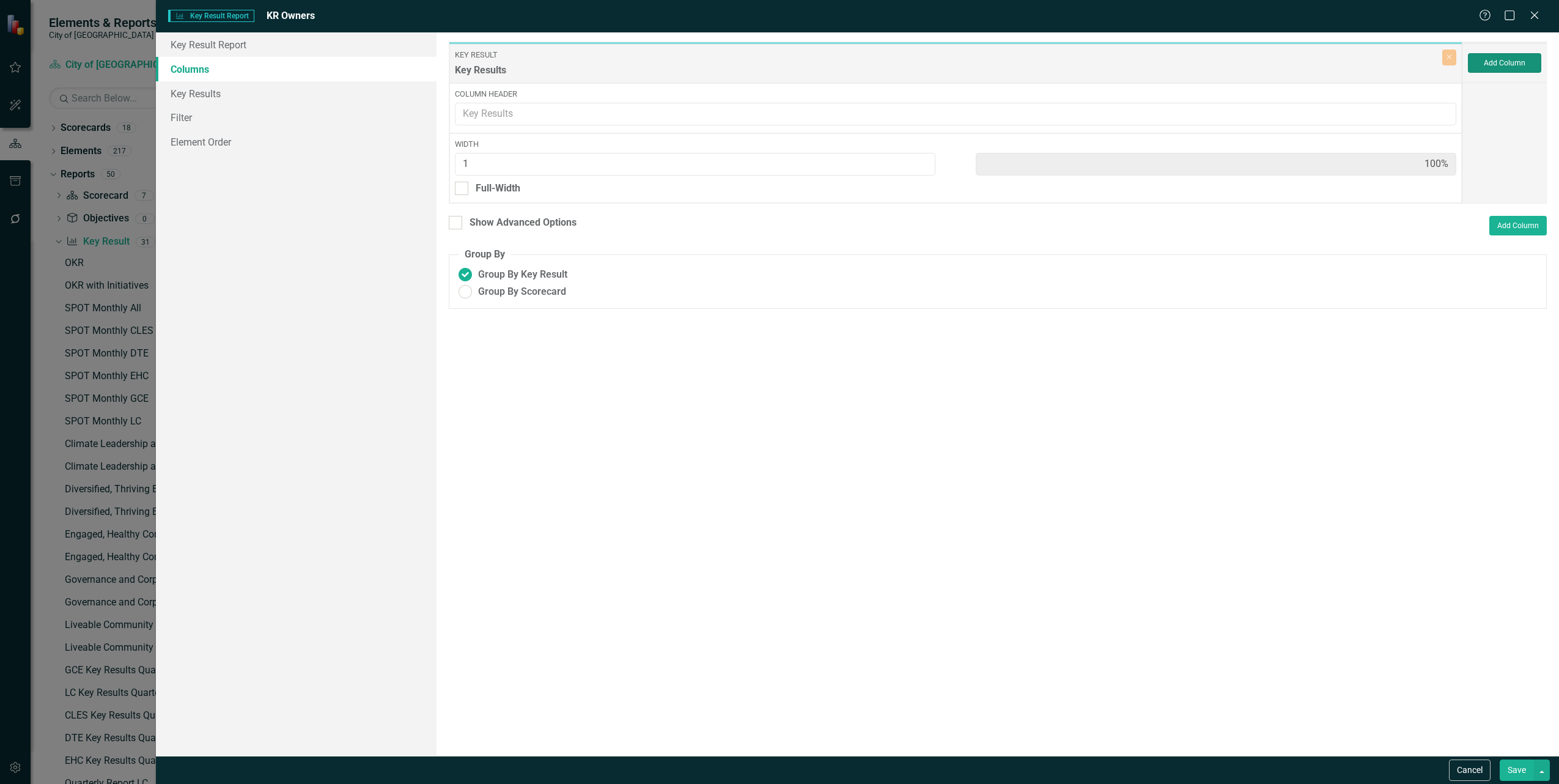
type input "50%"
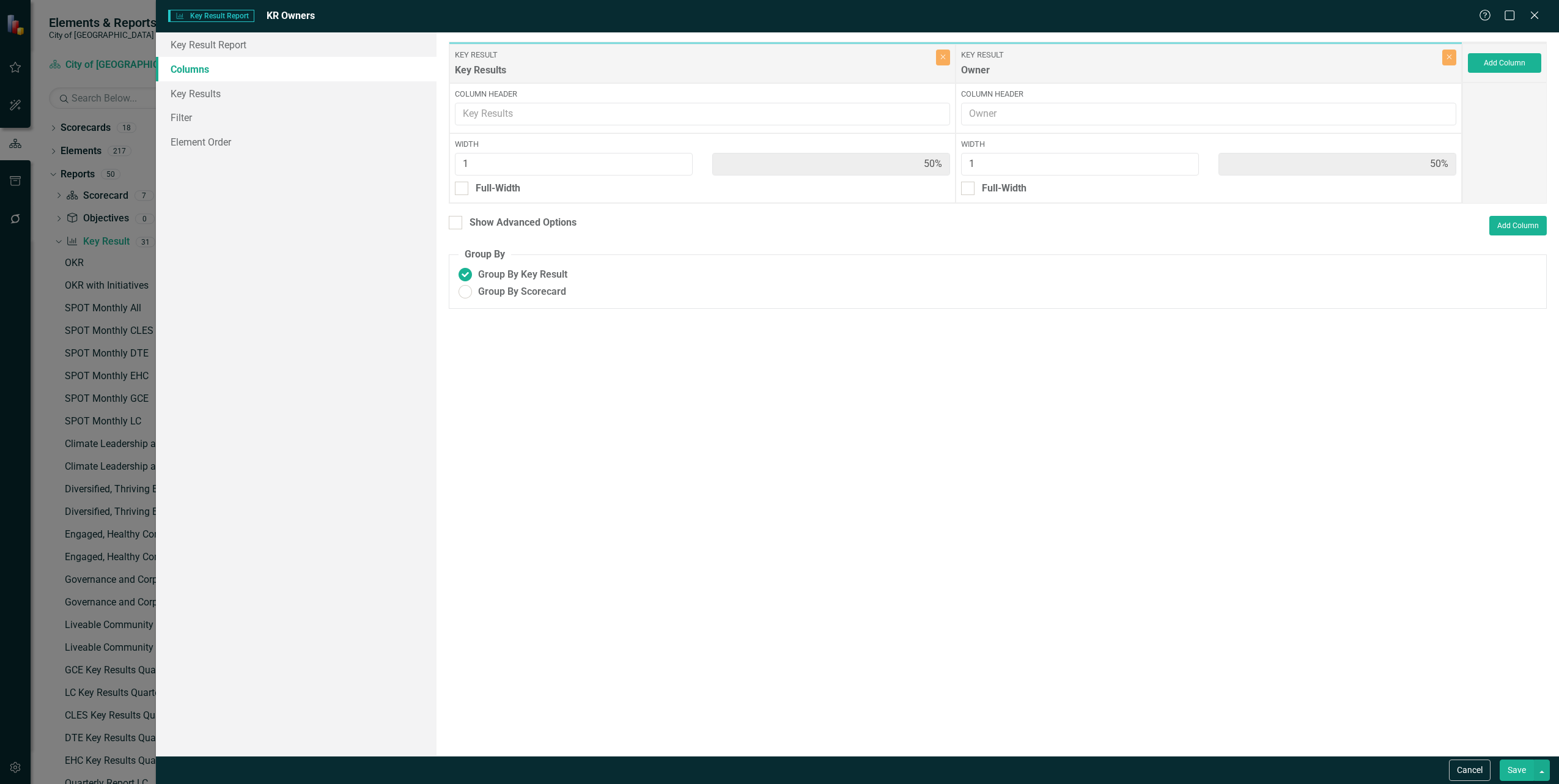
click at [1515, 772] on button "Save" at bounding box center [1517, 770] width 34 height 21
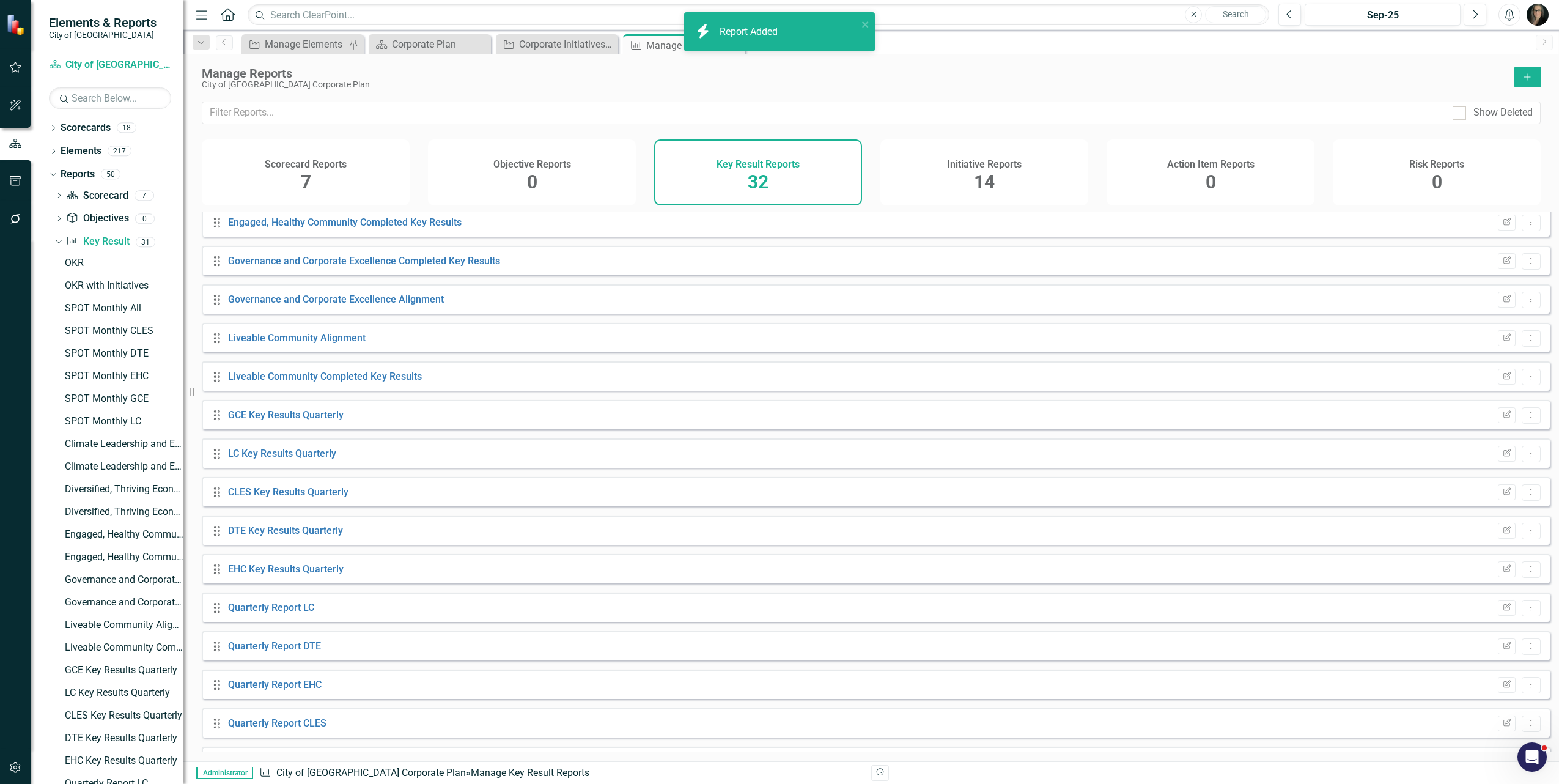
scroll to position [692, 0]
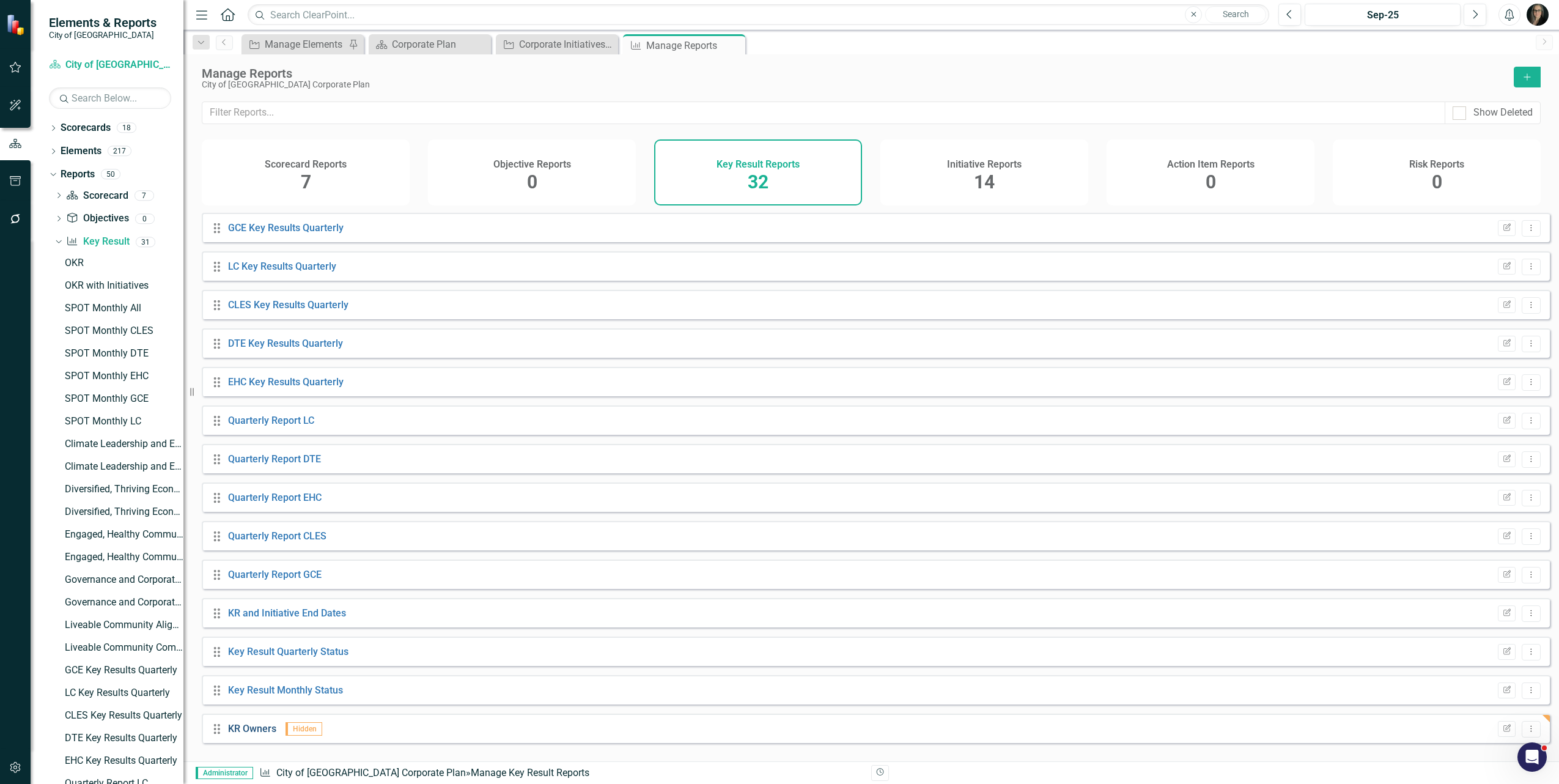
click at [255, 734] on link "KR Owners" at bounding box center [253, 728] width 49 height 11
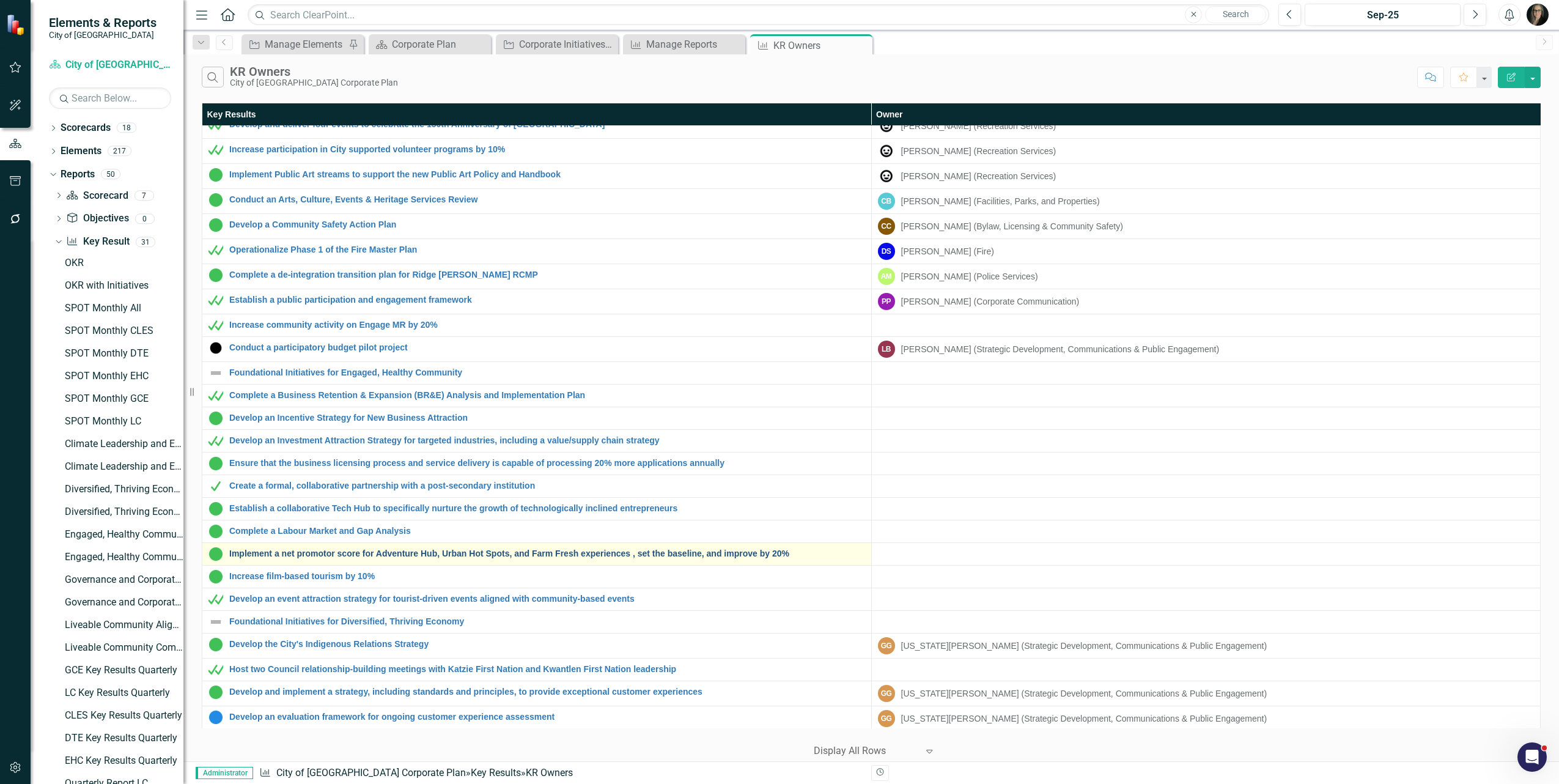
scroll to position [611, 0]
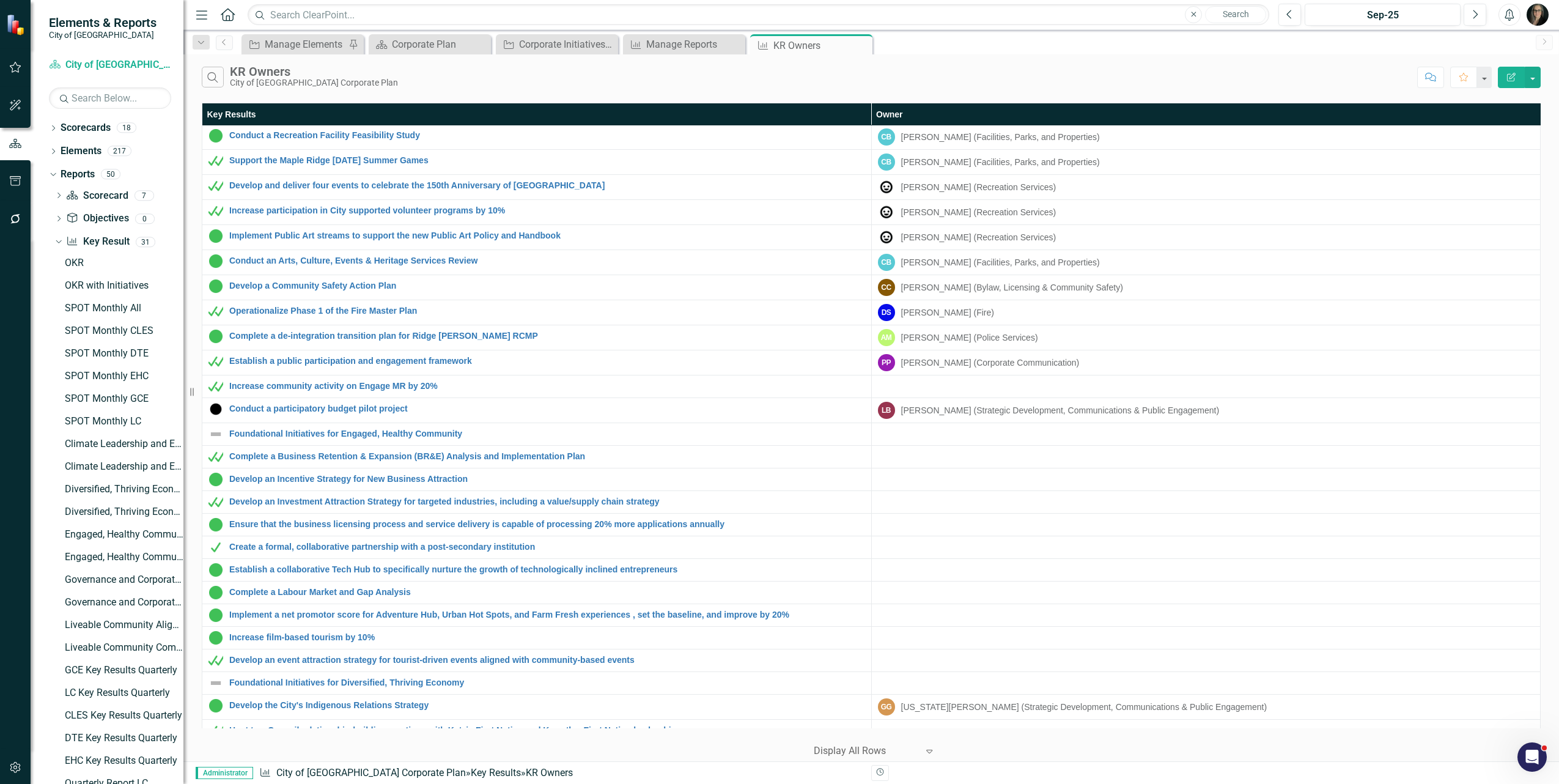
drag, startPoint x: 642, startPoint y: 96, endPoint x: 487, endPoint y: 24, distance: 170.9
click at [639, 96] on div "Search KR Owners City of Maple Ridge Corporate Plan Comment Favorite Edit Repor…" at bounding box center [871, 407] width 1376 height 707
